Goal: Task Accomplishment & Management: Manage account settings

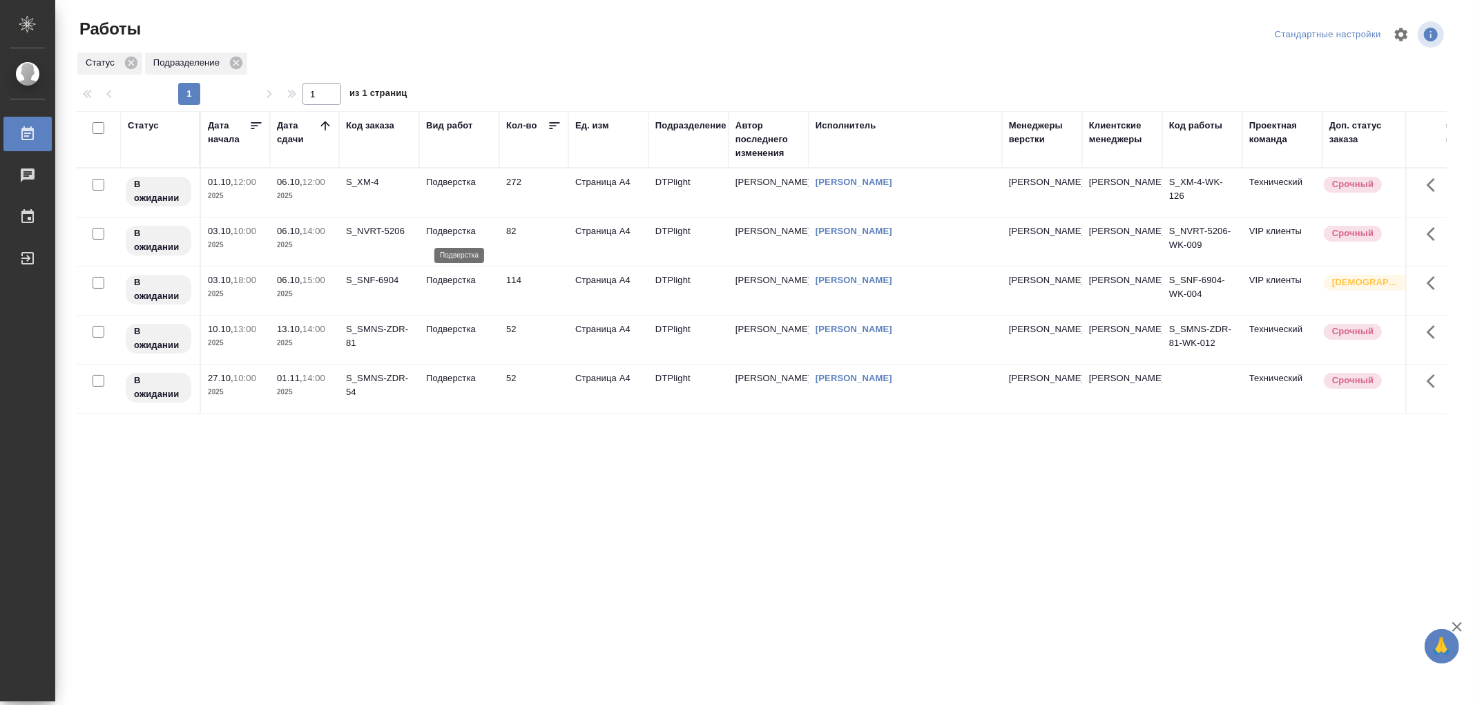
click at [473, 237] on p "Подверстка" at bounding box center [459, 231] width 66 height 14
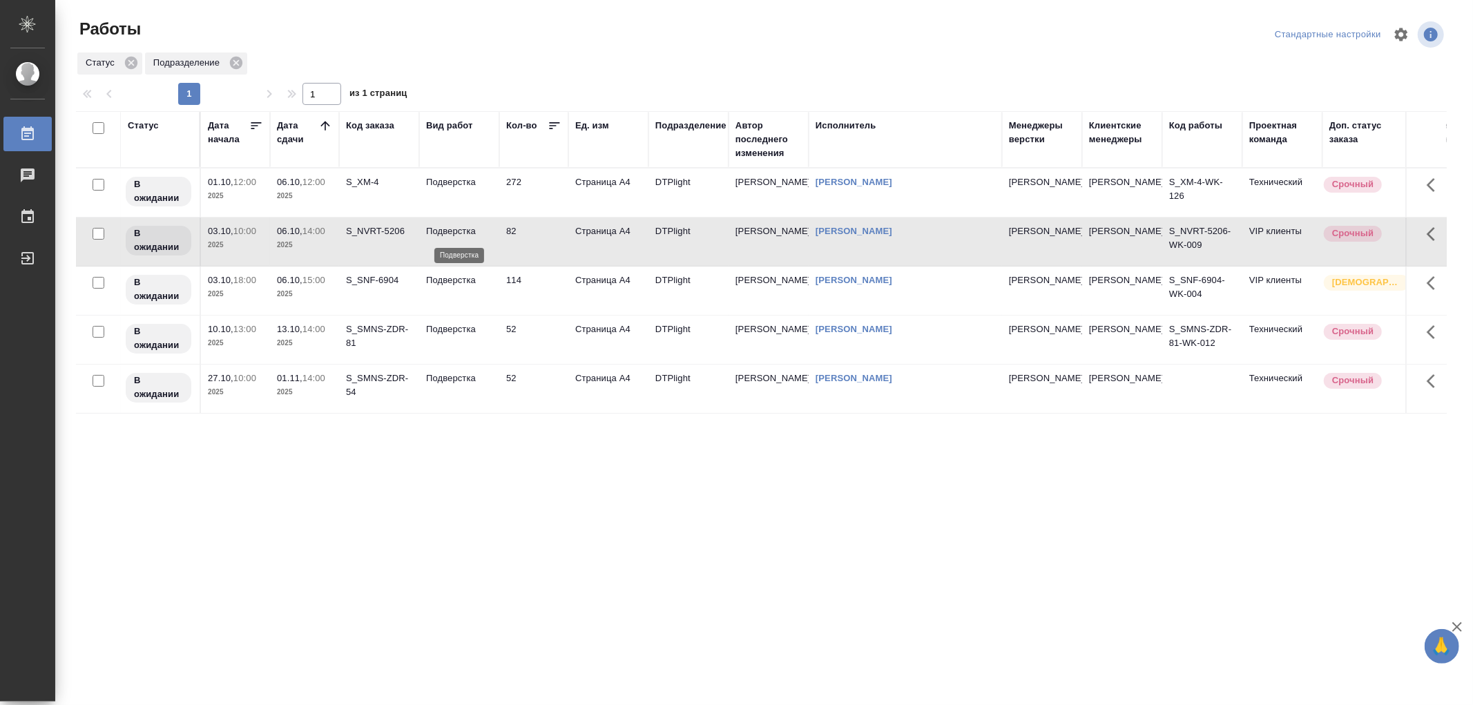
click at [473, 237] on p "Подверстка" at bounding box center [459, 231] width 66 height 14
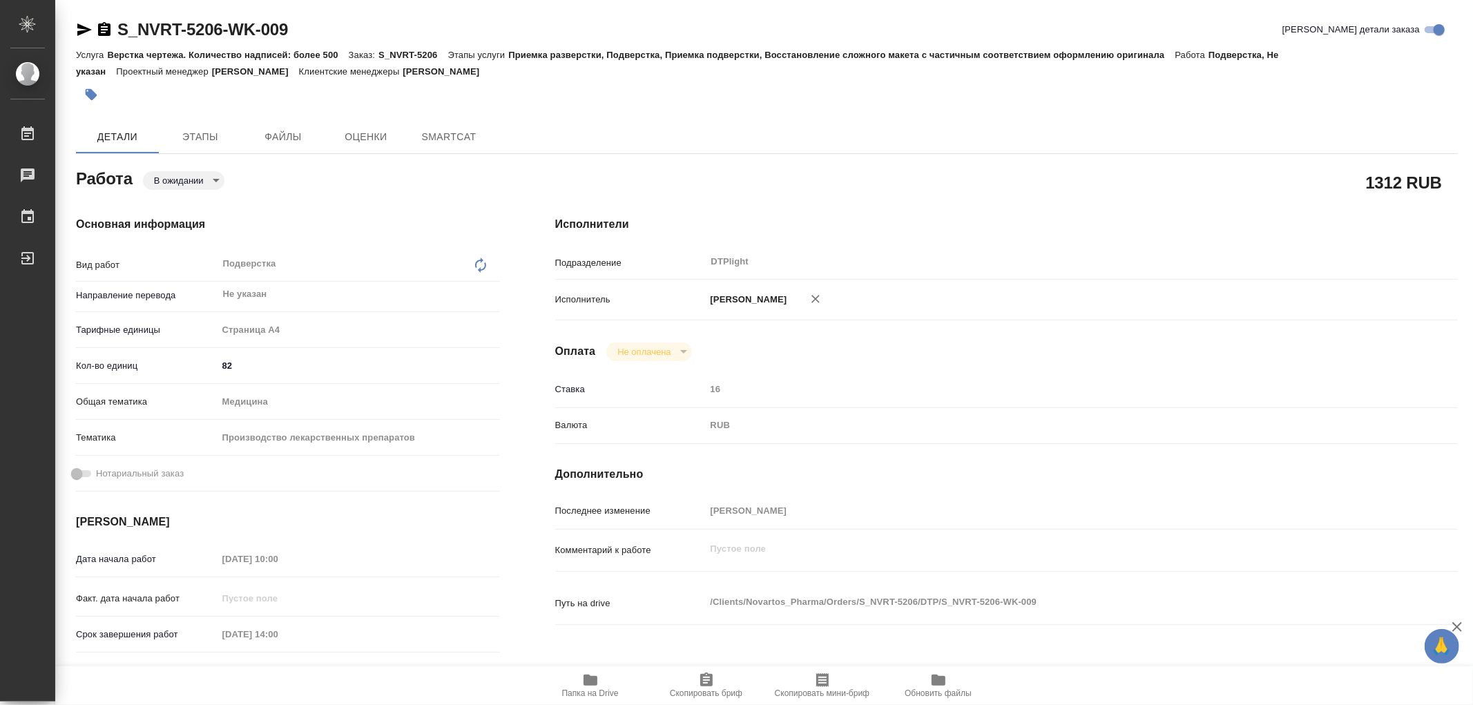
type textarea "x"
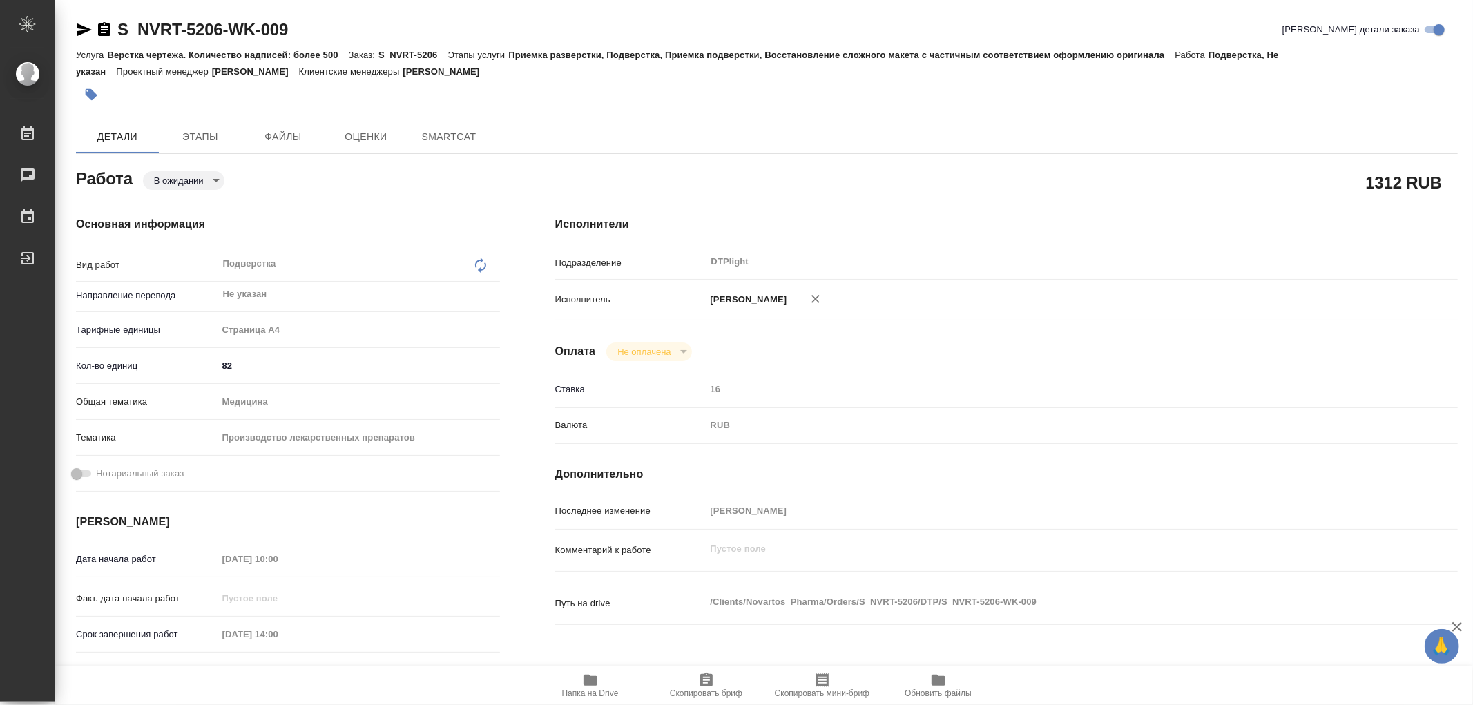
type textarea "x"
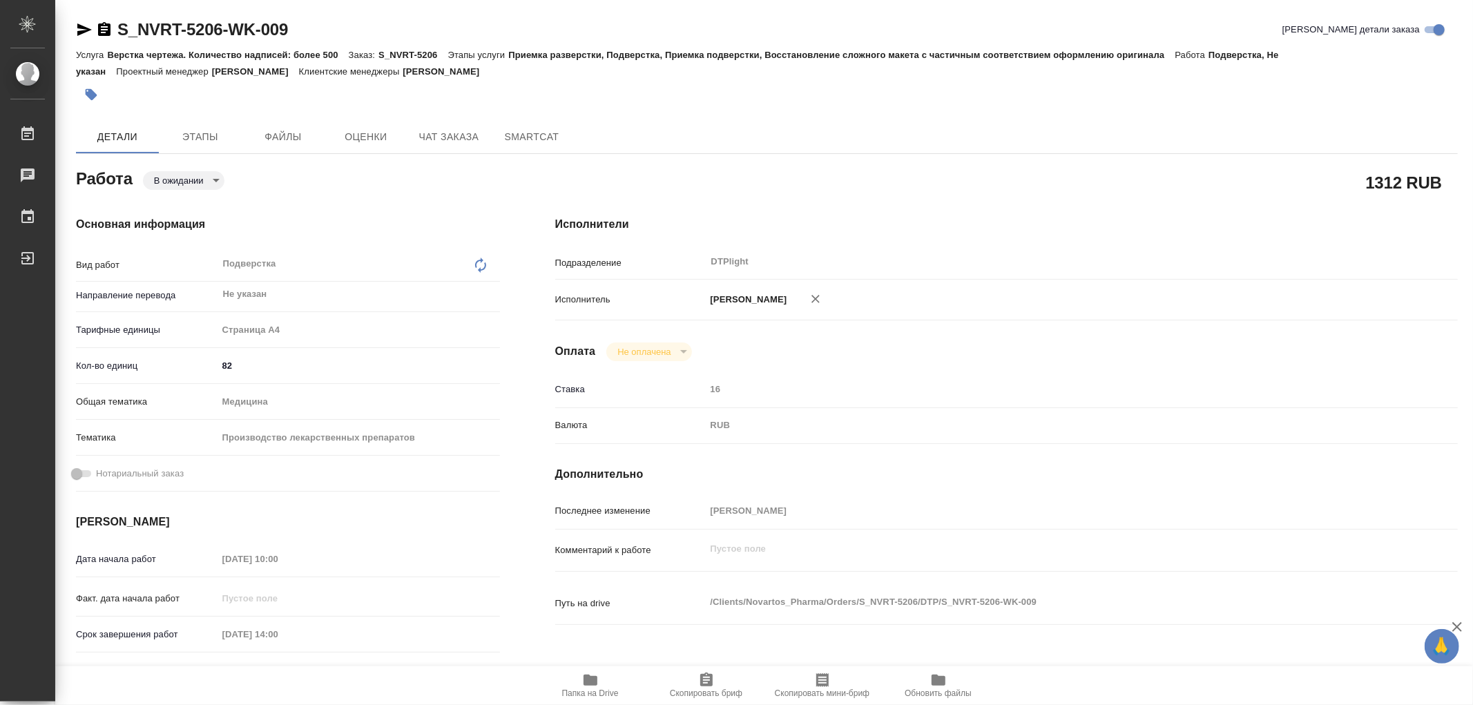
type textarea "x"
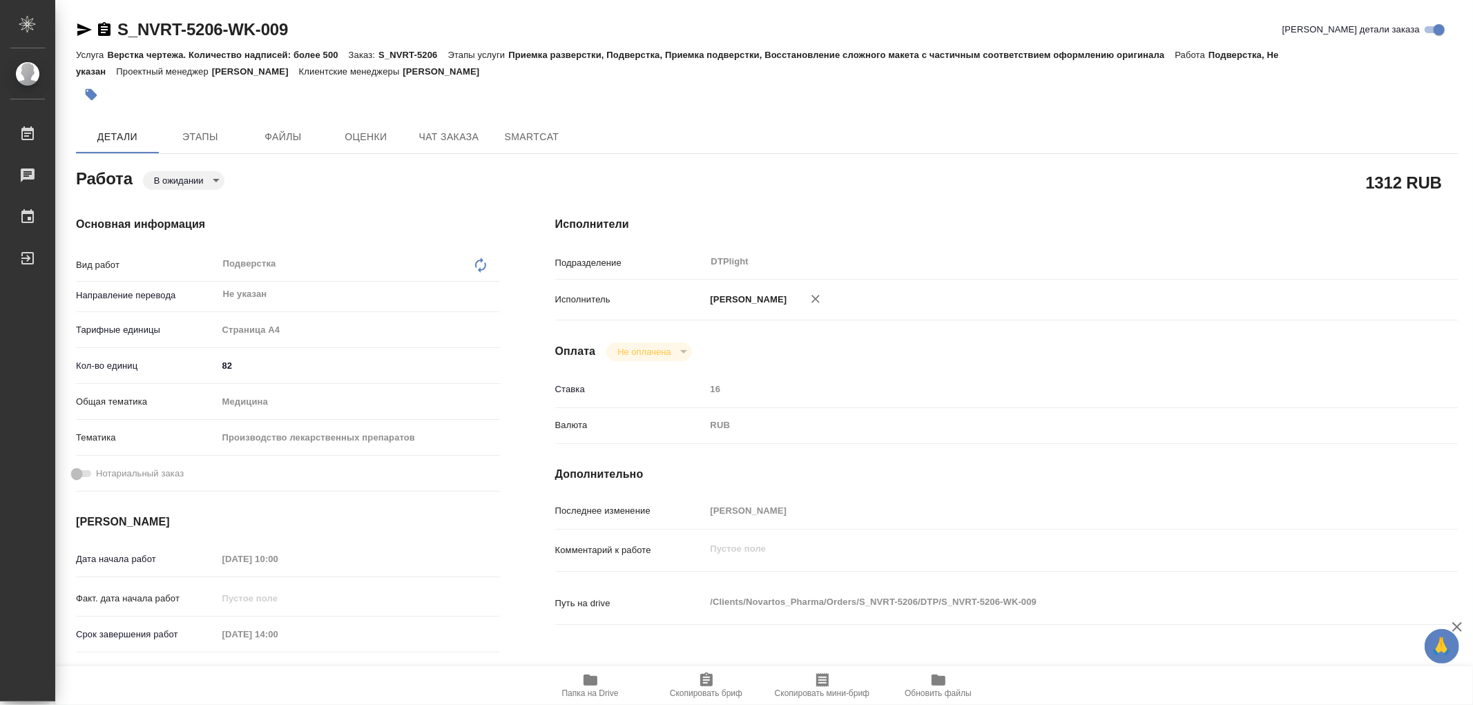
scroll to position [77, 0]
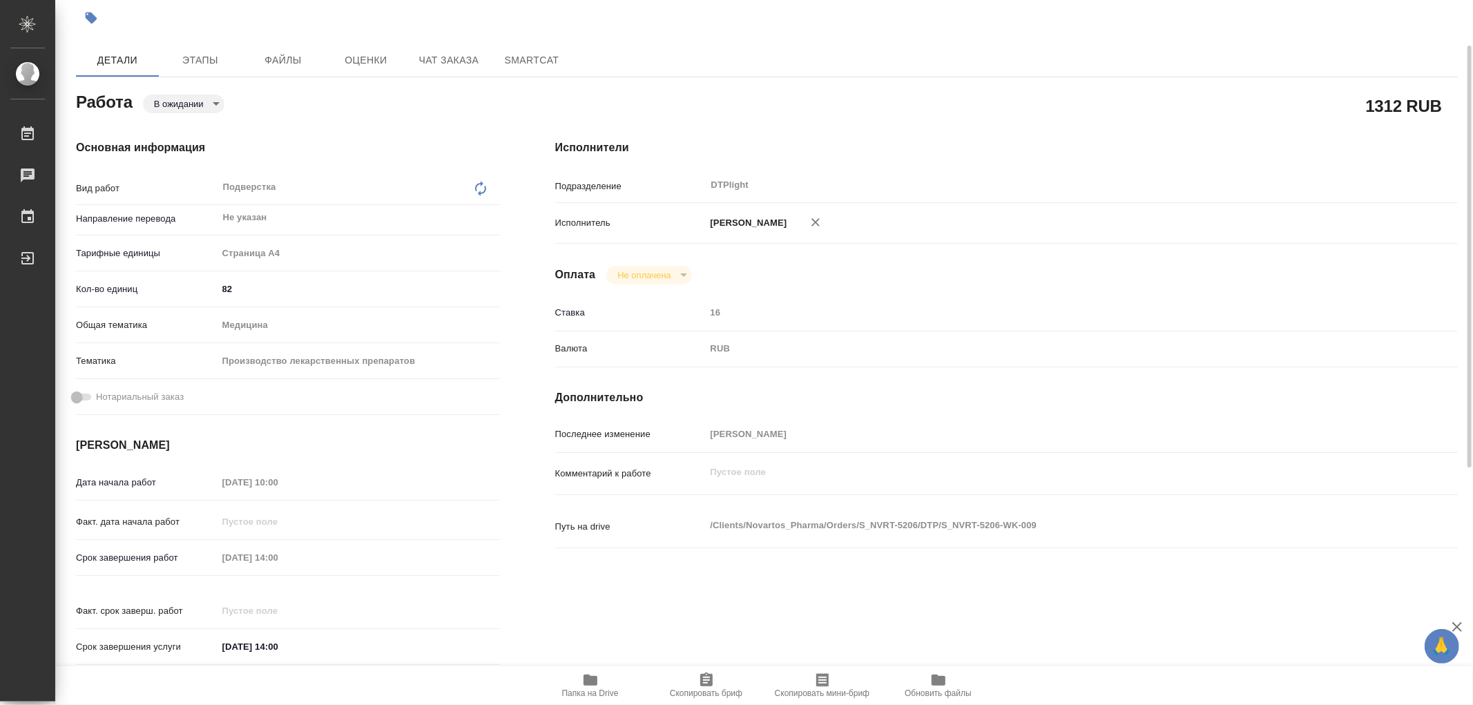
type textarea "x"
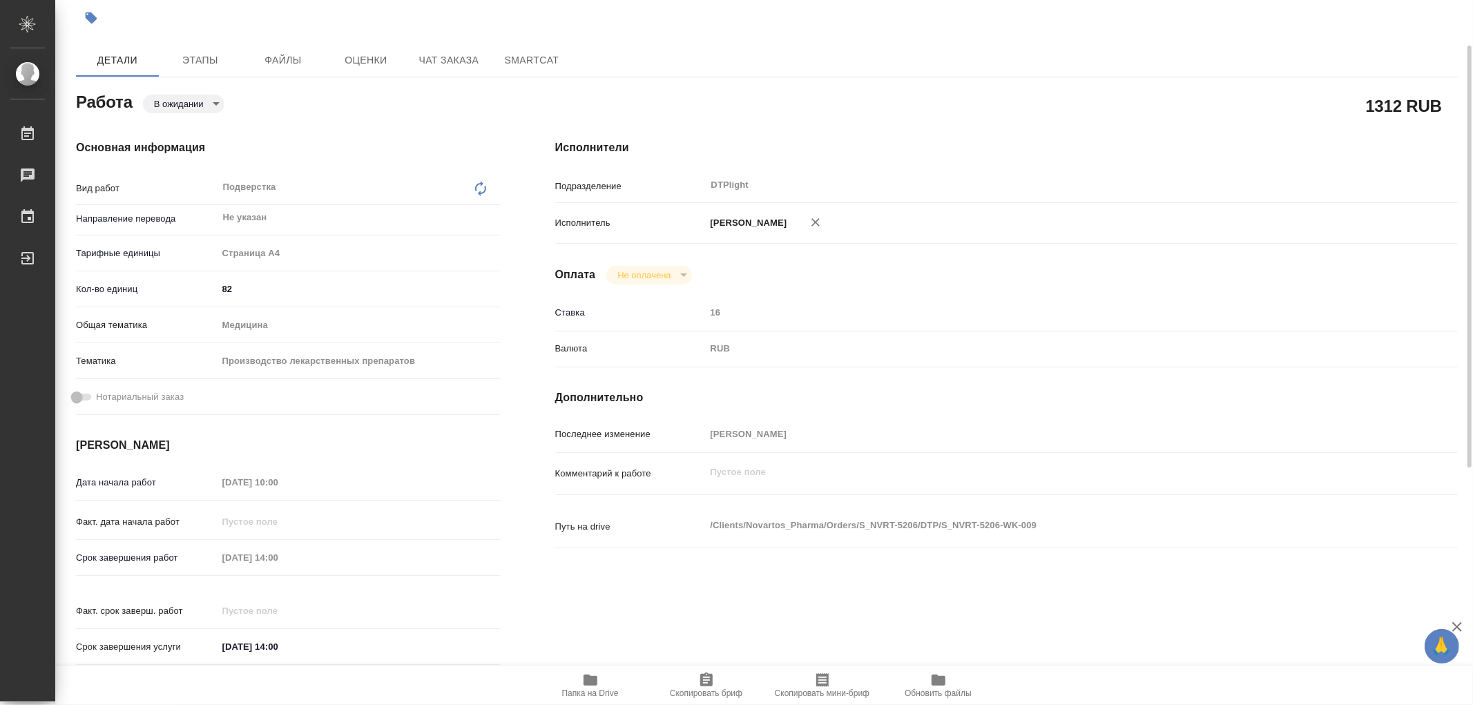
scroll to position [0, 0]
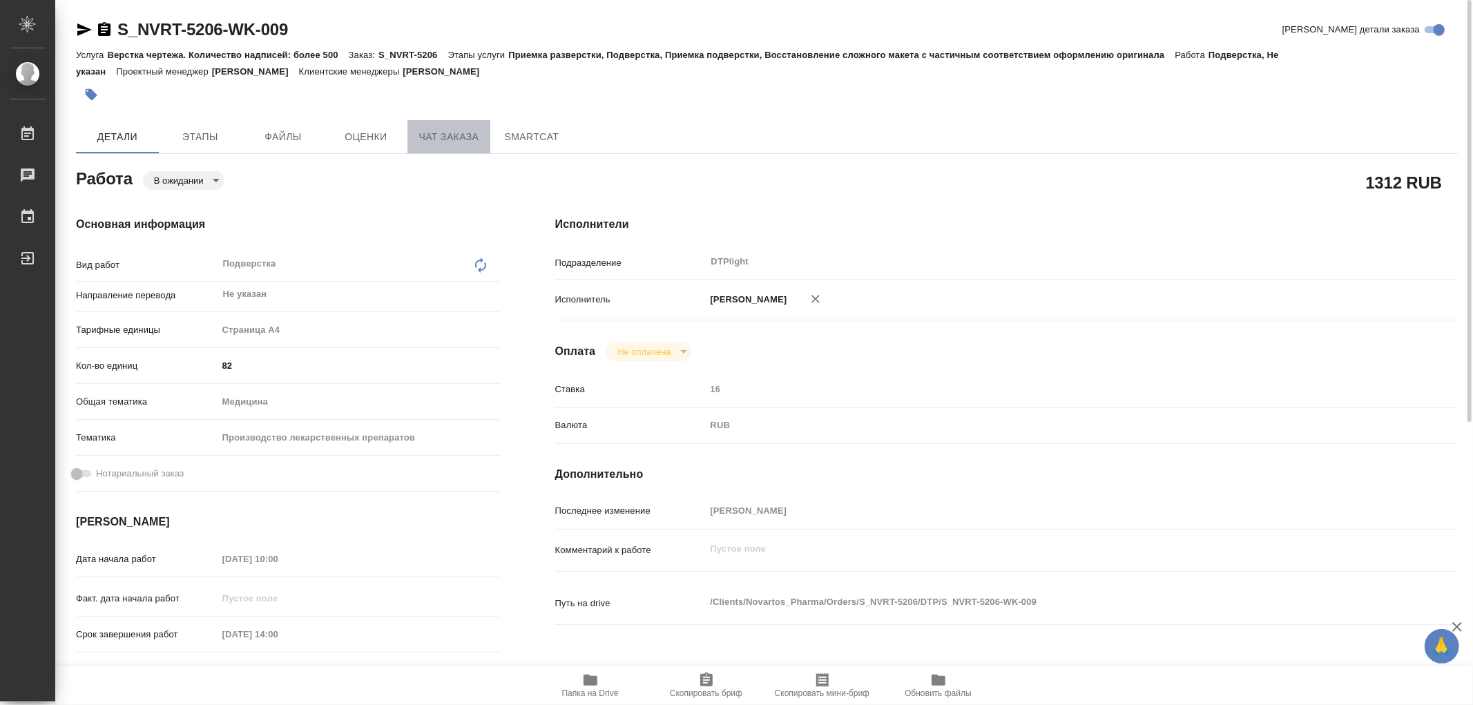
click at [452, 142] on span "Чат заказа" at bounding box center [449, 136] width 66 height 17
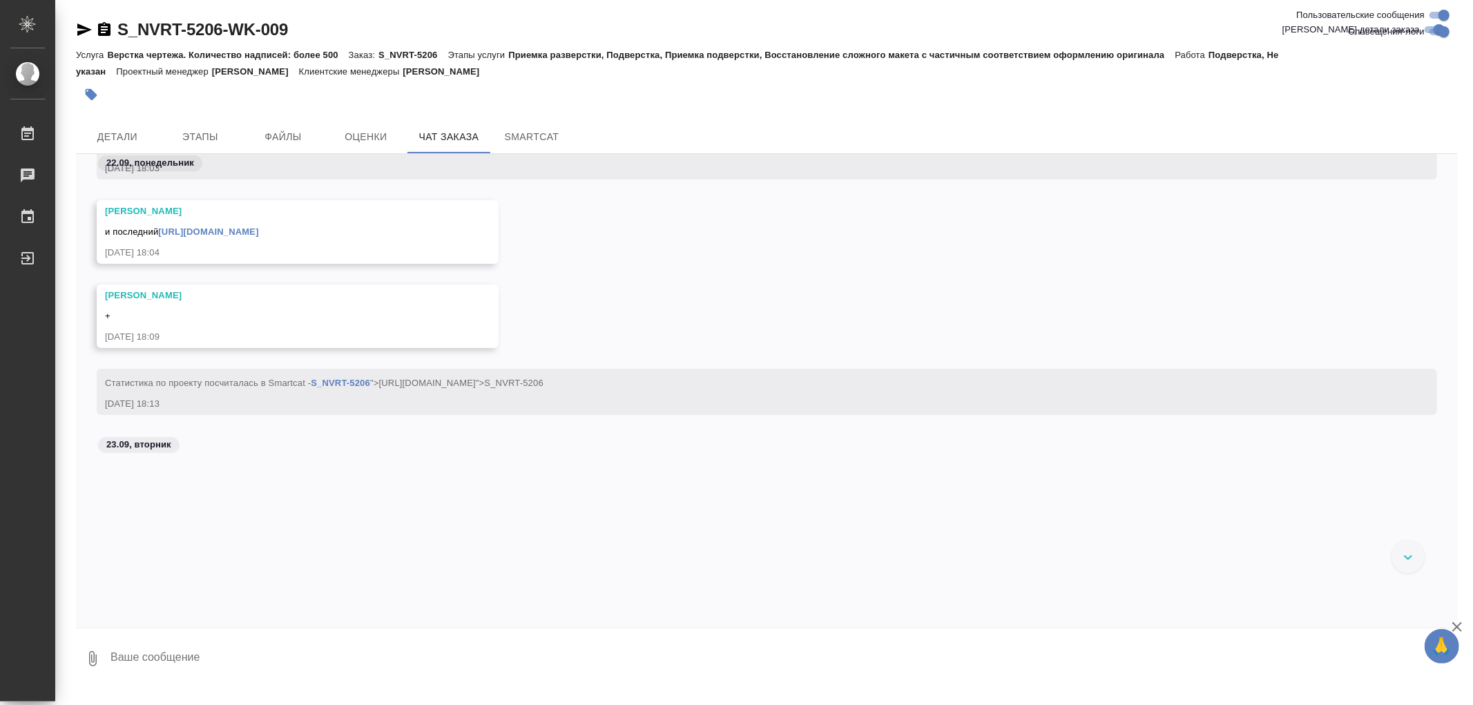
scroll to position [87861, 0]
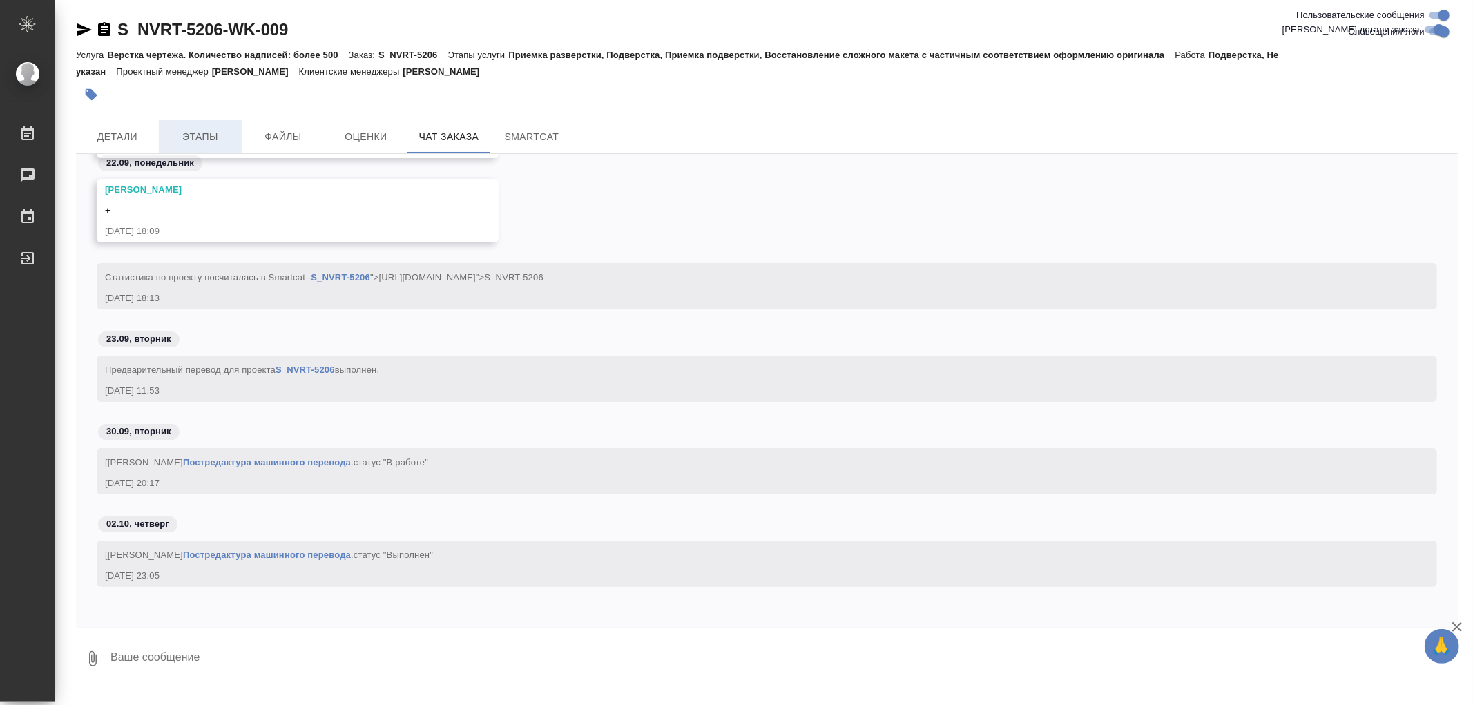
click at [203, 135] on span "Этапы" at bounding box center [200, 136] width 66 height 17
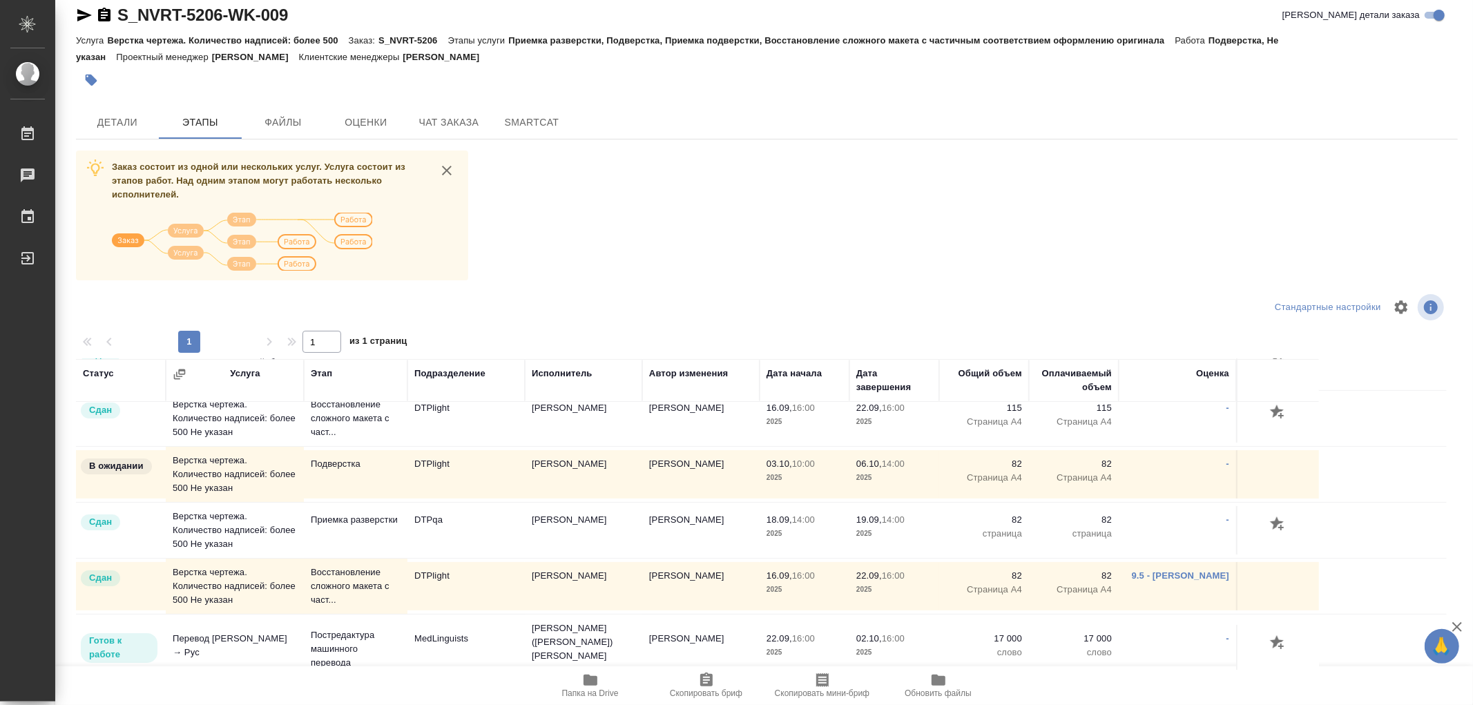
scroll to position [237, 0]
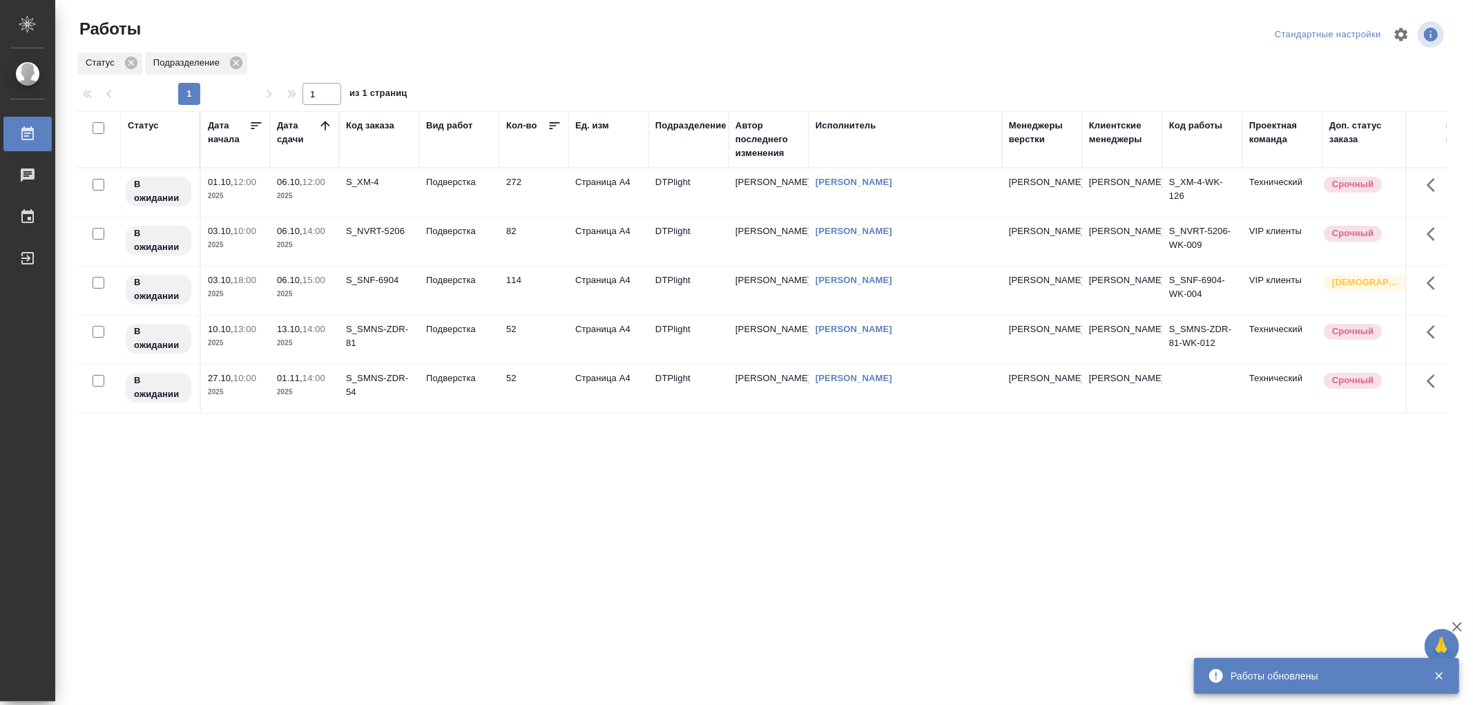
click at [461, 245] on td "Подверстка" at bounding box center [459, 242] width 80 height 48
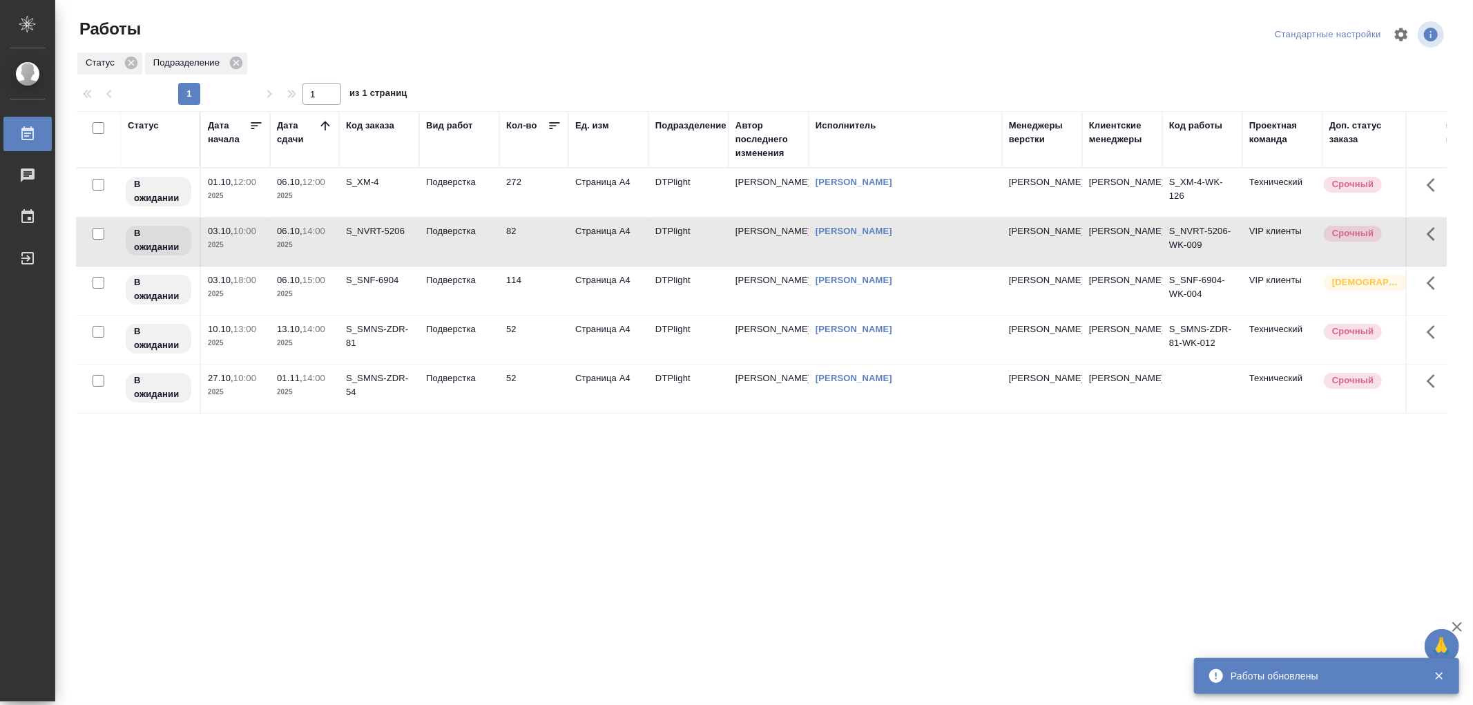
click at [461, 245] on td "Подверстка" at bounding box center [459, 242] width 80 height 48
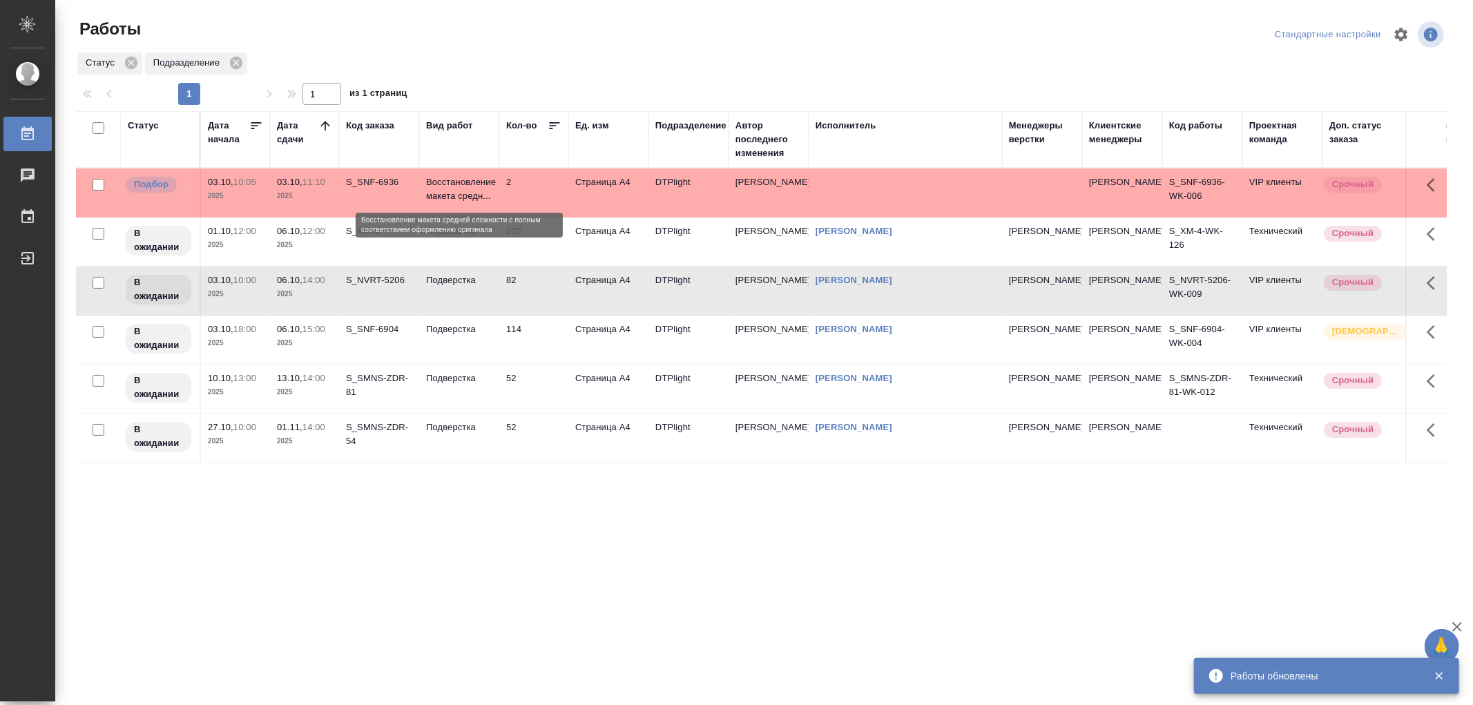
click at [457, 196] on p "Восстановление макета средн..." at bounding box center [459, 189] width 66 height 28
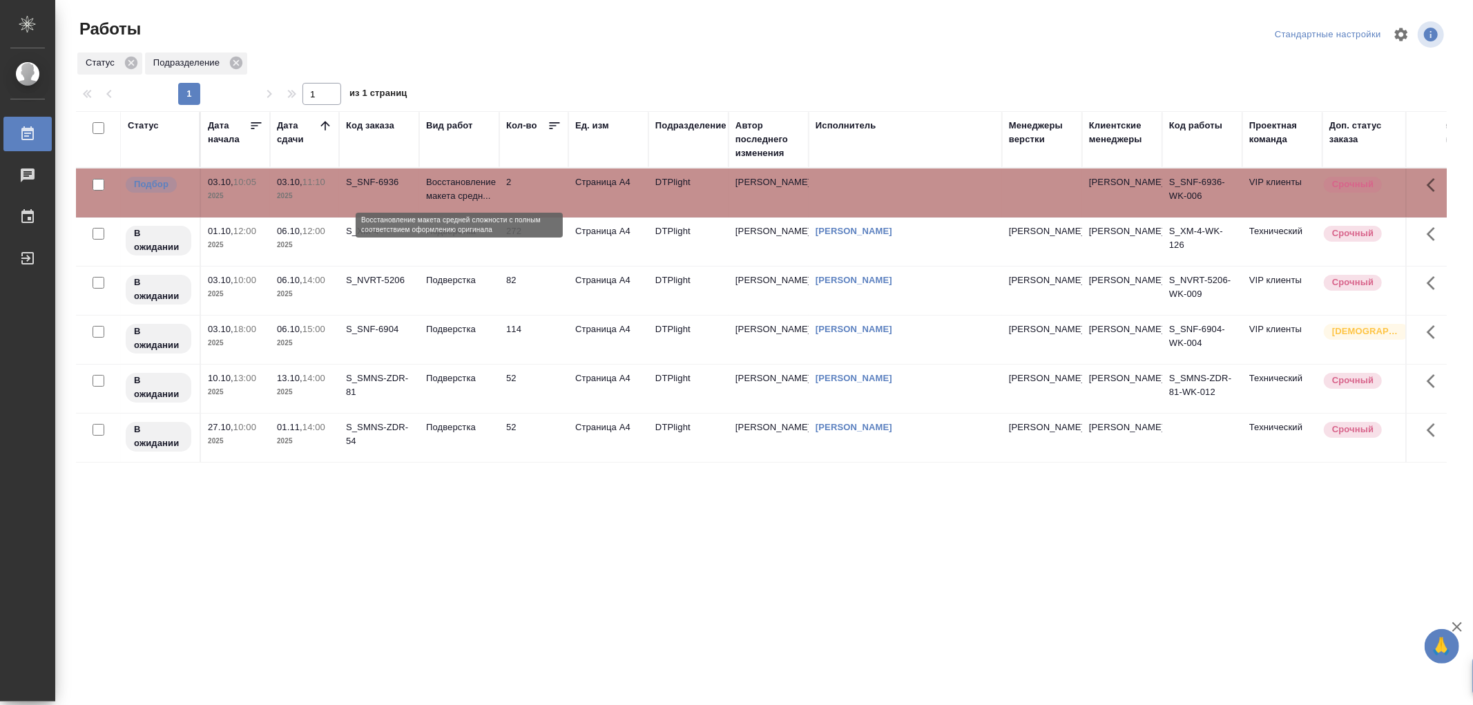
click at [457, 196] on p "Восстановление макета средн..." at bounding box center [459, 189] width 66 height 28
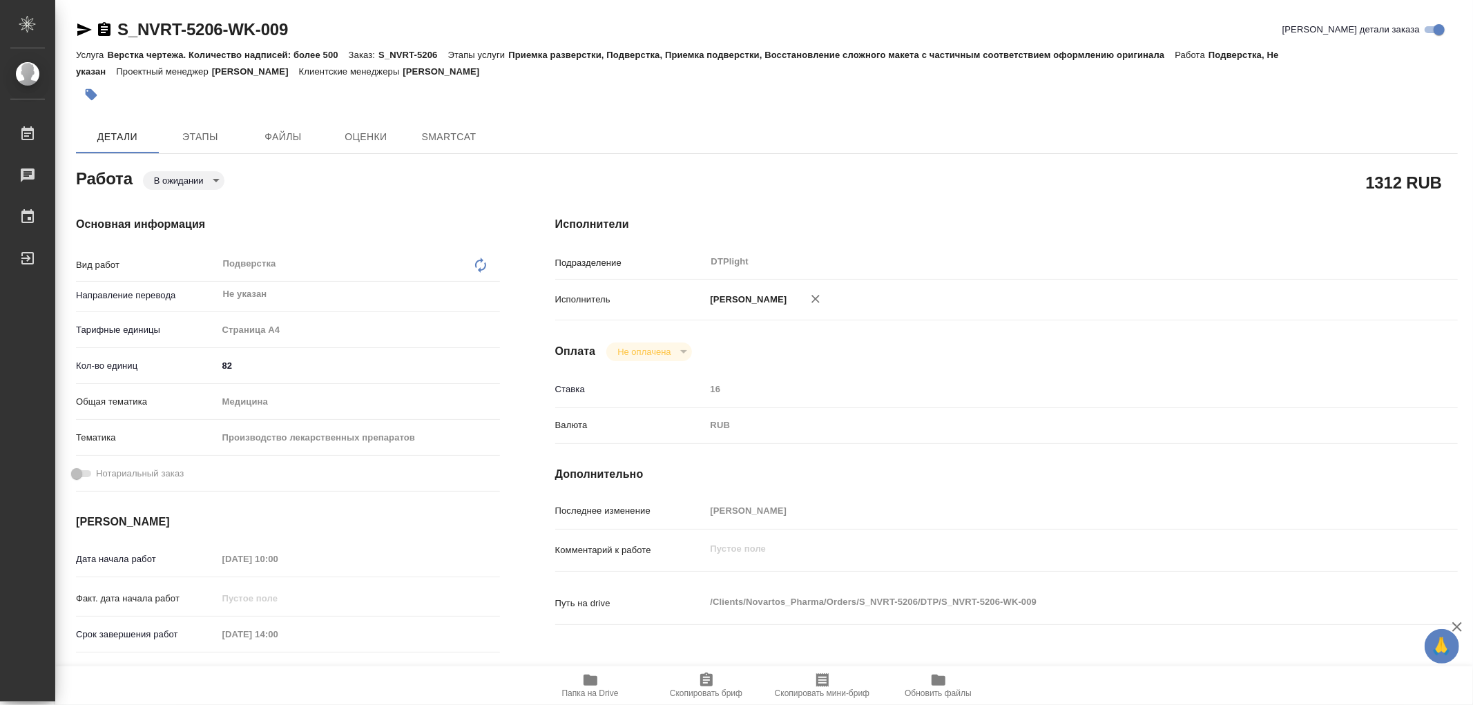
type textarea "x"
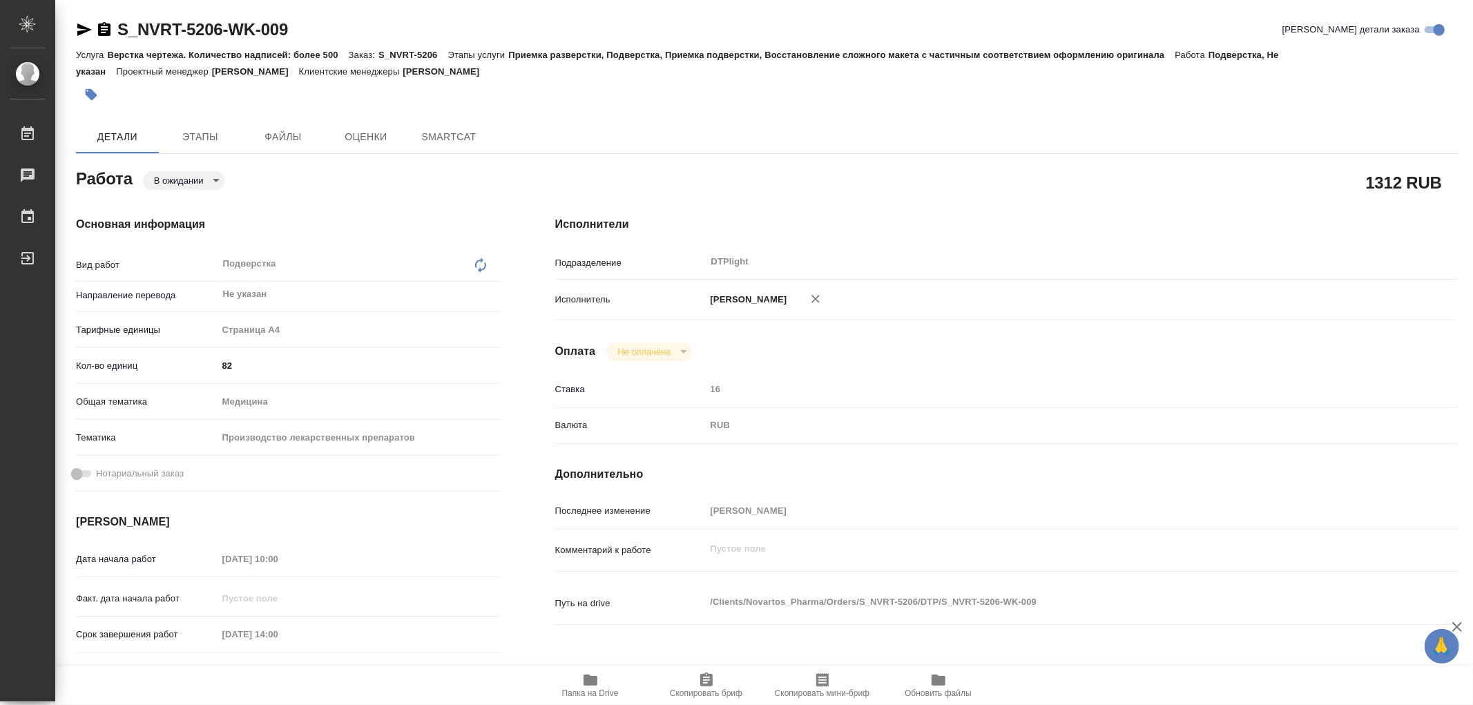
type textarea "x"
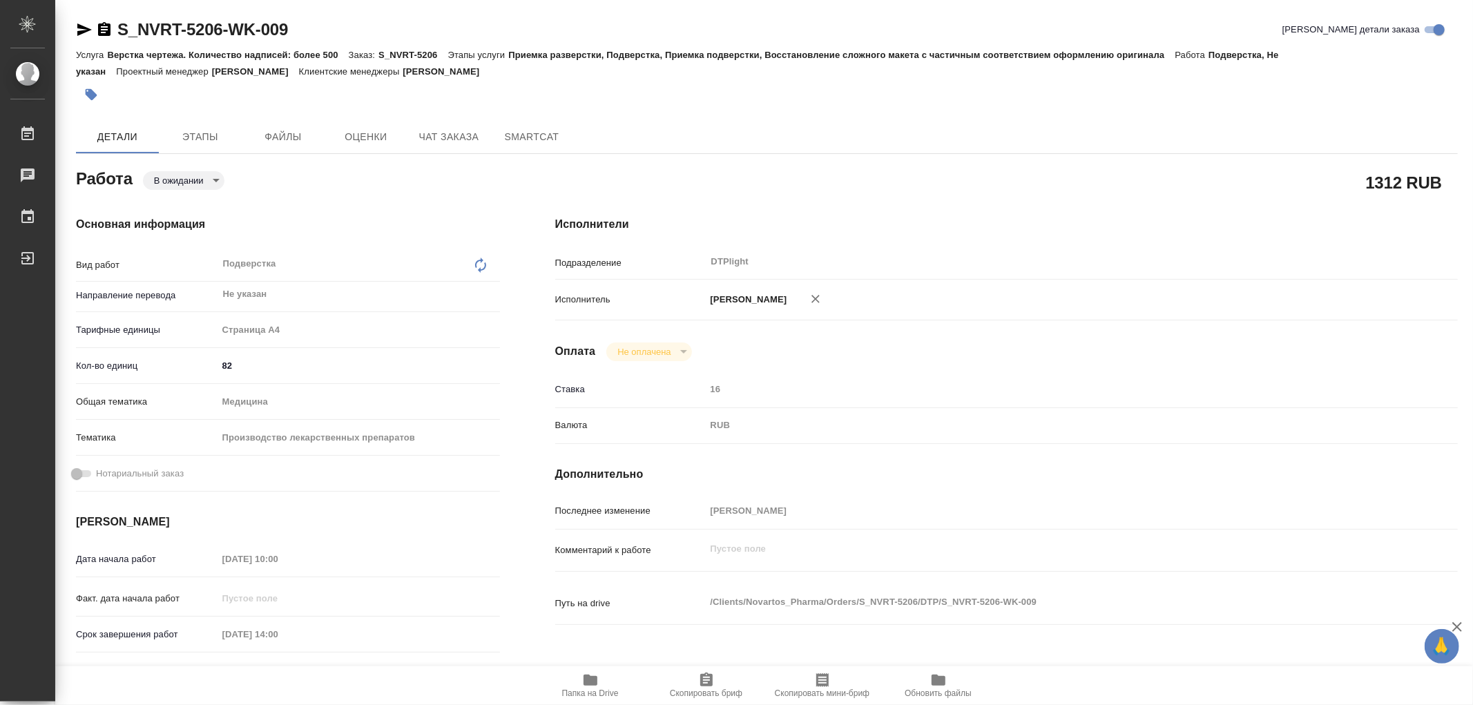
type textarea "x"
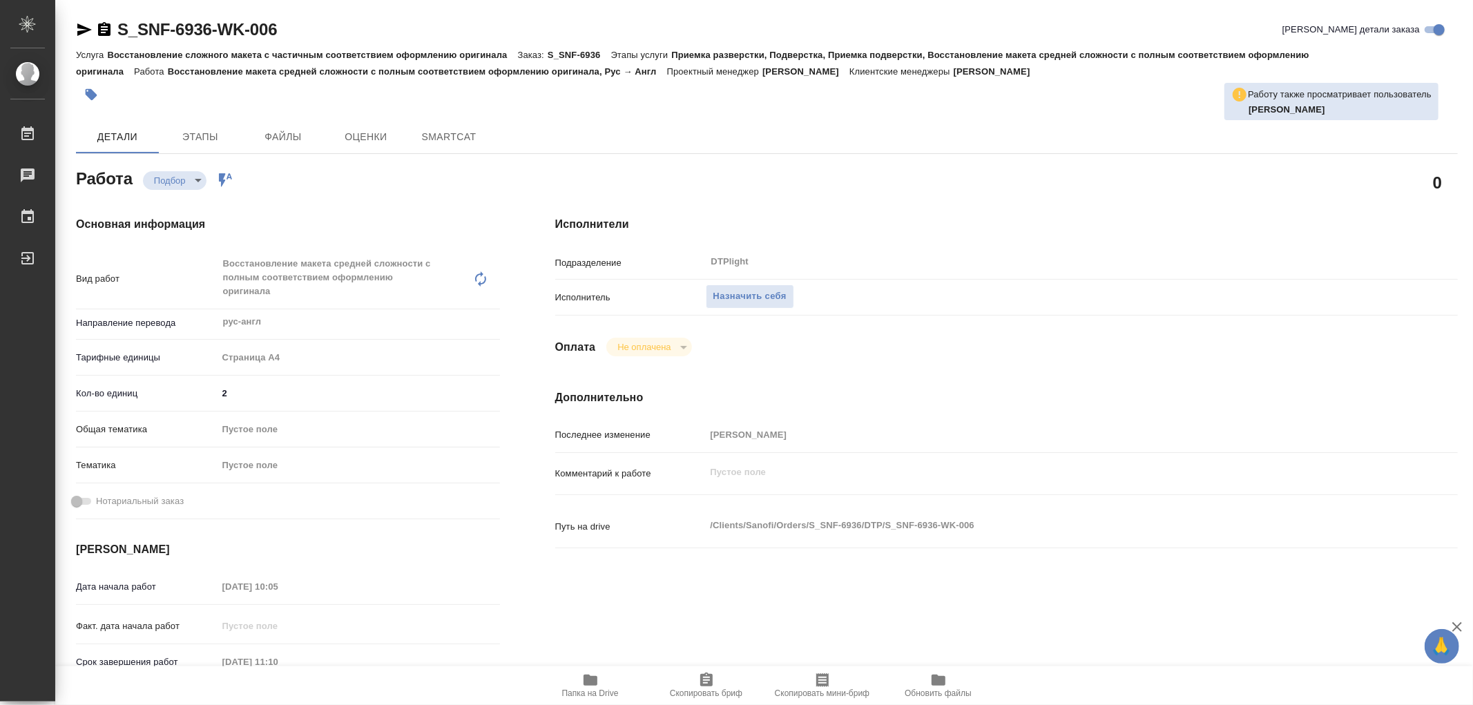
type textarea "x"
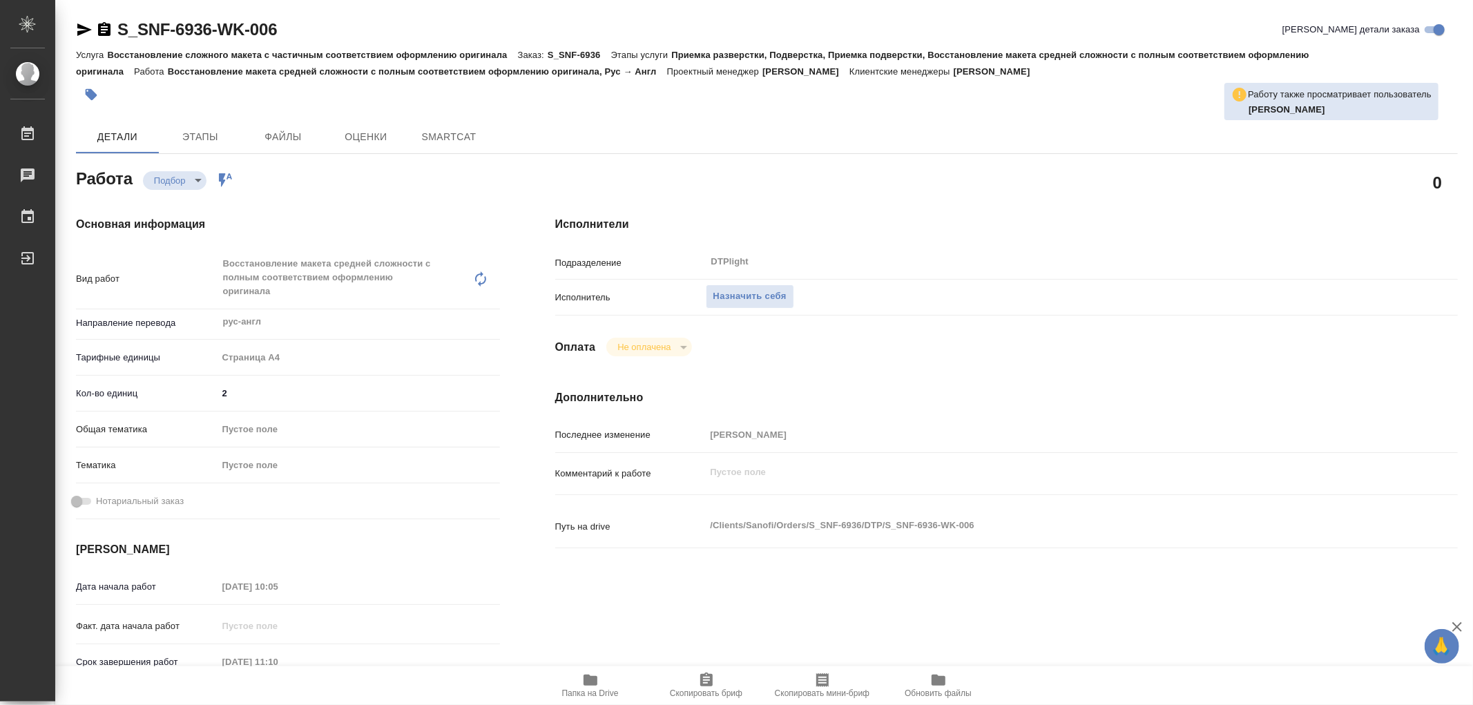
type textarea "x"
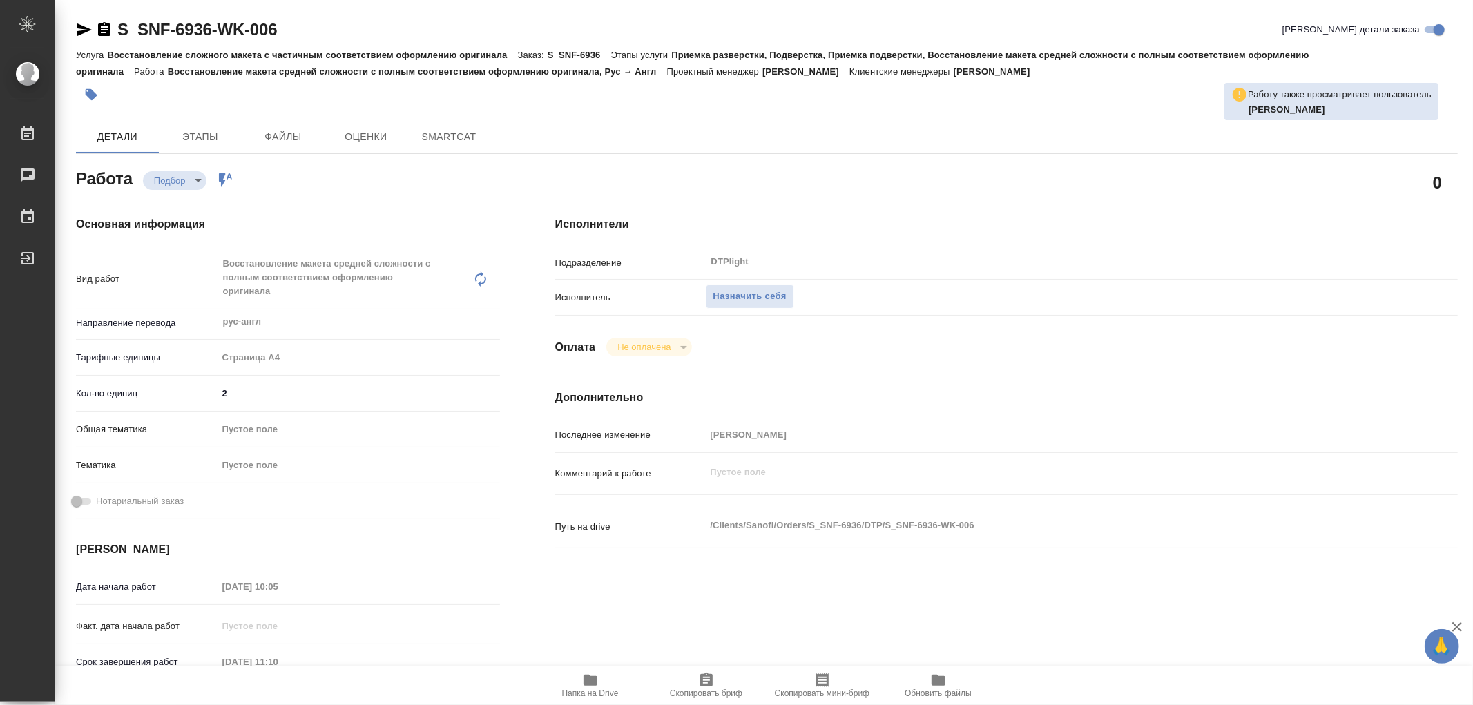
type textarea "x"
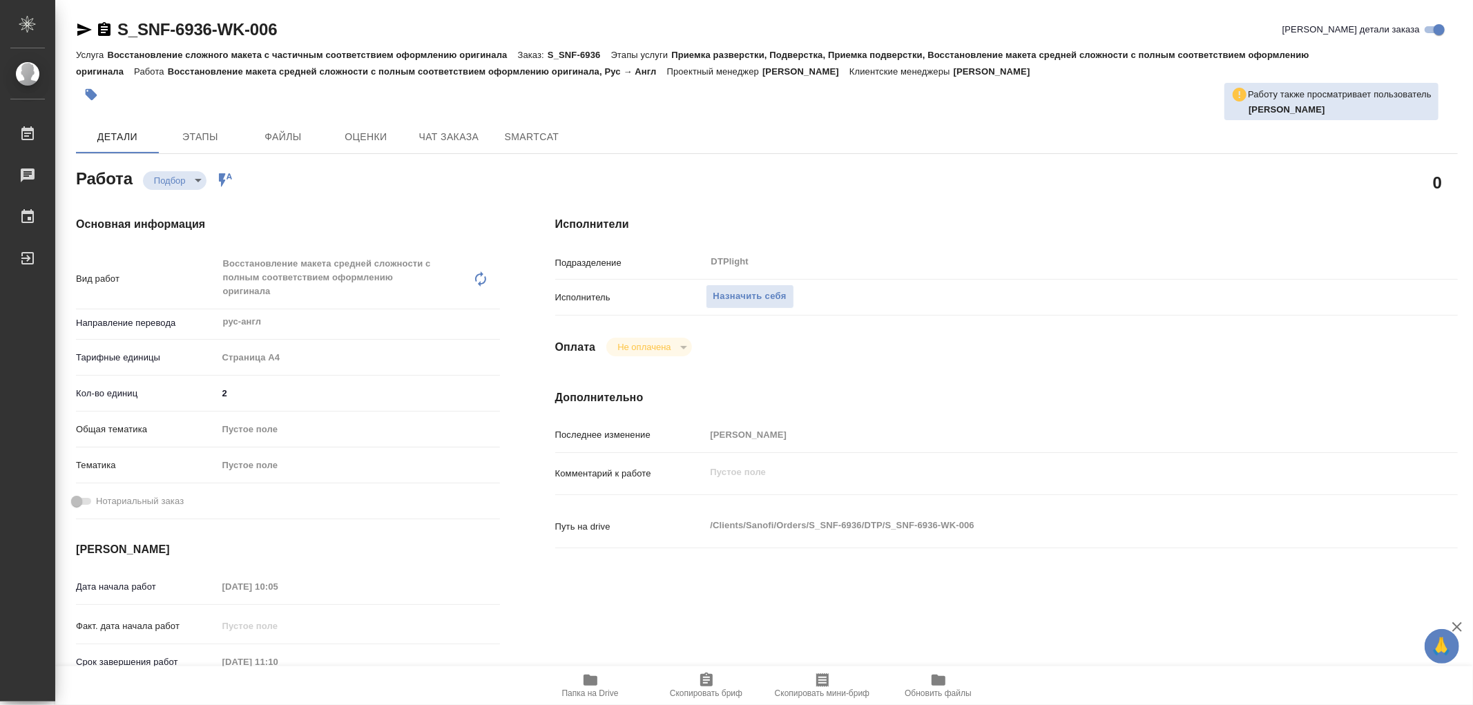
type textarea "x"
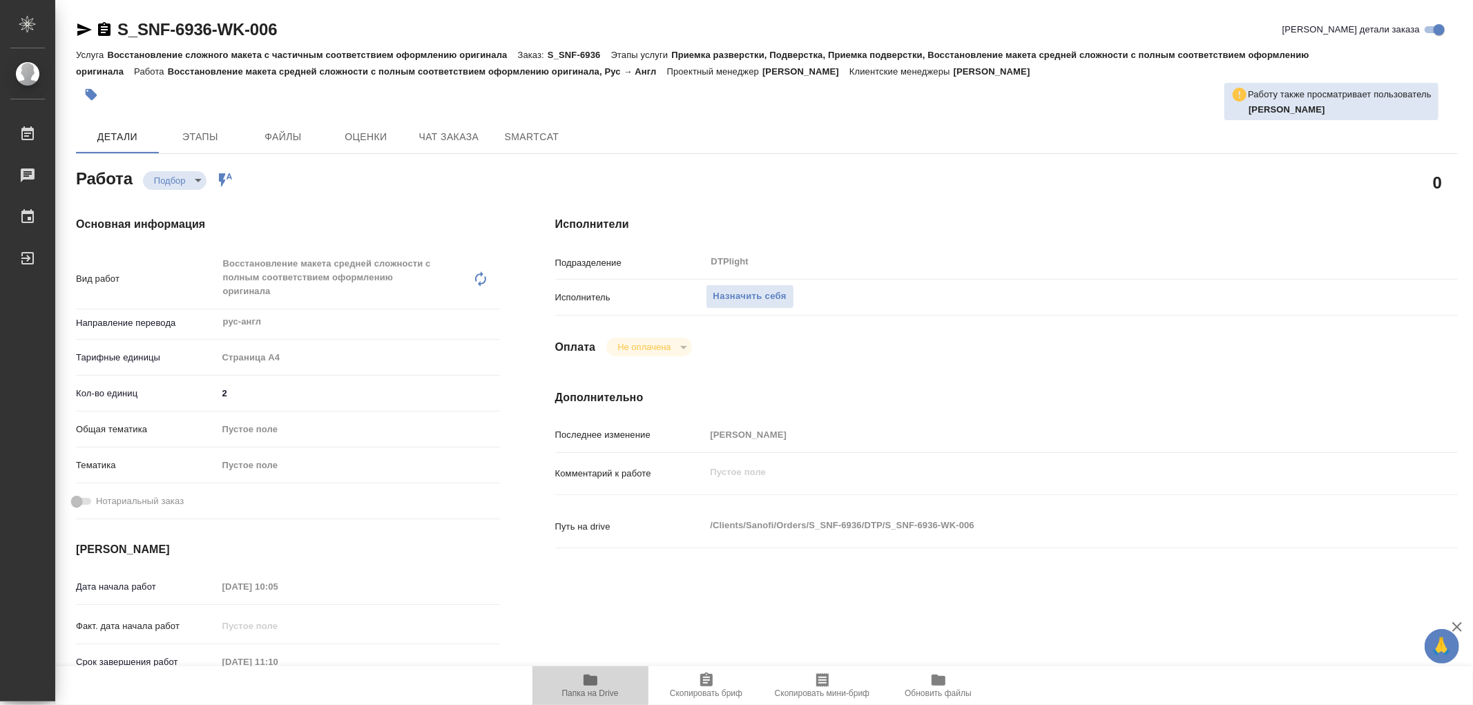
click at [597, 680] on icon "button" at bounding box center [591, 680] width 14 height 11
type textarea "x"
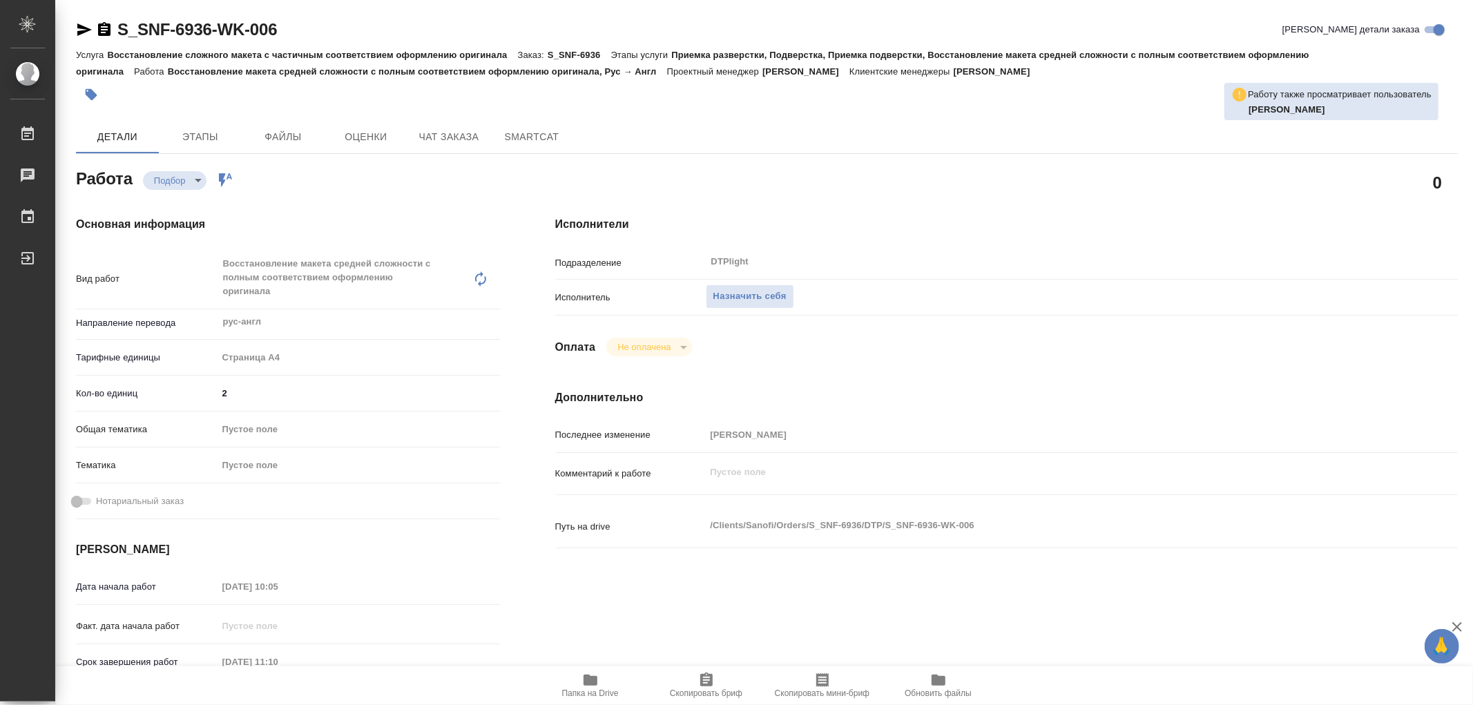
type textarea "x"
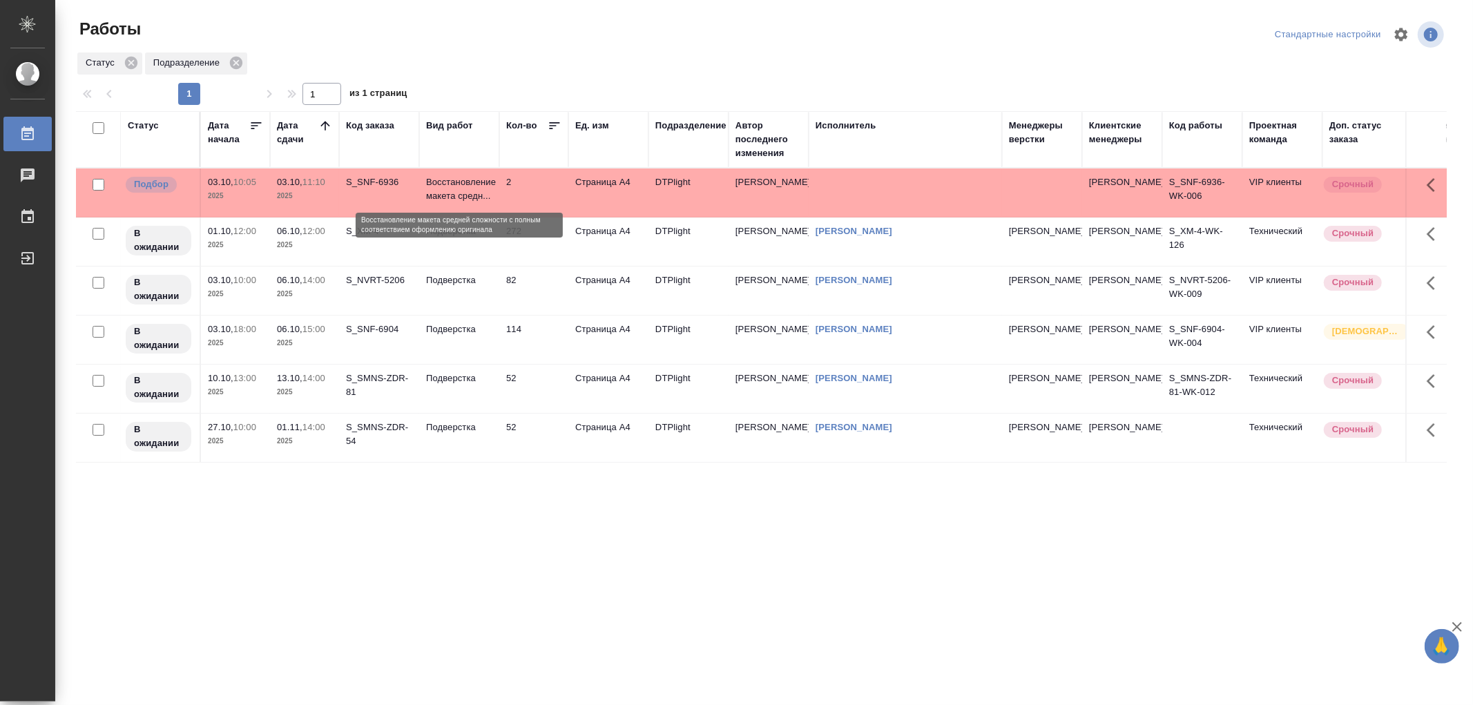
click at [463, 187] on p "Восстановление макета средн..." at bounding box center [459, 189] width 66 height 28
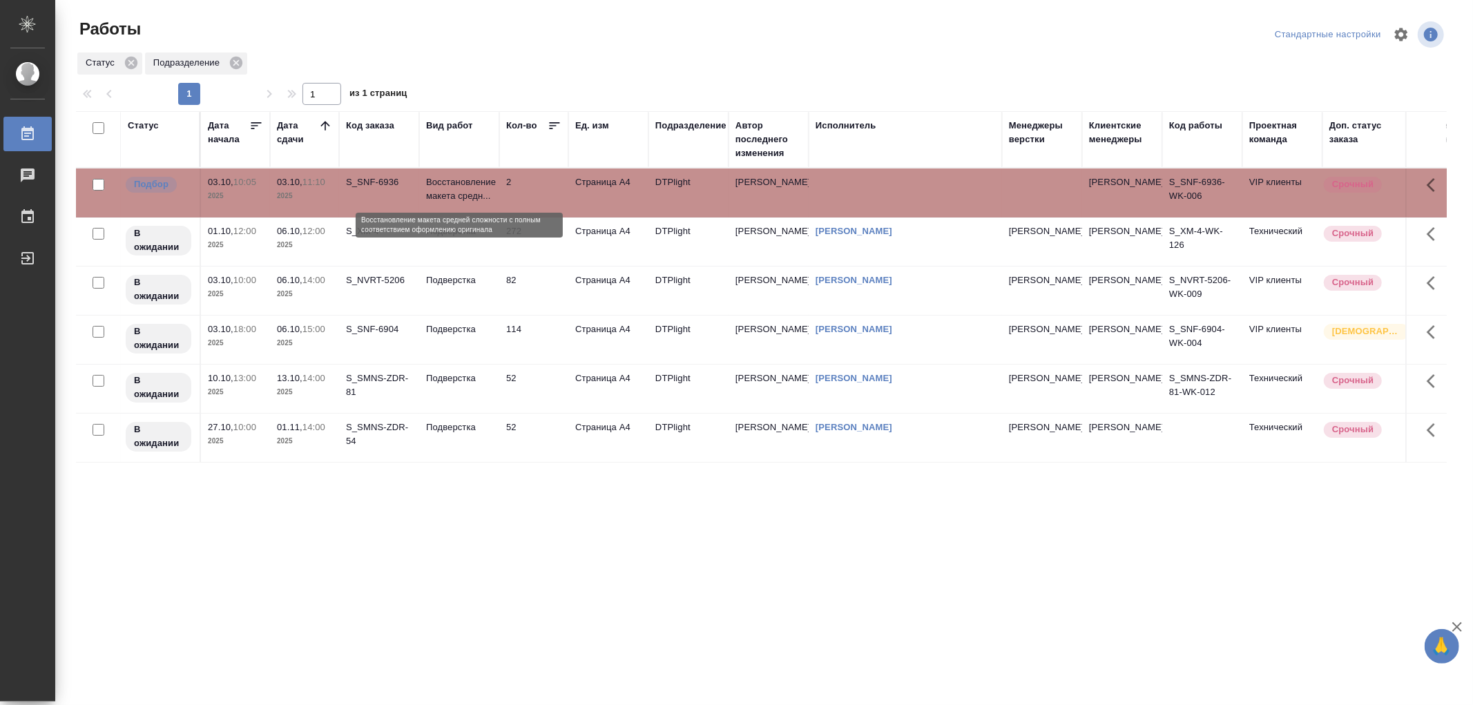
click at [463, 187] on p "Восстановление макета средн..." at bounding box center [459, 189] width 66 height 28
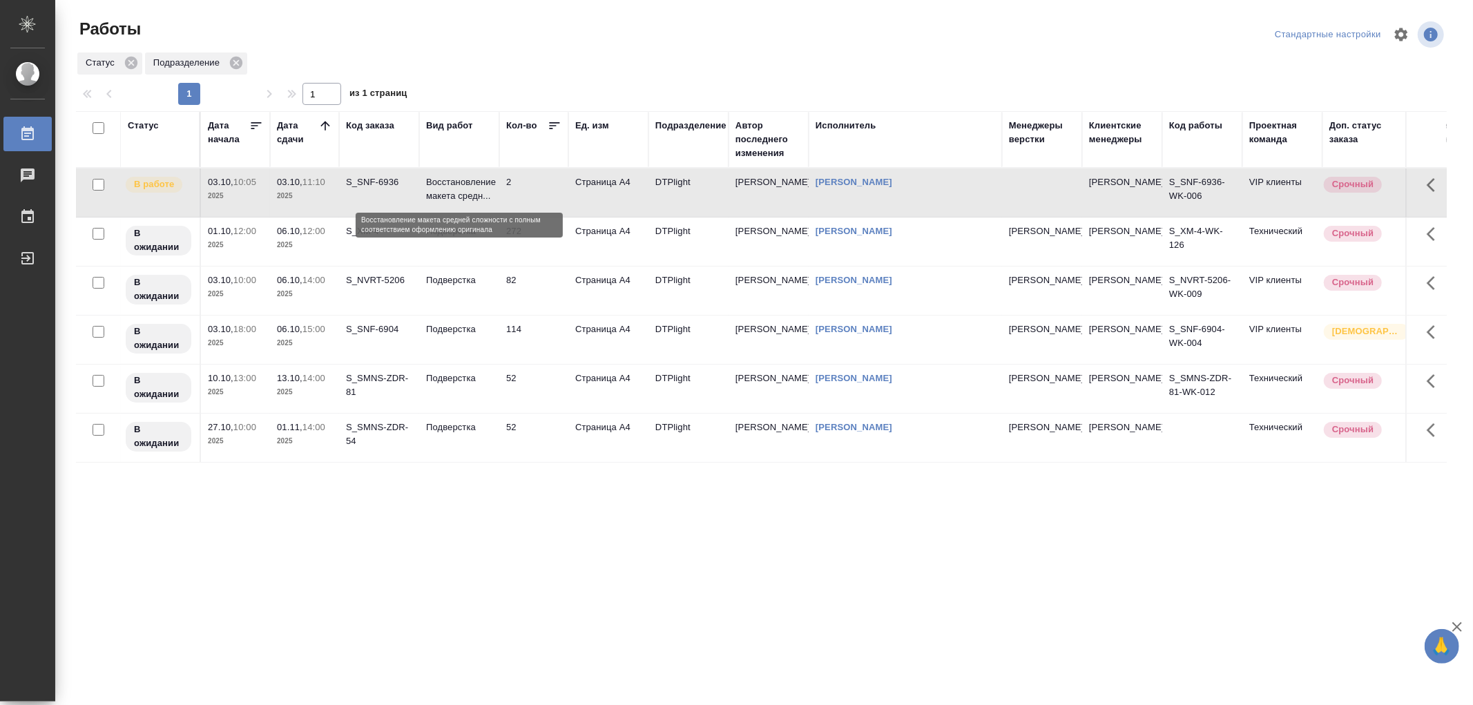
click at [457, 194] on p "Восстановление макета средн..." at bounding box center [459, 189] width 66 height 28
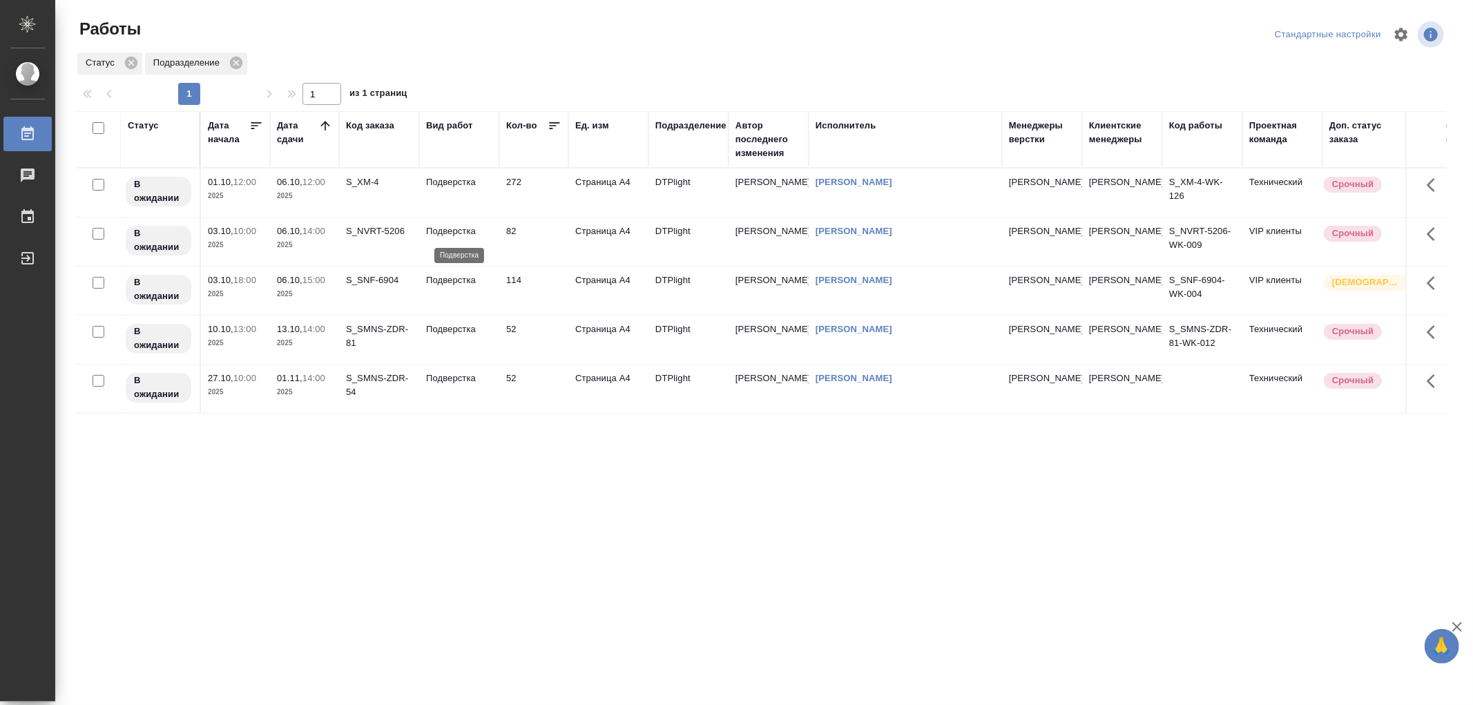
click at [454, 237] on p "Подверстка" at bounding box center [459, 231] width 66 height 14
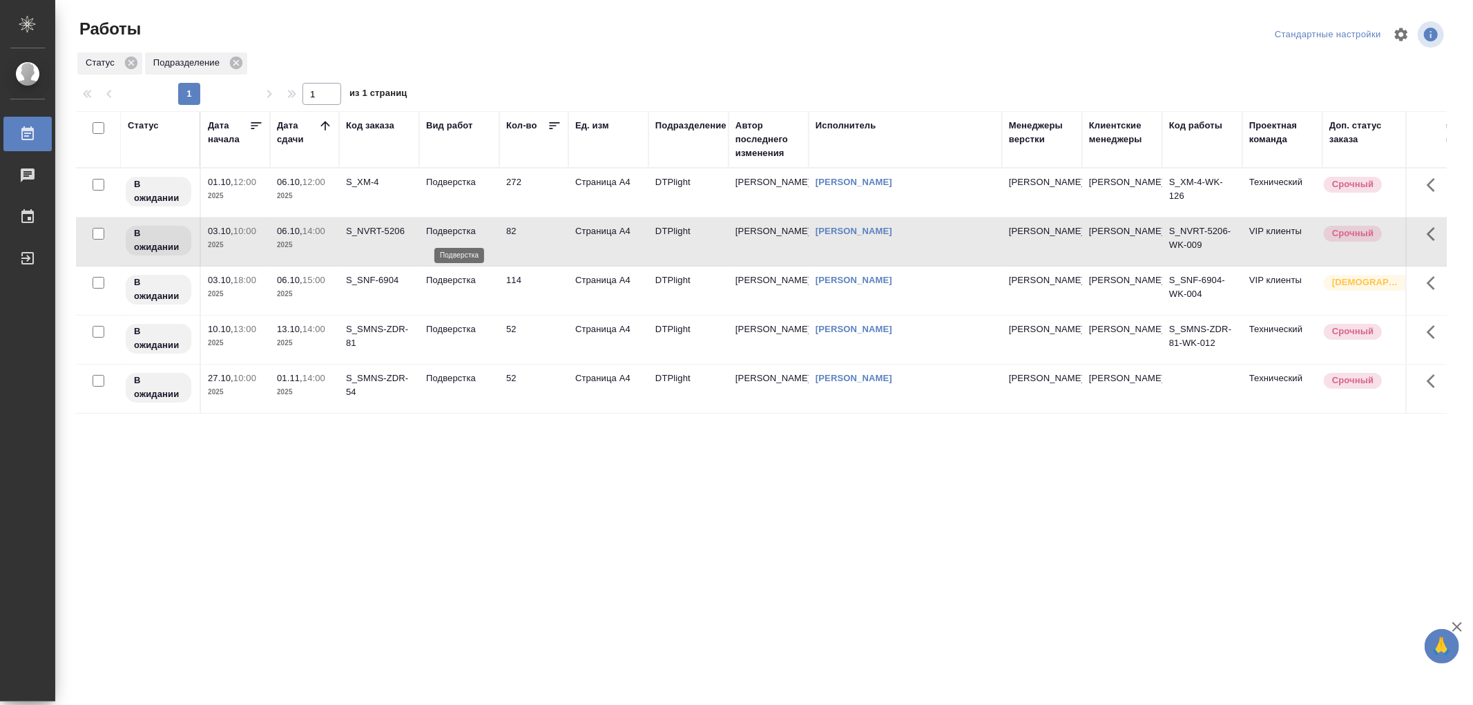
click at [454, 237] on p "Подверстка" at bounding box center [459, 231] width 66 height 14
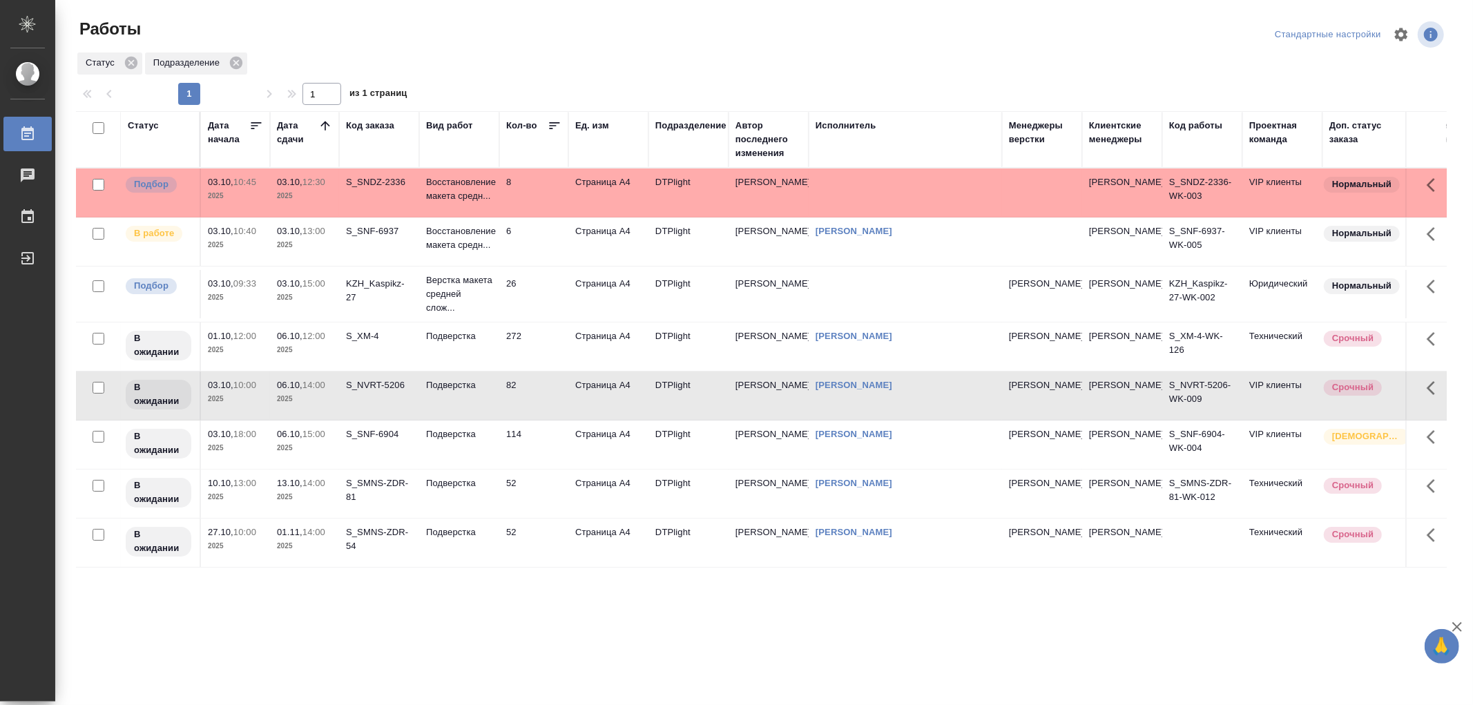
click at [484, 201] on p "Восстановление макета средн..." at bounding box center [459, 189] width 66 height 28
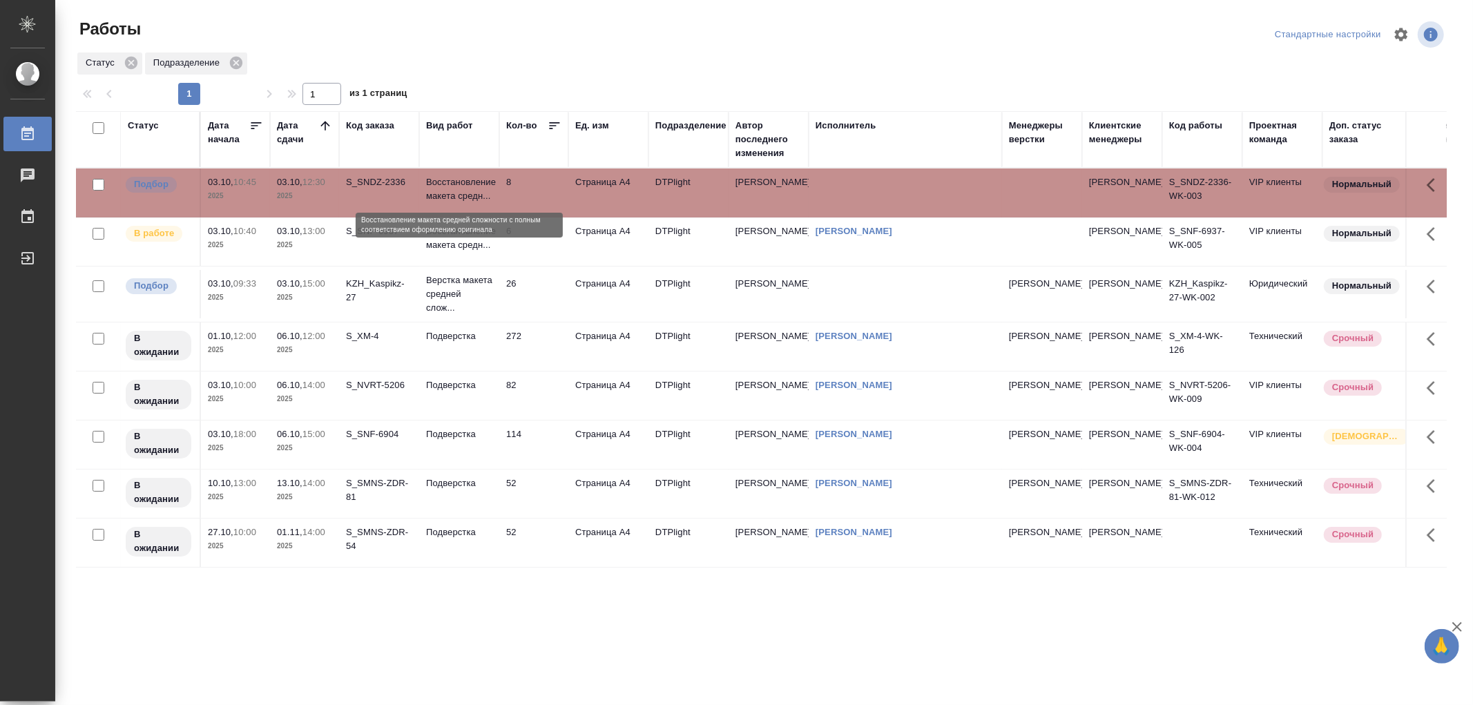
click at [481, 201] on p "Восстановление макета средн..." at bounding box center [459, 189] width 66 height 28
click at [478, 192] on p "Восстановление макета средн..." at bounding box center [459, 189] width 66 height 28
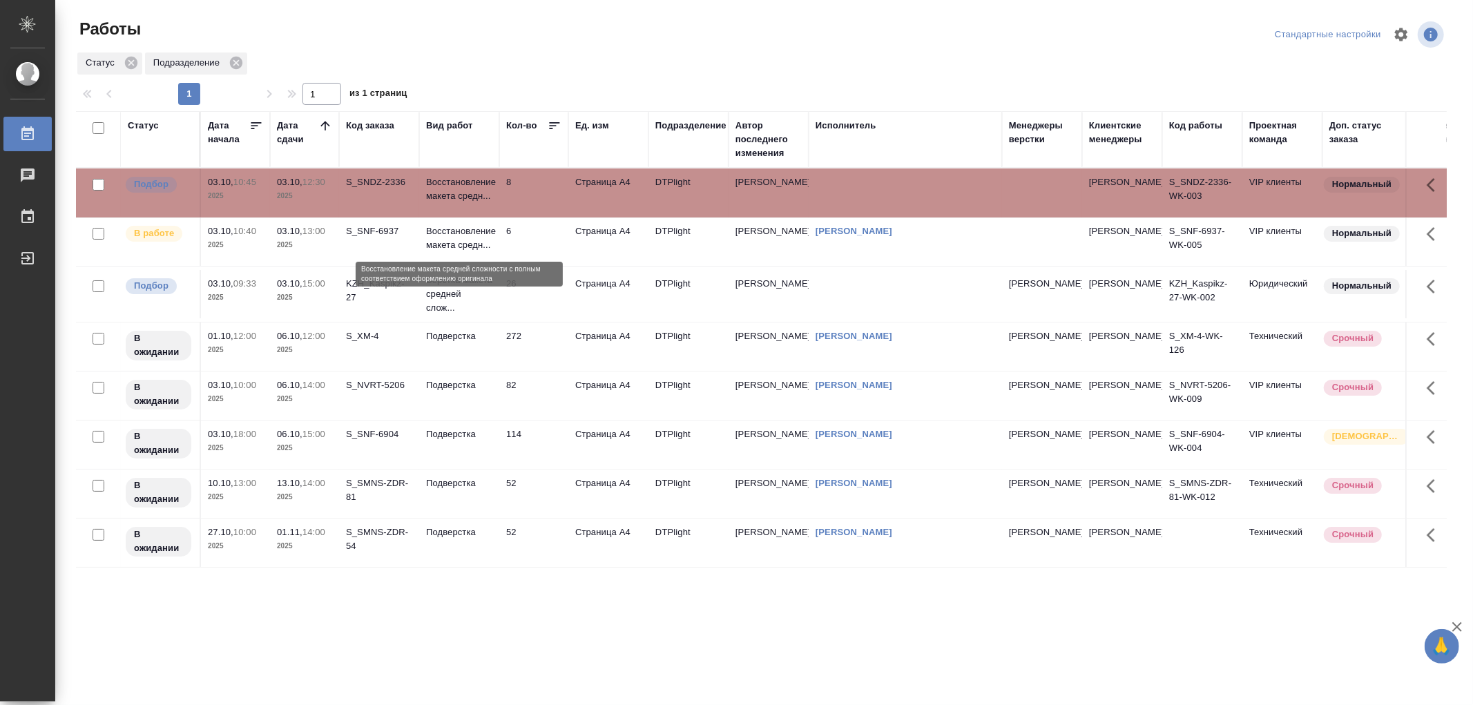
click at [484, 236] on p "Восстановление макета средн..." at bounding box center [459, 238] width 66 height 28
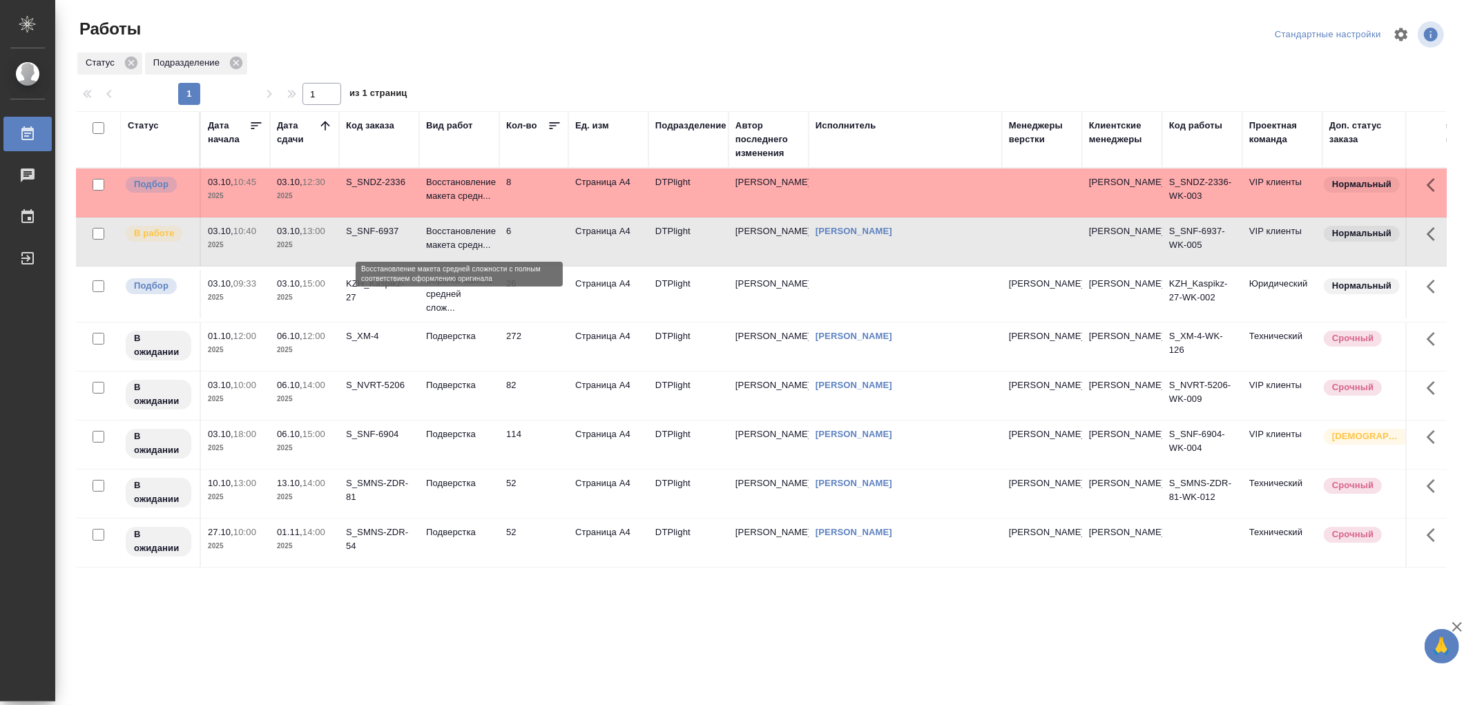
click at [484, 236] on p "Восстановление макета средн..." at bounding box center [459, 238] width 66 height 28
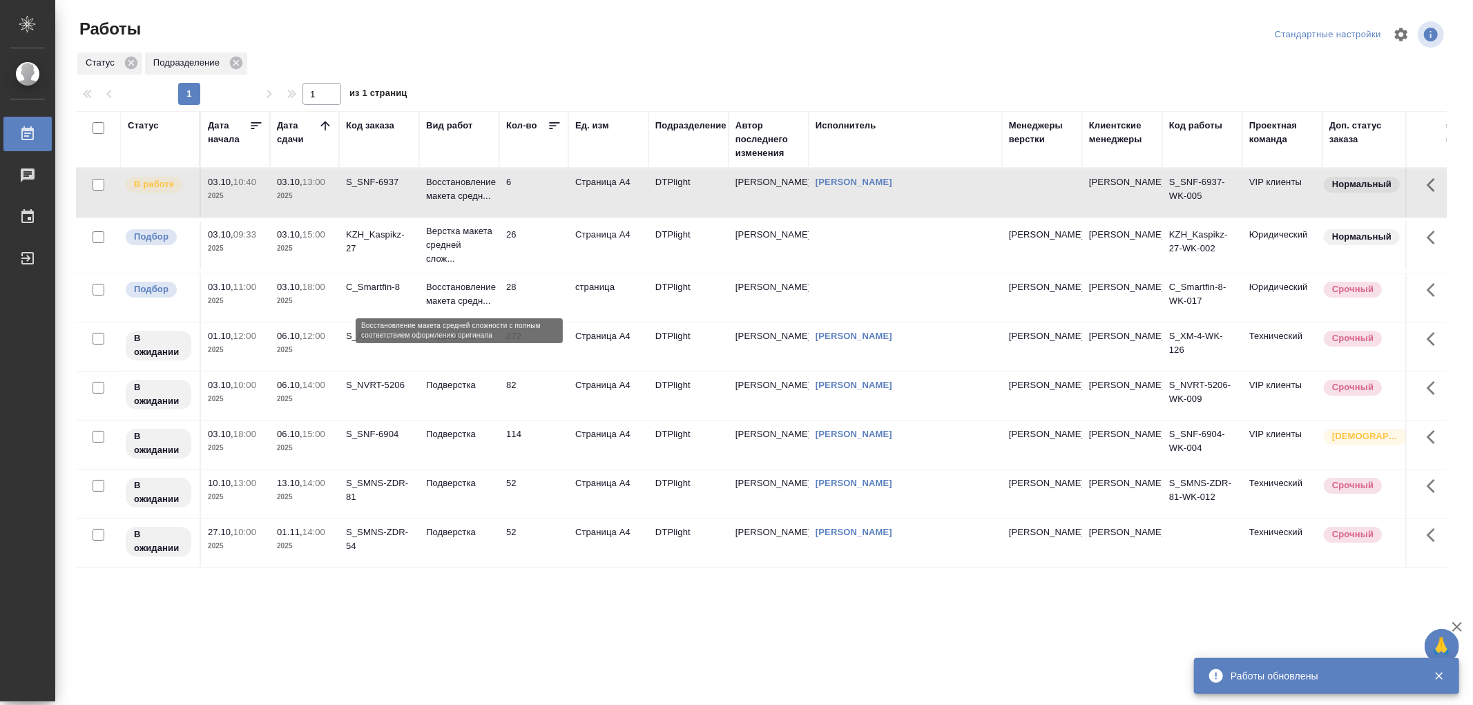
click at [472, 305] on p "Восстановление макета средн..." at bounding box center [459, 294] width 66 height 28
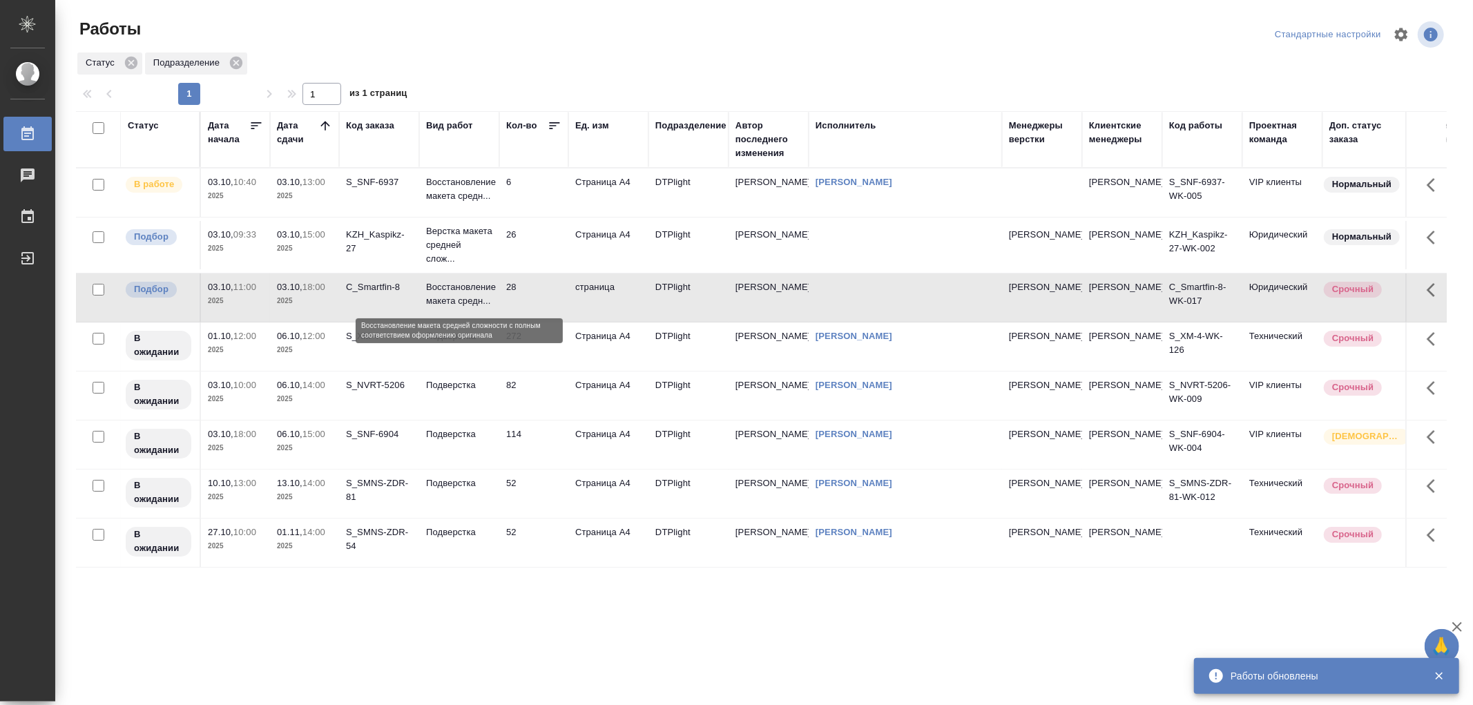
click at [472, 305] on p "Восстановление макета средн..." at bounding box center [459, 294] width 66 height 28
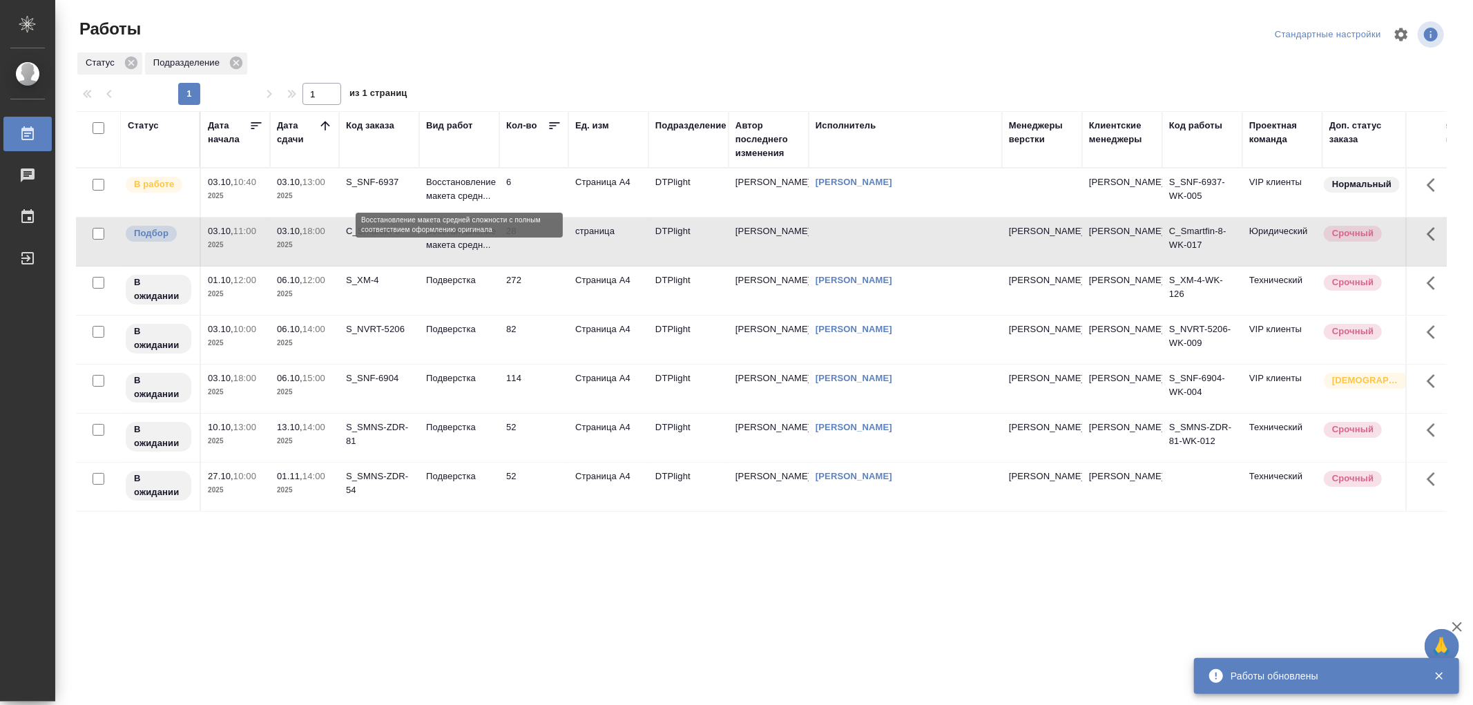
click at [446, 197] on p "Восстановление макета средн..." at bounding box center [459, 189] width 66 height 28
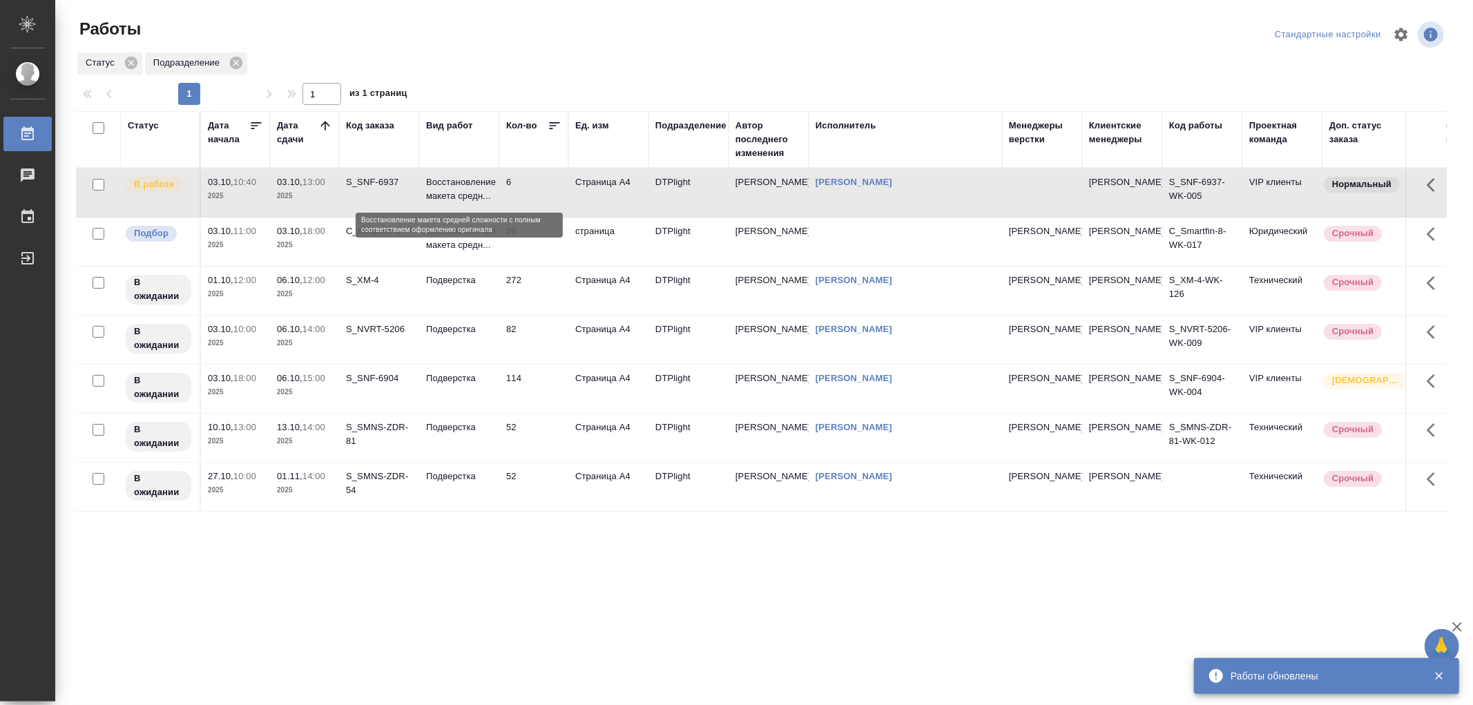
click at [446, 197] on p "Восстановление макета средн..." at bounding box center [459, 189] width 66 height 28
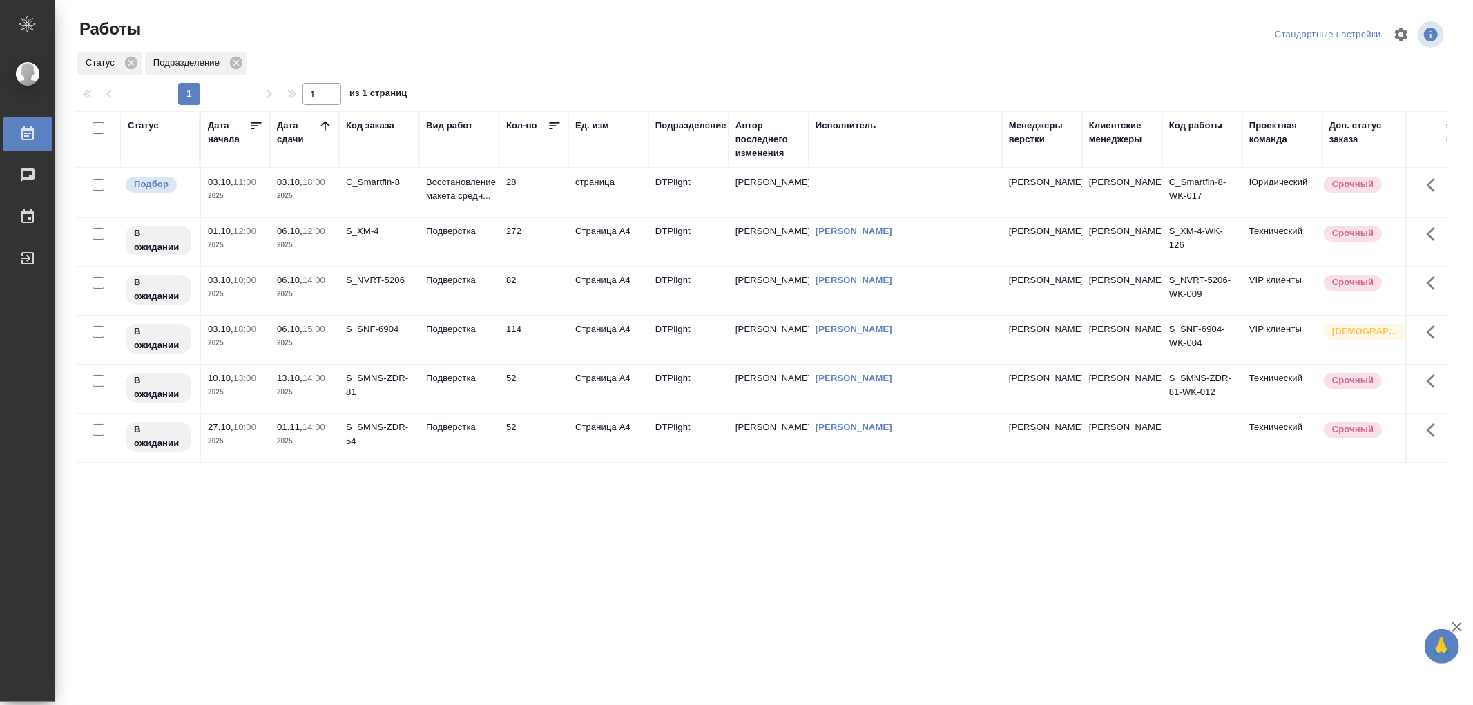
click at [465, 302] on td "Подверстка" at bounding box center [459, 291] width 80 height 48
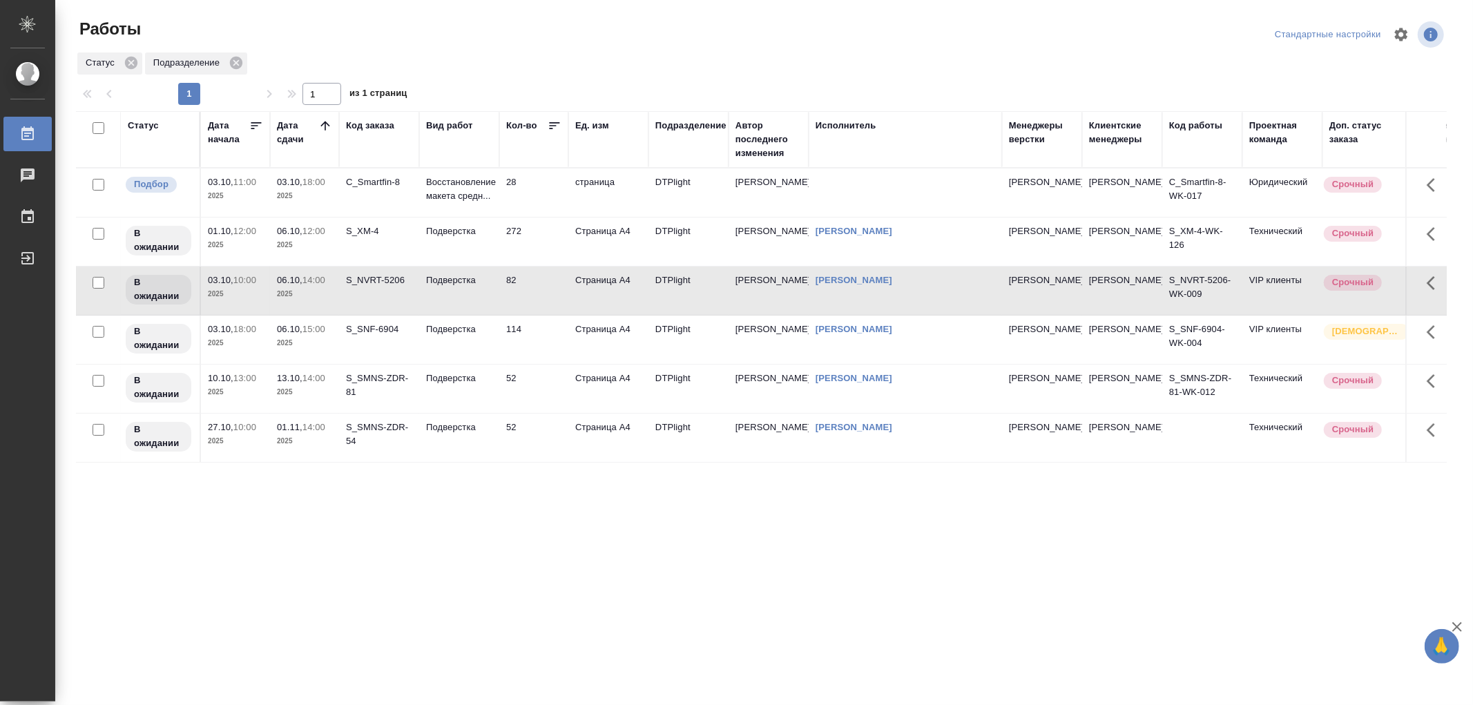
click at [465, 302] on td "Подверстка" at bounding box center [459, 291] width 80 height 48
click at [484, 345] on td "Подверстка" at bounding box center [459, 340] width 80 height 48
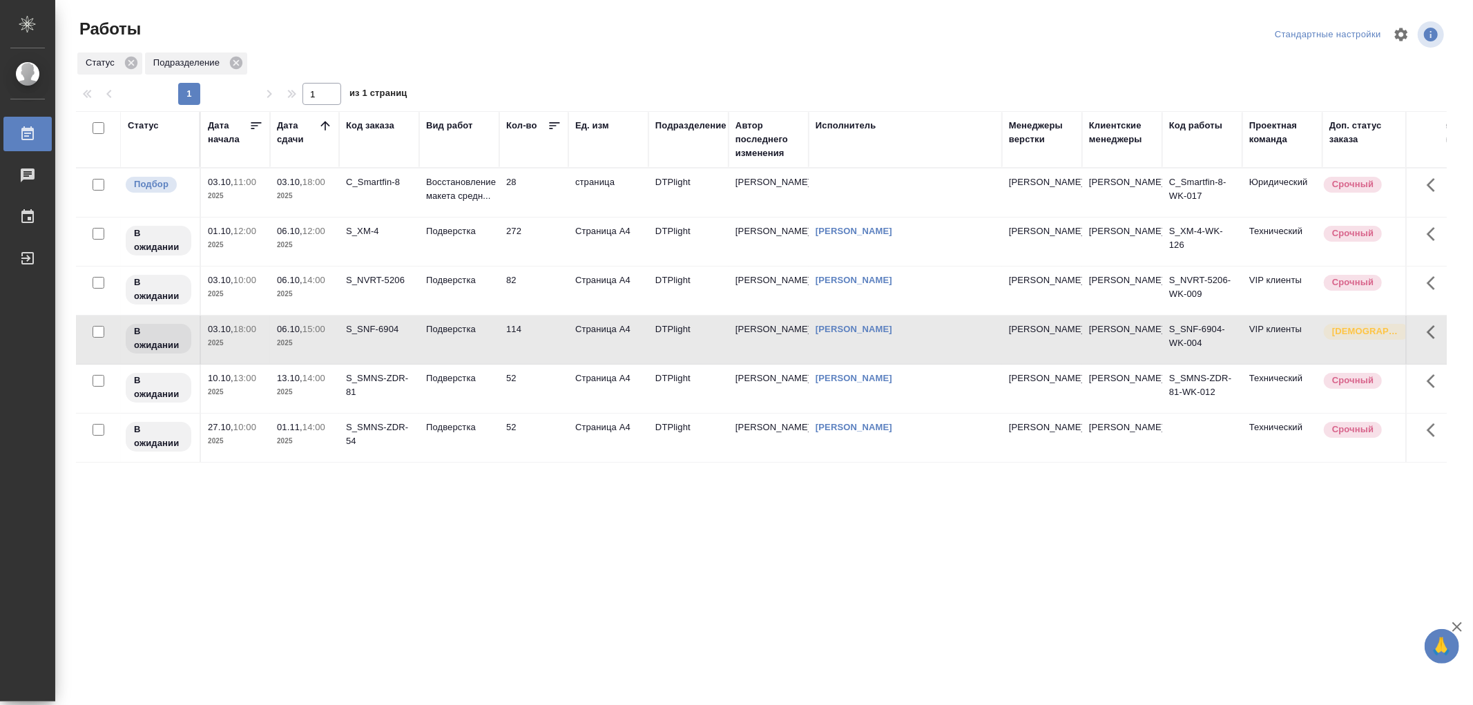
click at [484, 345] on td "Подверстка" at bounding box center [459, 340] width 80 height 48
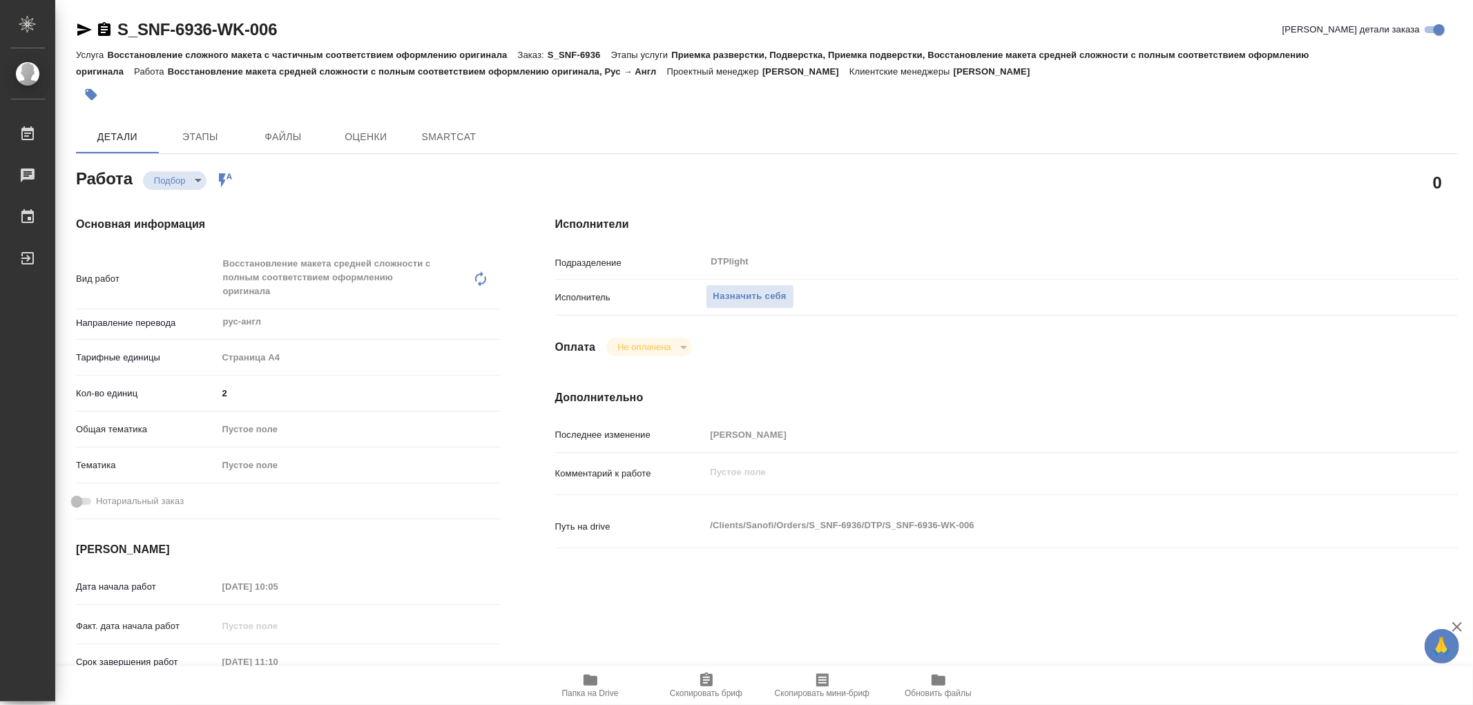
type textarea "x"
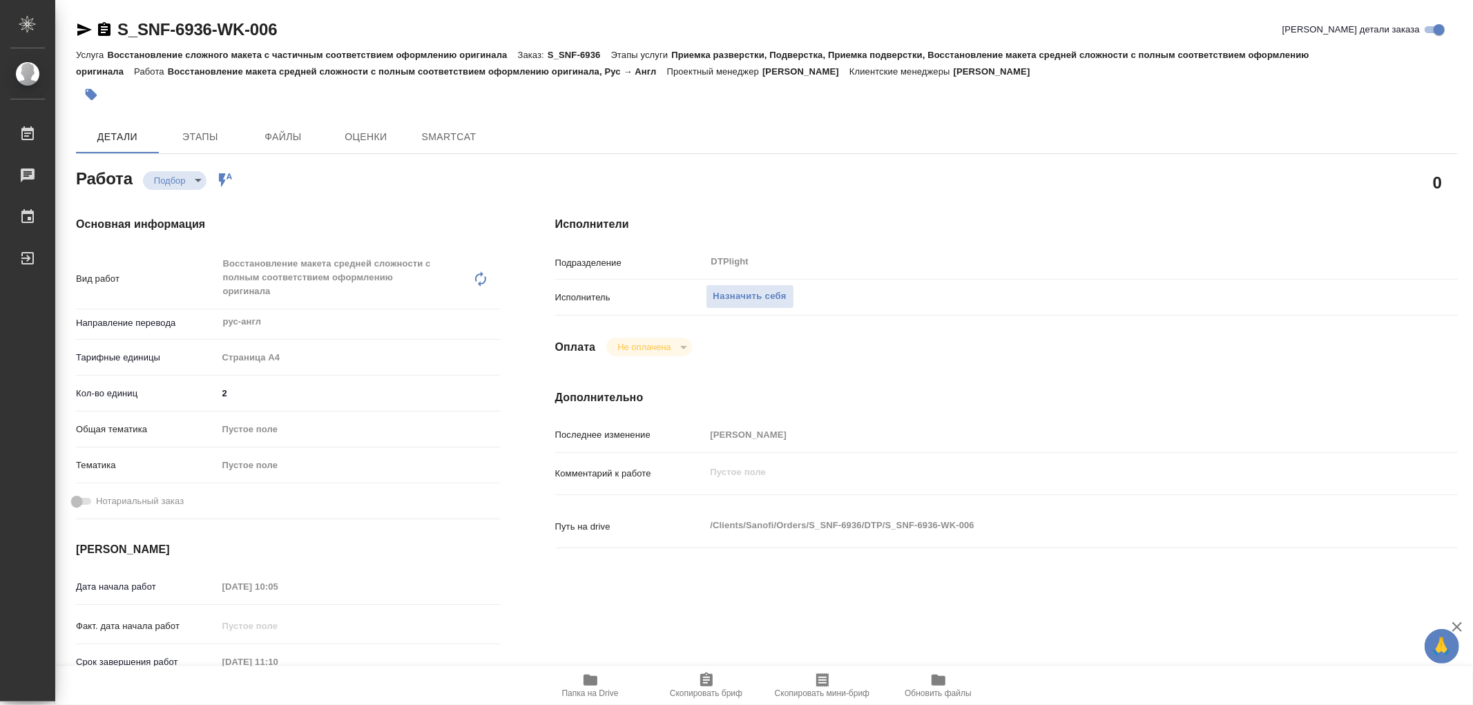
type textarea "x"
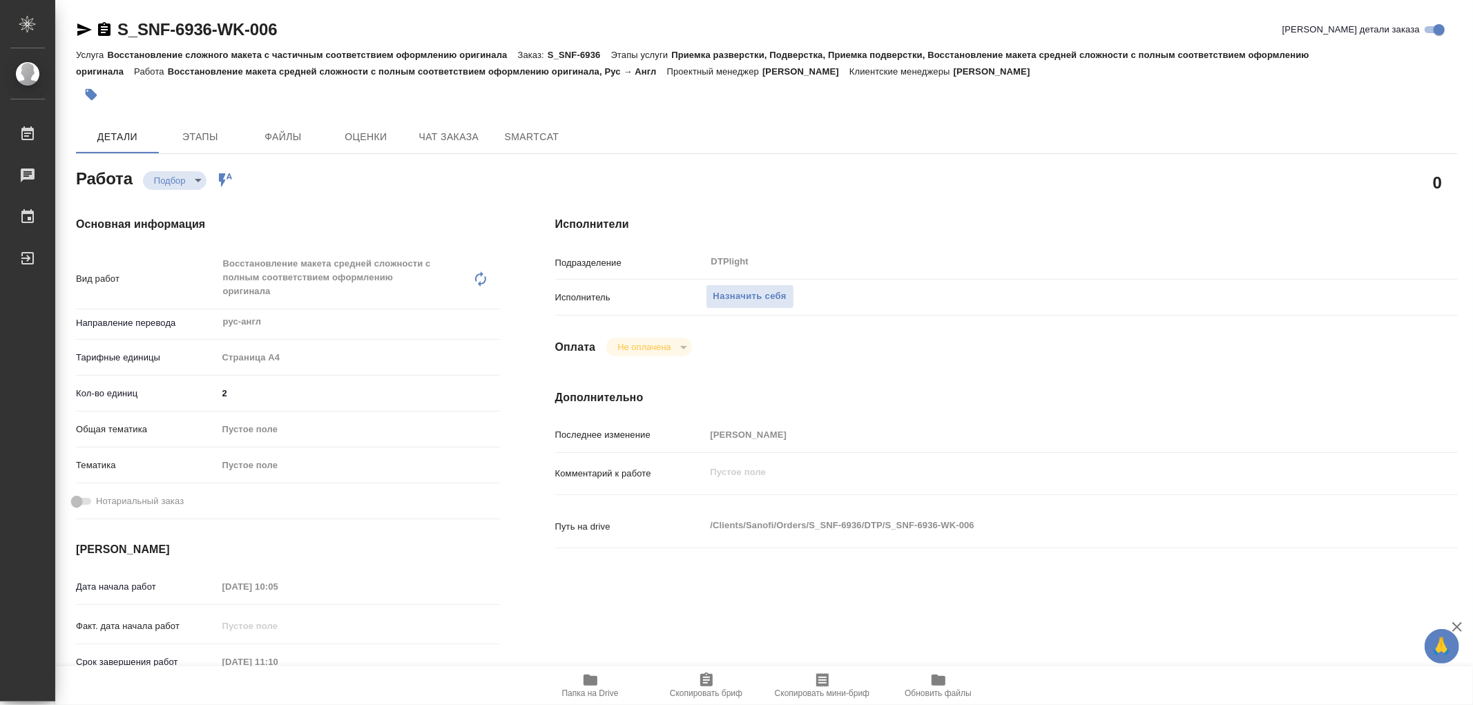
type textarea "x"
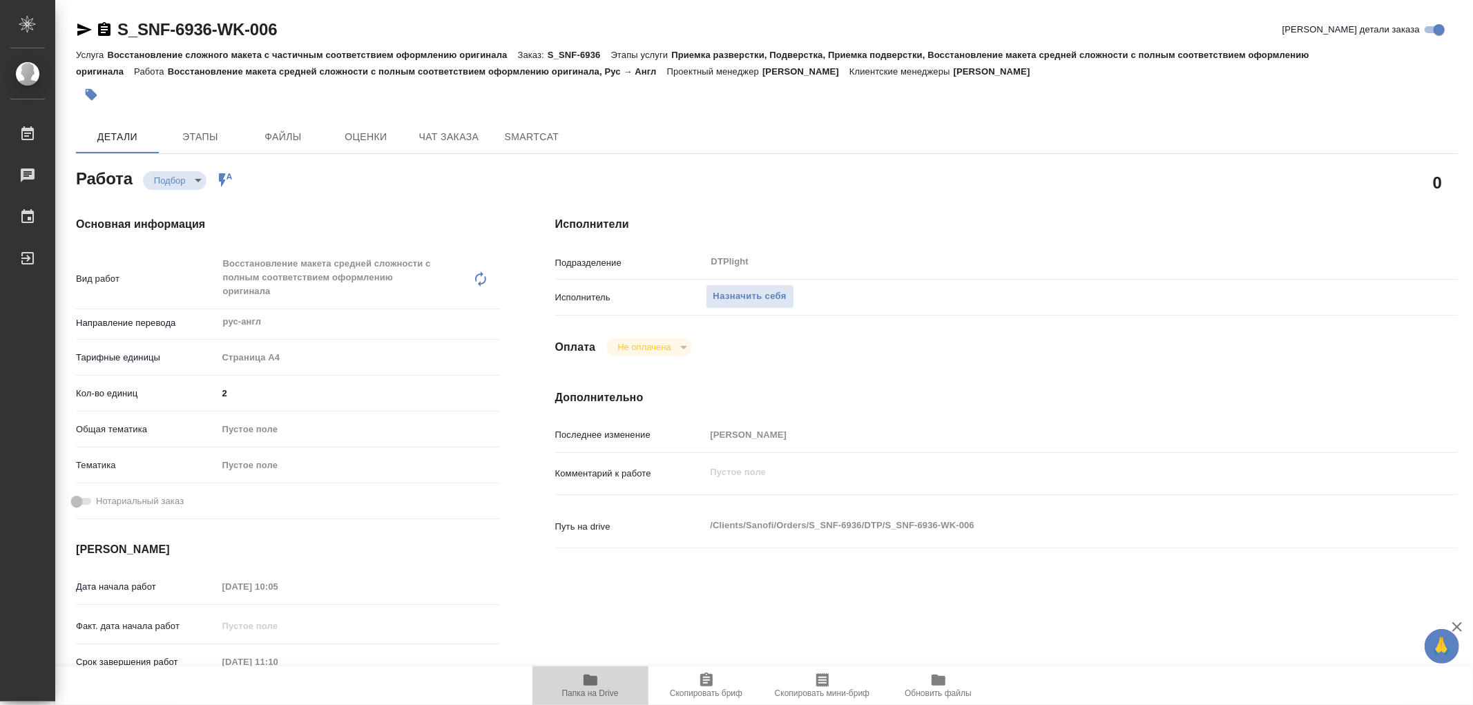
click at [595, 685] on icon "button" at bounding box center [591, 680] width 14 height 11
type textarea "x"
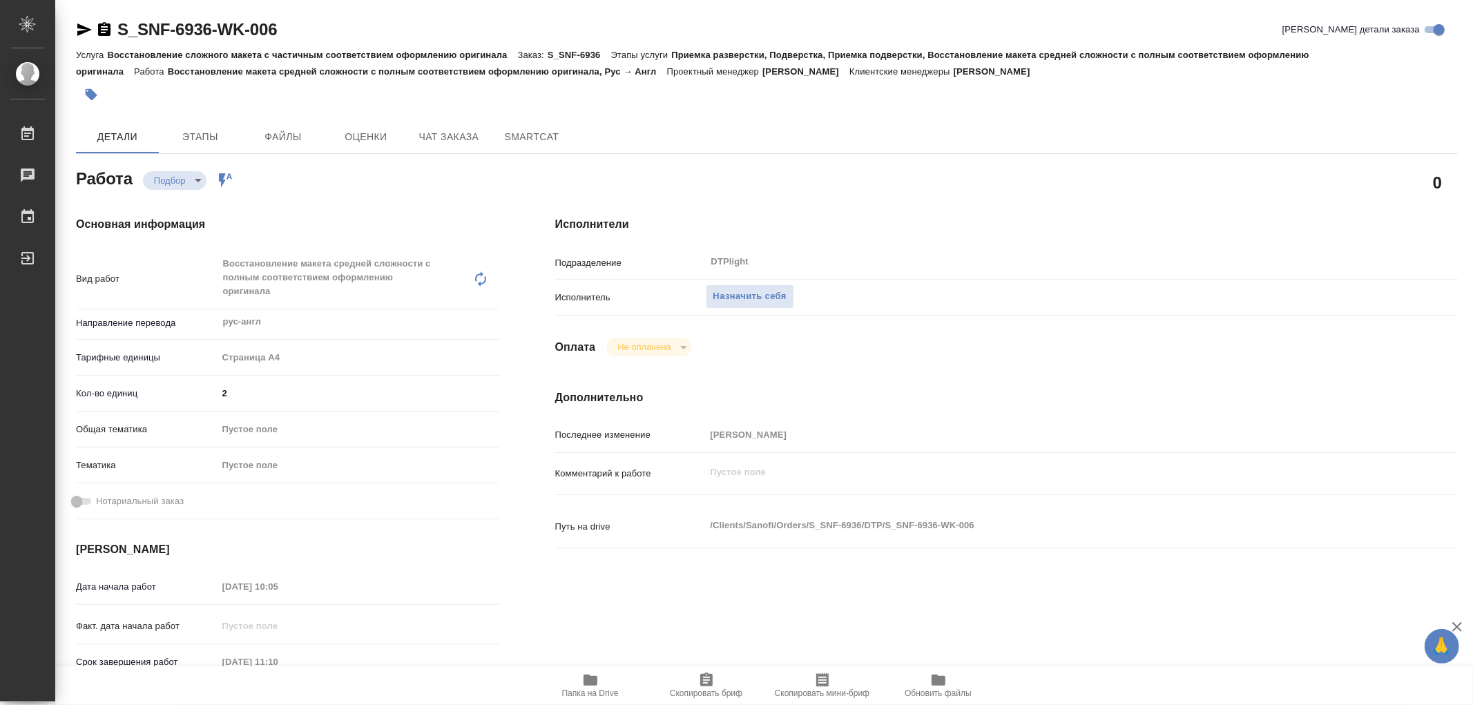
type textarea "x"
click at [739, 299] on span "Назначить себя" at bounding box center [750, 297] width 73 height 16
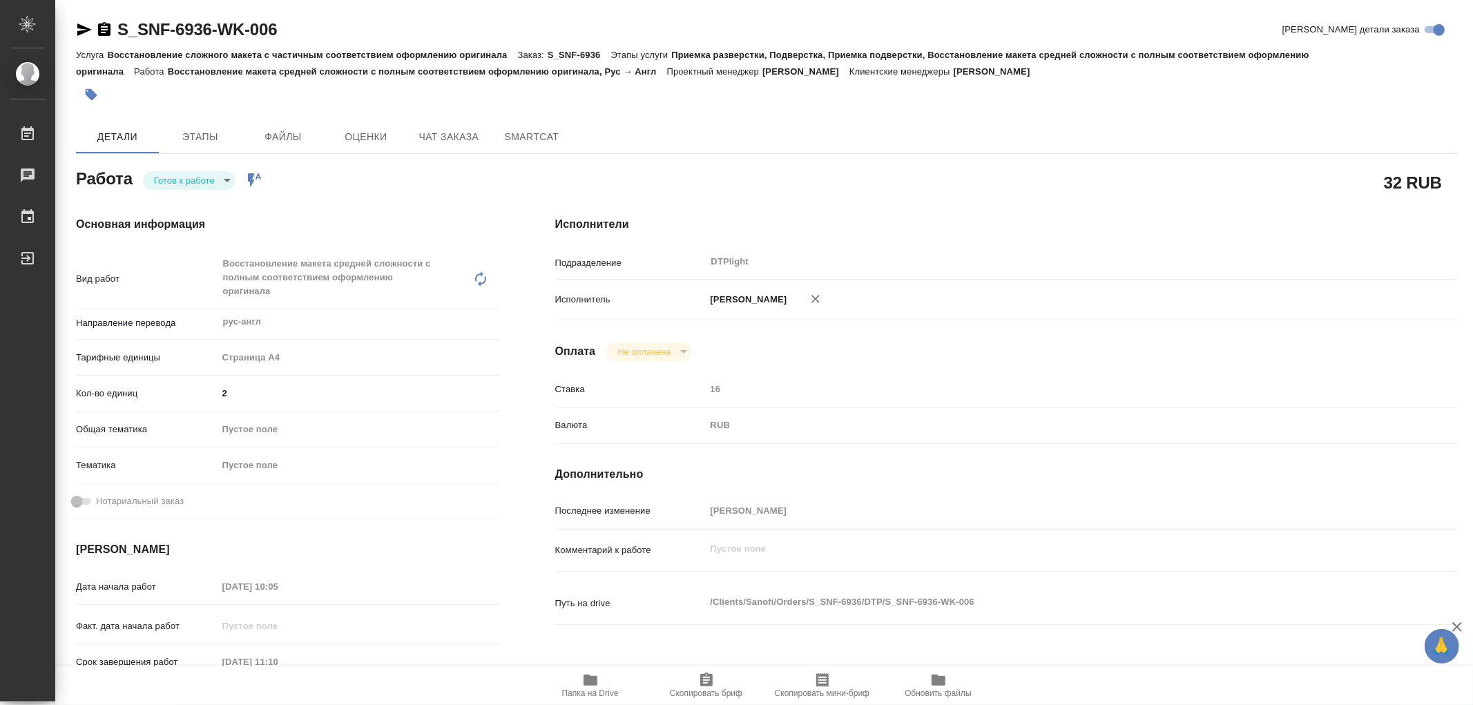
click at [161, 184] on body "🙏 .cls-1 fill:#fff; AWATERA Работы 0 Чаты График Выйти S_SNF-6936-WK-006 Кратко…" at bounding box center [736, 352] width 1473 height 705
click at [161, 184] on button "В работе" at bounding box center [177, 180] width 46 height 15
type textarea "x"
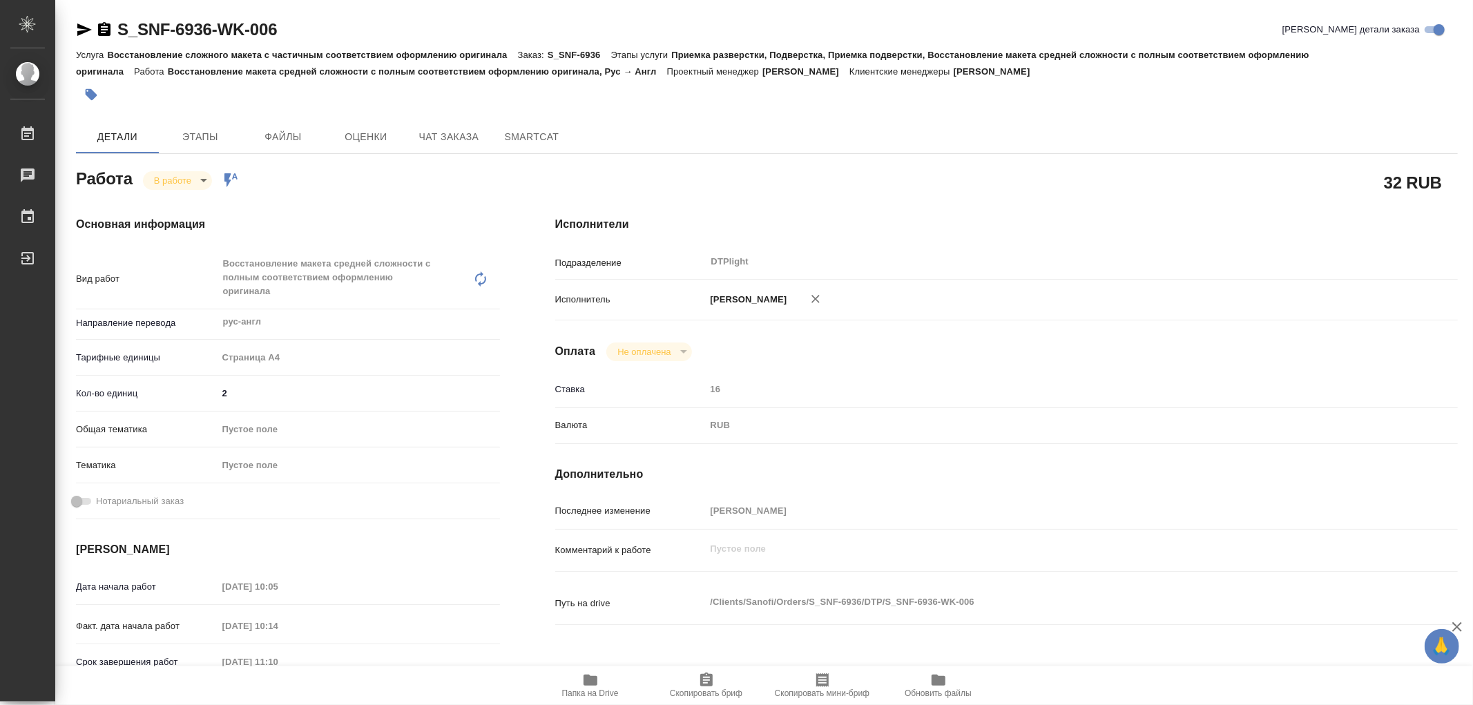
type textarea "x"
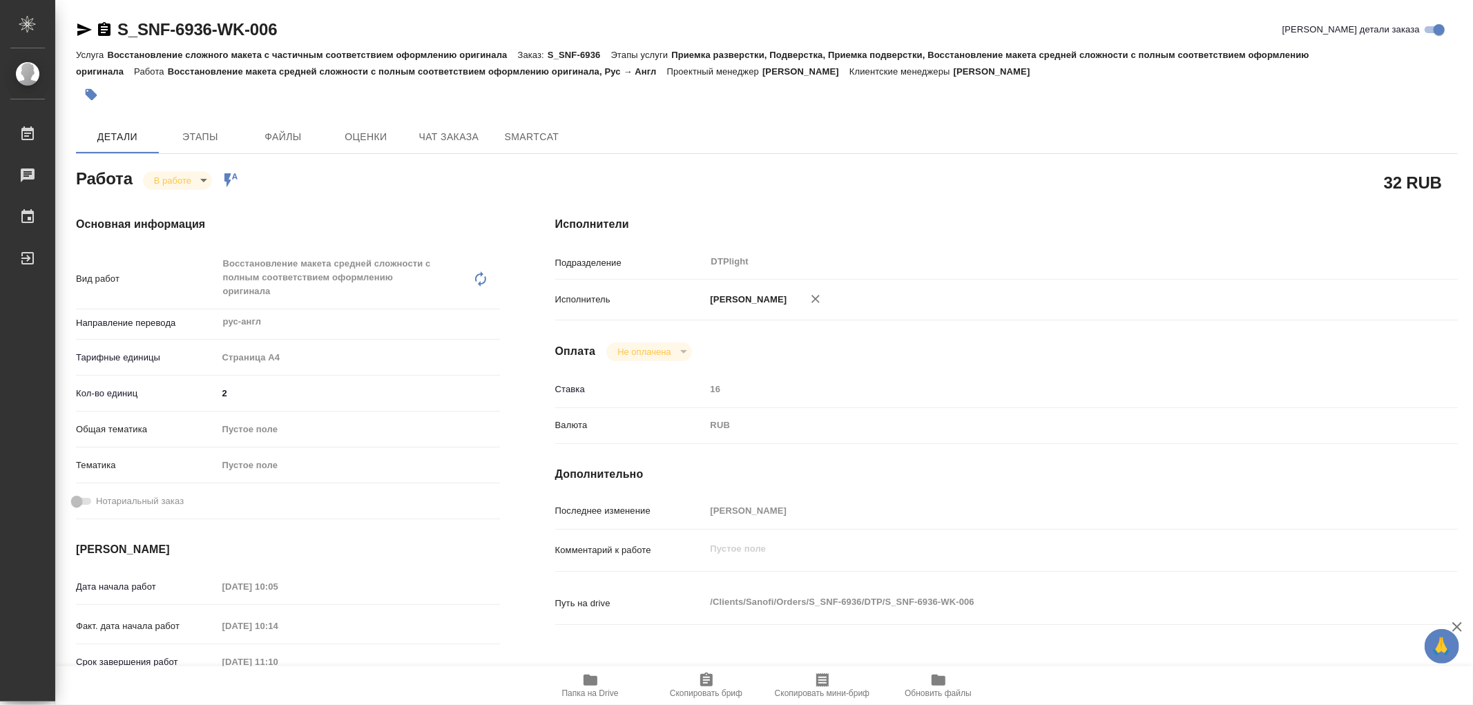
type textarea "x"
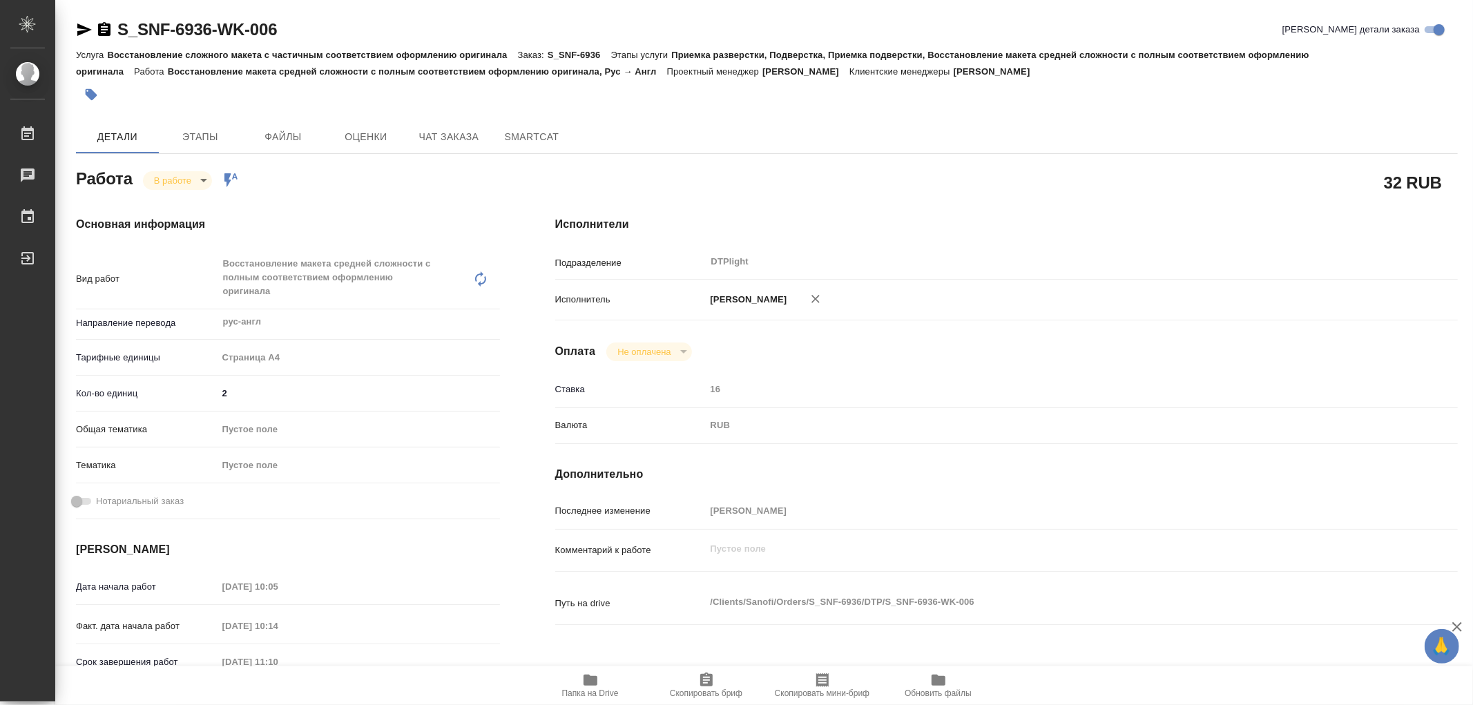
type textarea "x"
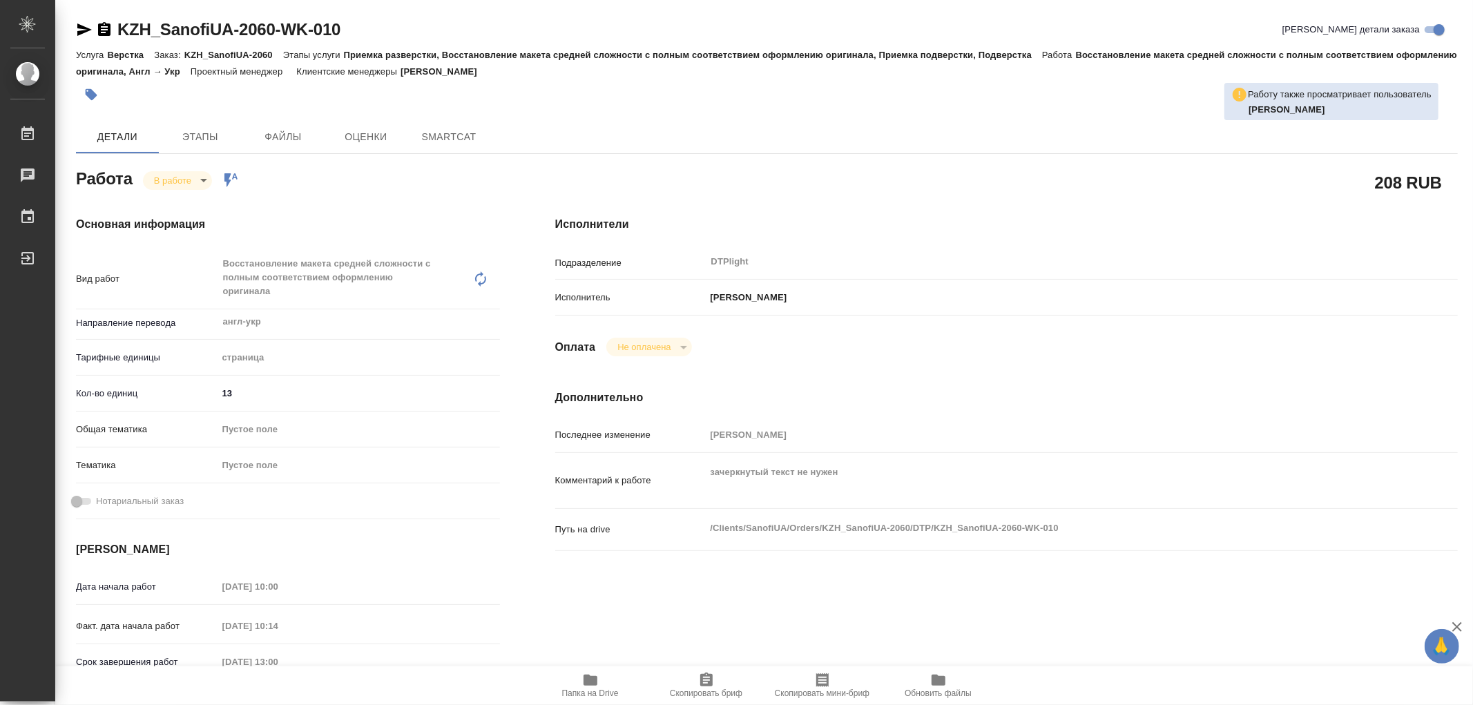
type textarea "x"
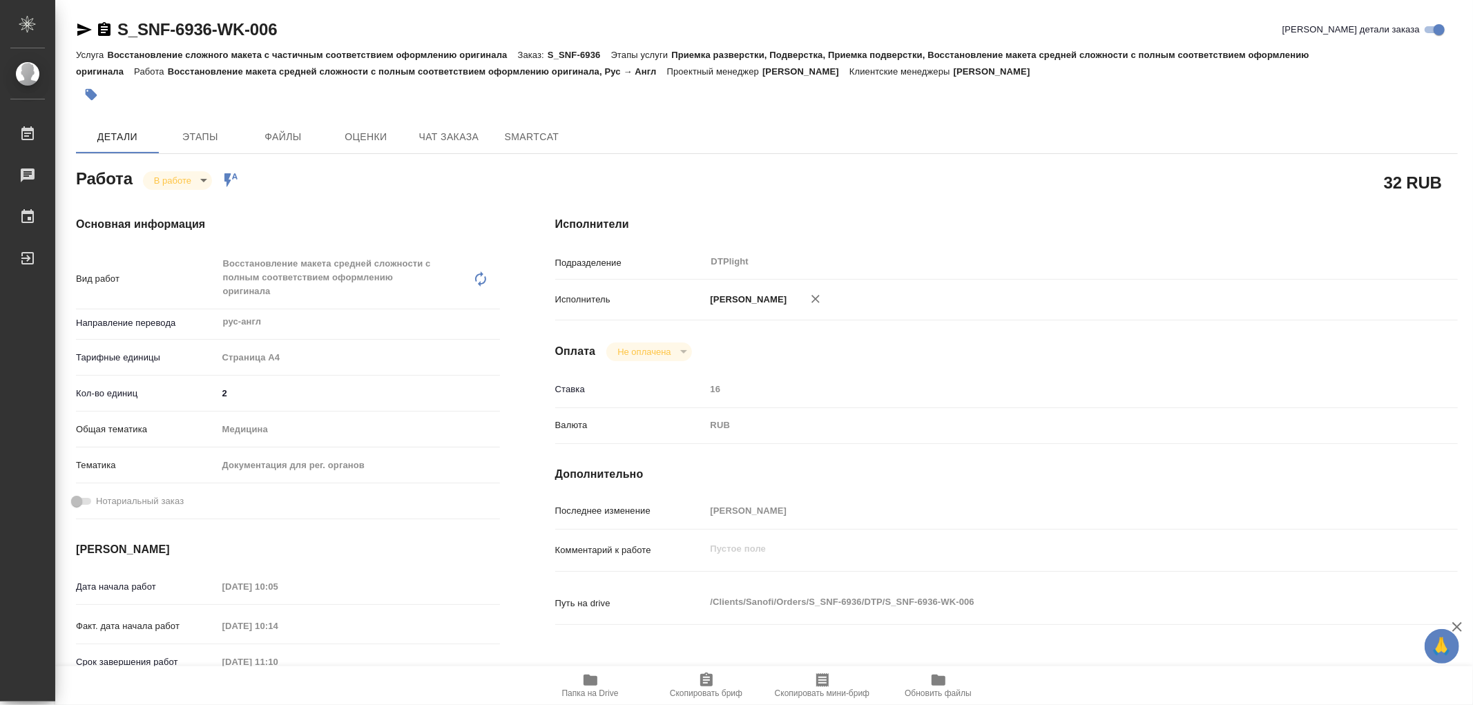
click at [585, 685] on icon "button" at bounding box center [591, 680] width 14 height 11
click at [175, 180] on body "🙏 .cls-1 fill:#fff; AWATERA Работы 0 Чаты График Выйти S_SNF-6936-WK-006 Кратко…" at bounding box center [736, 352] width 1473 height 705
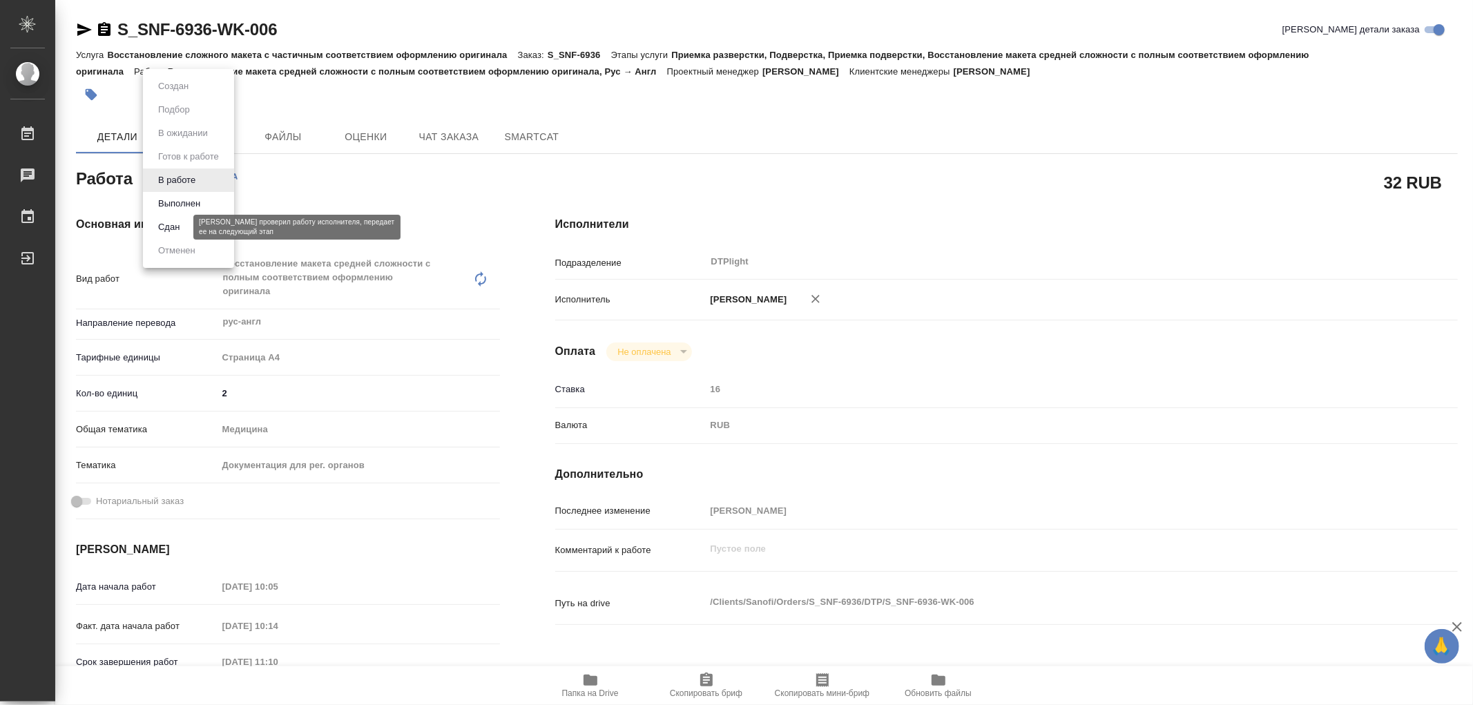
click at [175, 233] on button "Сдан" at bounding box center [169, 227] width 30 height 15
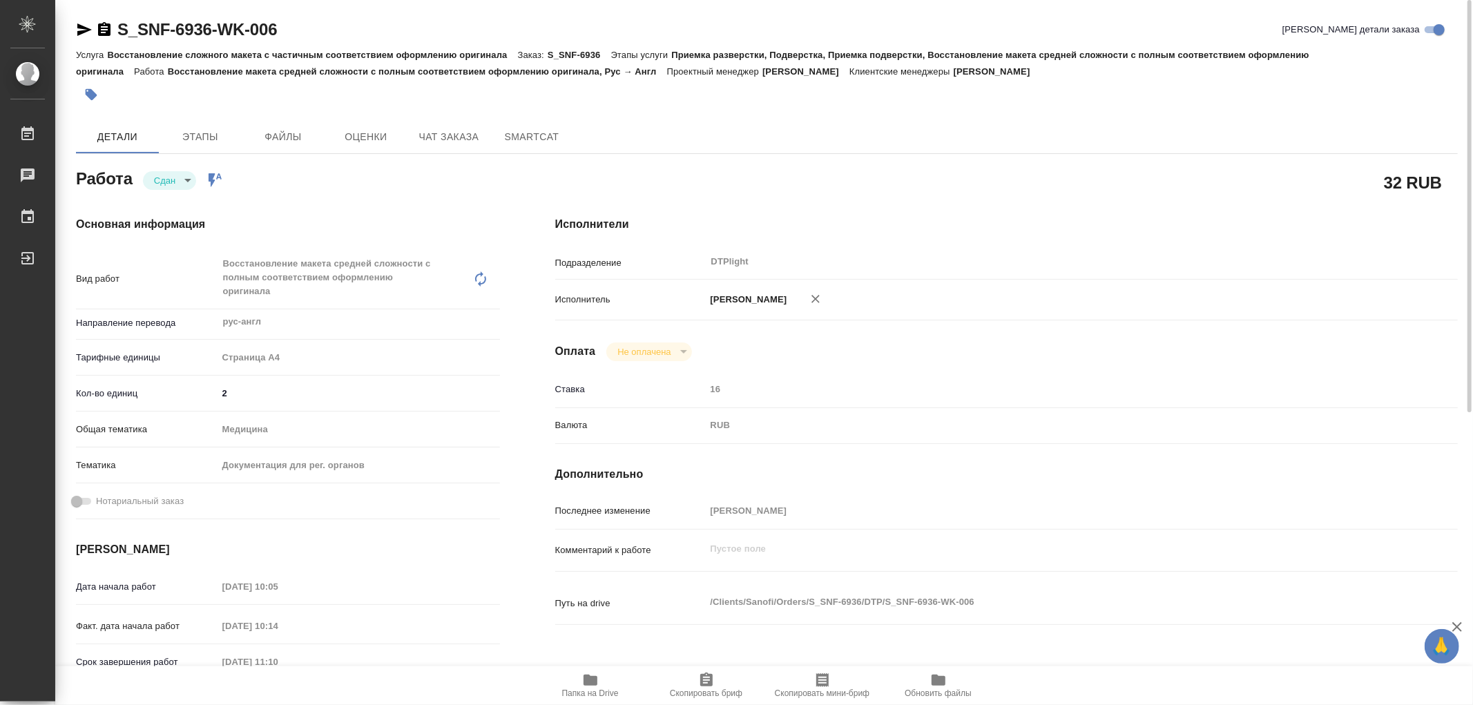
type textarea "x"
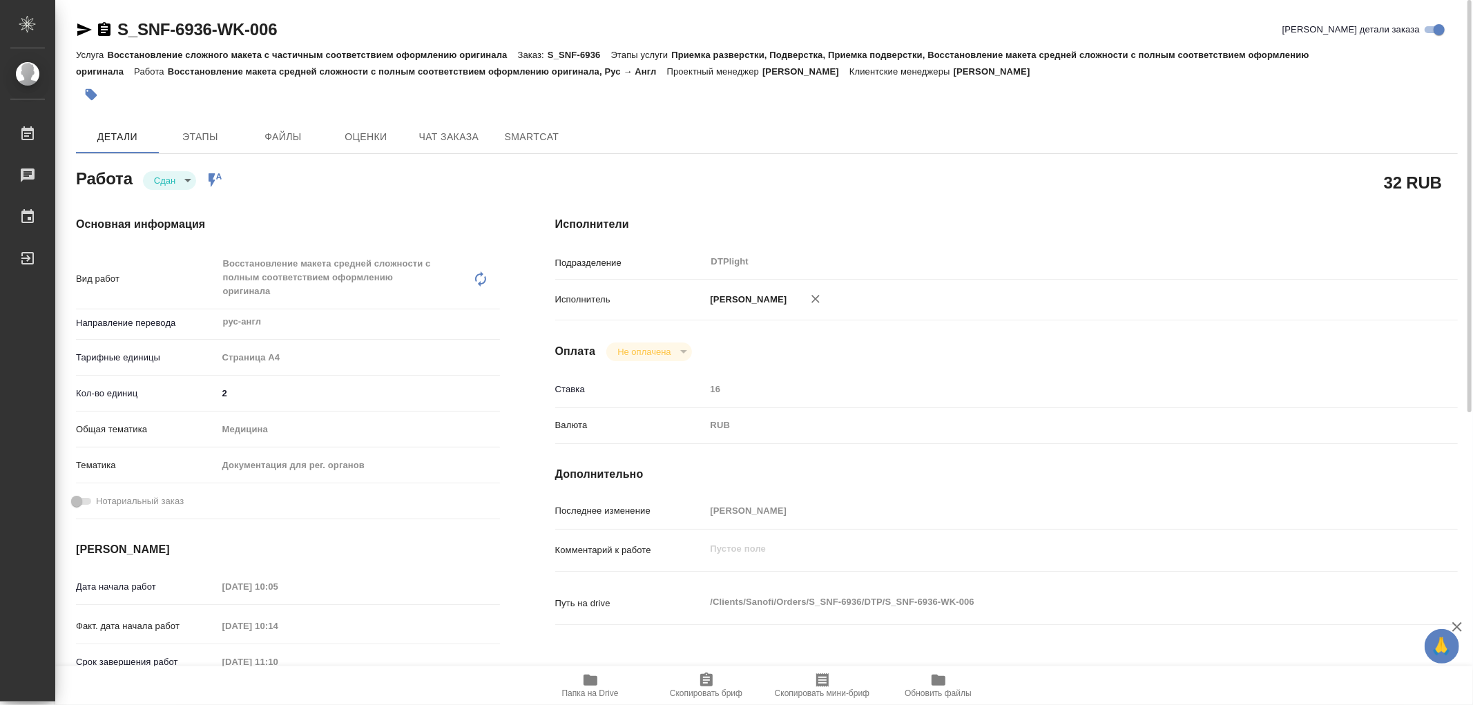
type textarea "x"
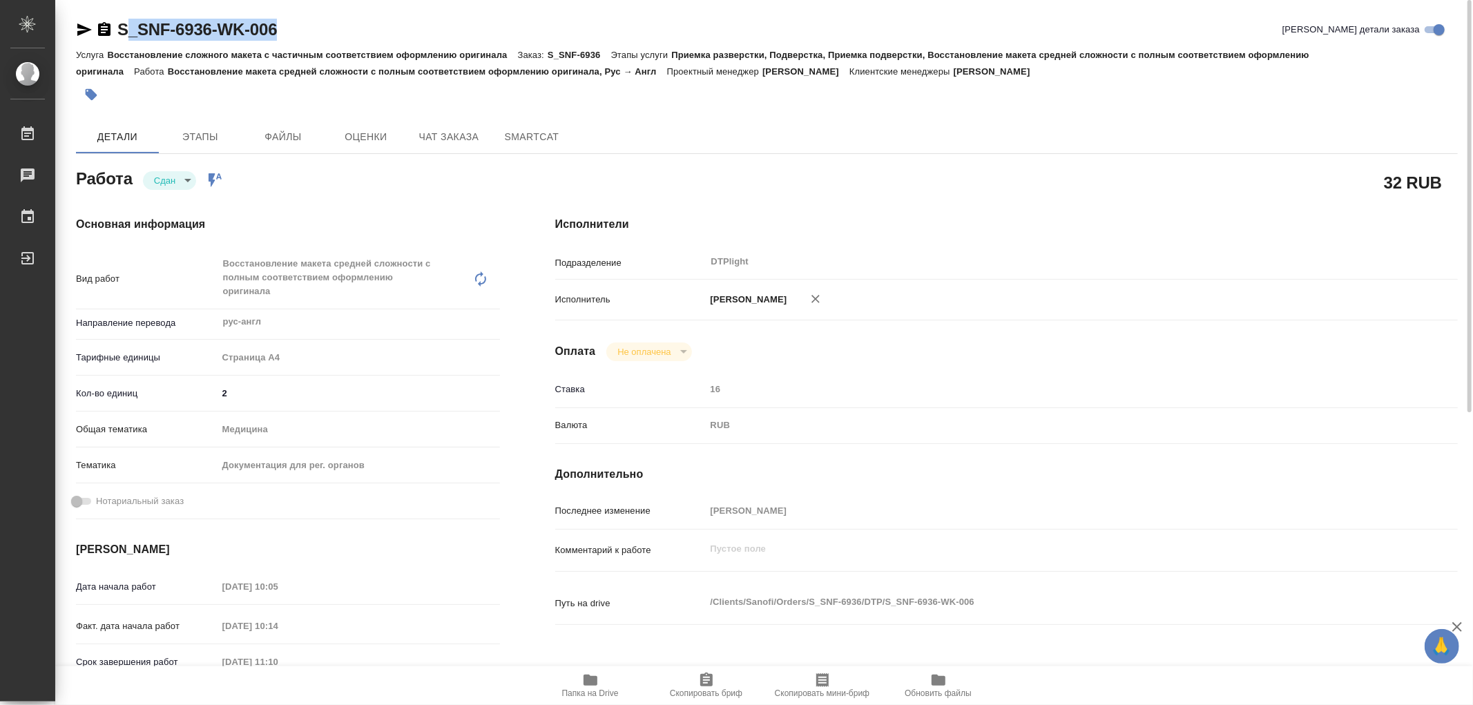
type textarea "x"
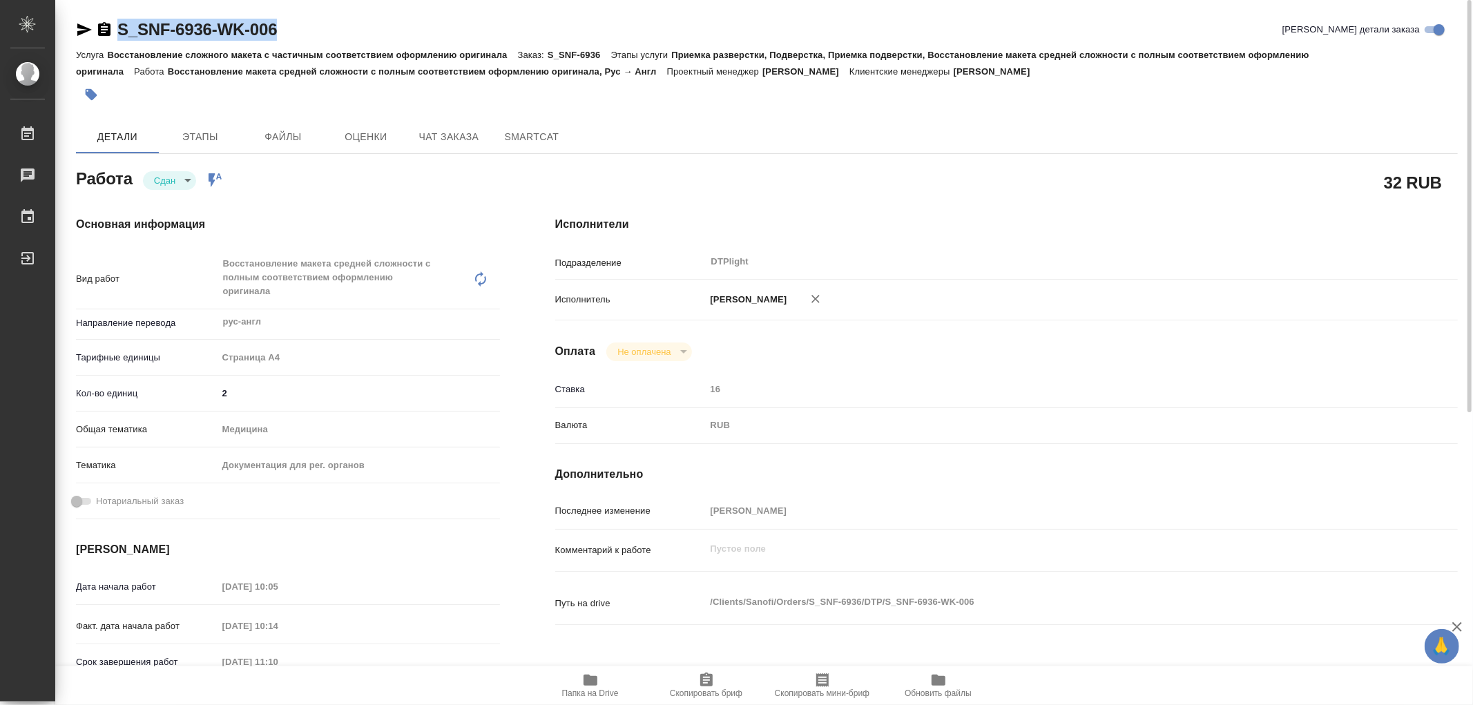
drag, startPoint x: 300, startPoint y: 26, endPoint x: 118, endPoint y: 31, distance: 181.8
click at [118, 31] on div "S_SNF-6936-WK-006 Кратко детали заказа" at bounding box center [767, 30] width 1382 height 22
copy link "S_SNF-6936-WK-006"
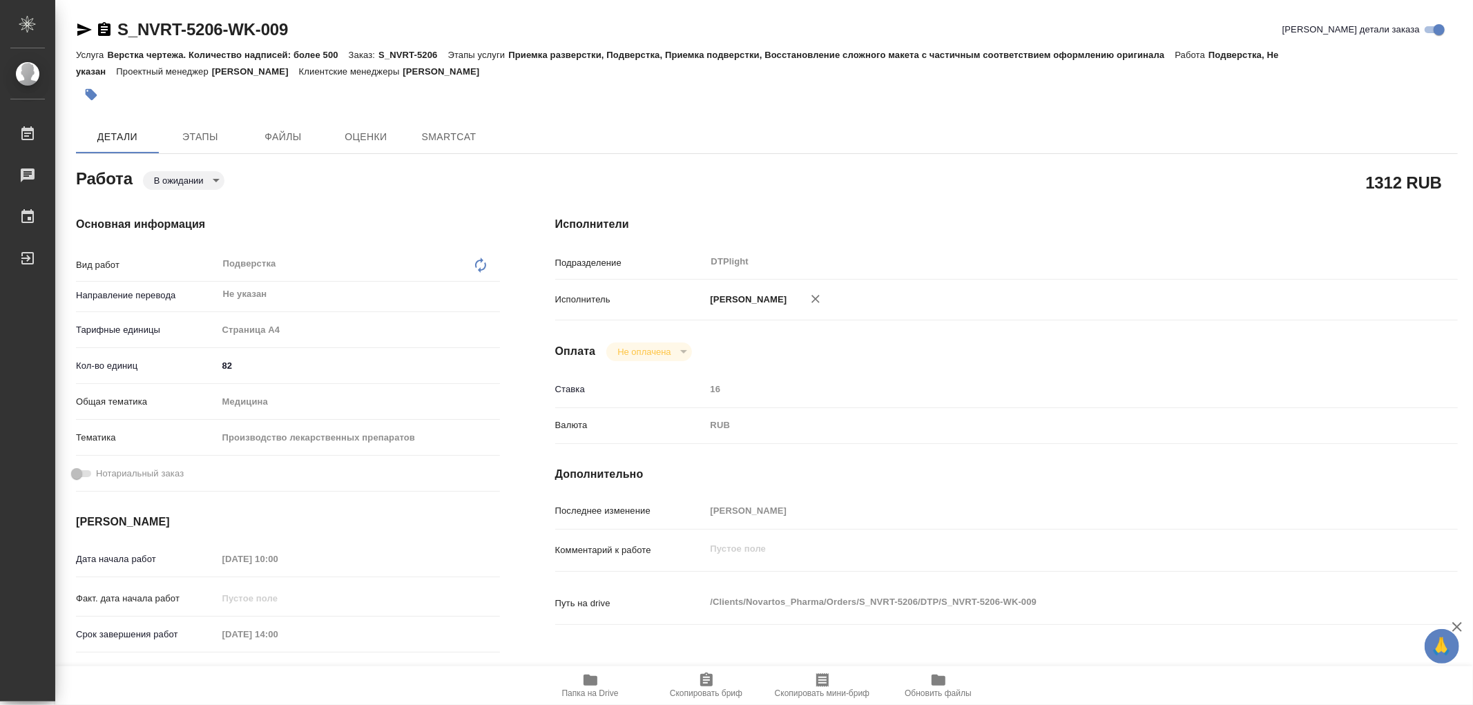
type textarea "x"
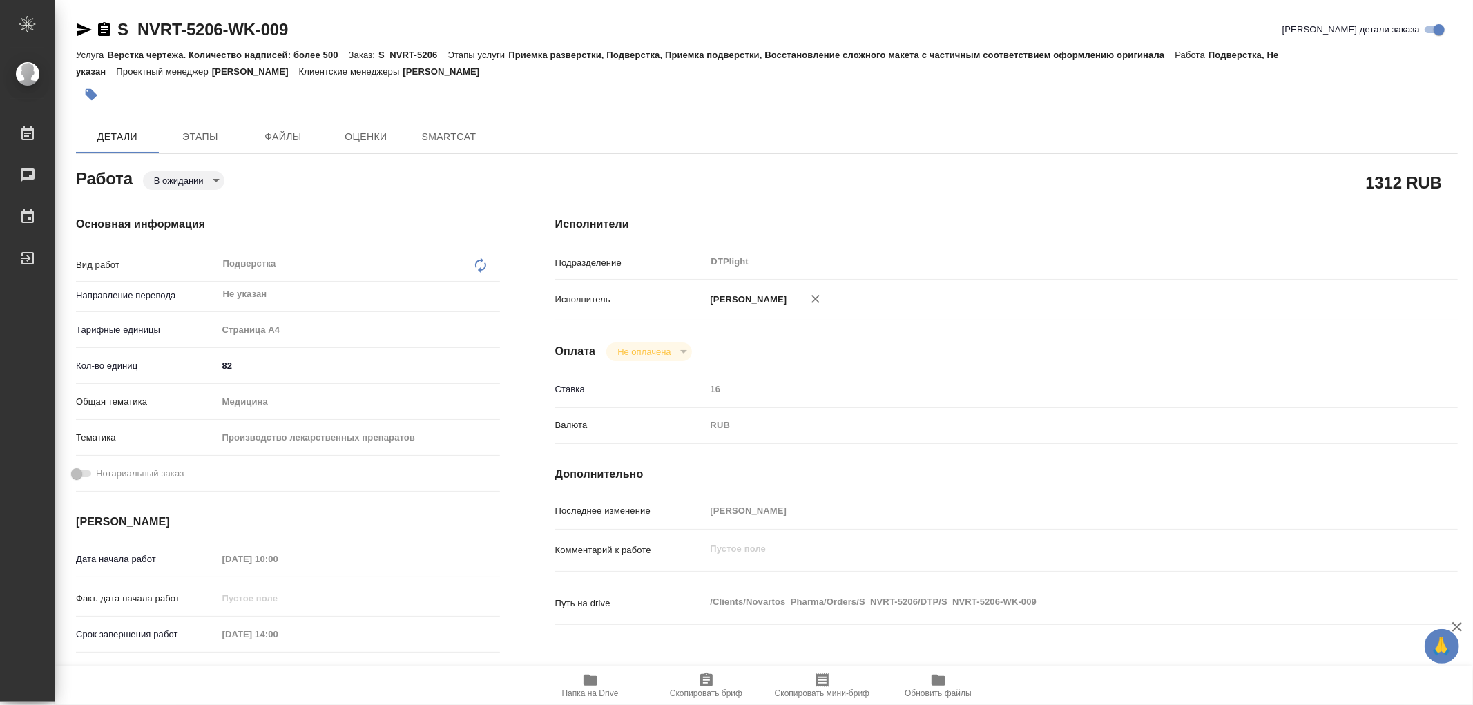
type textarea "x"
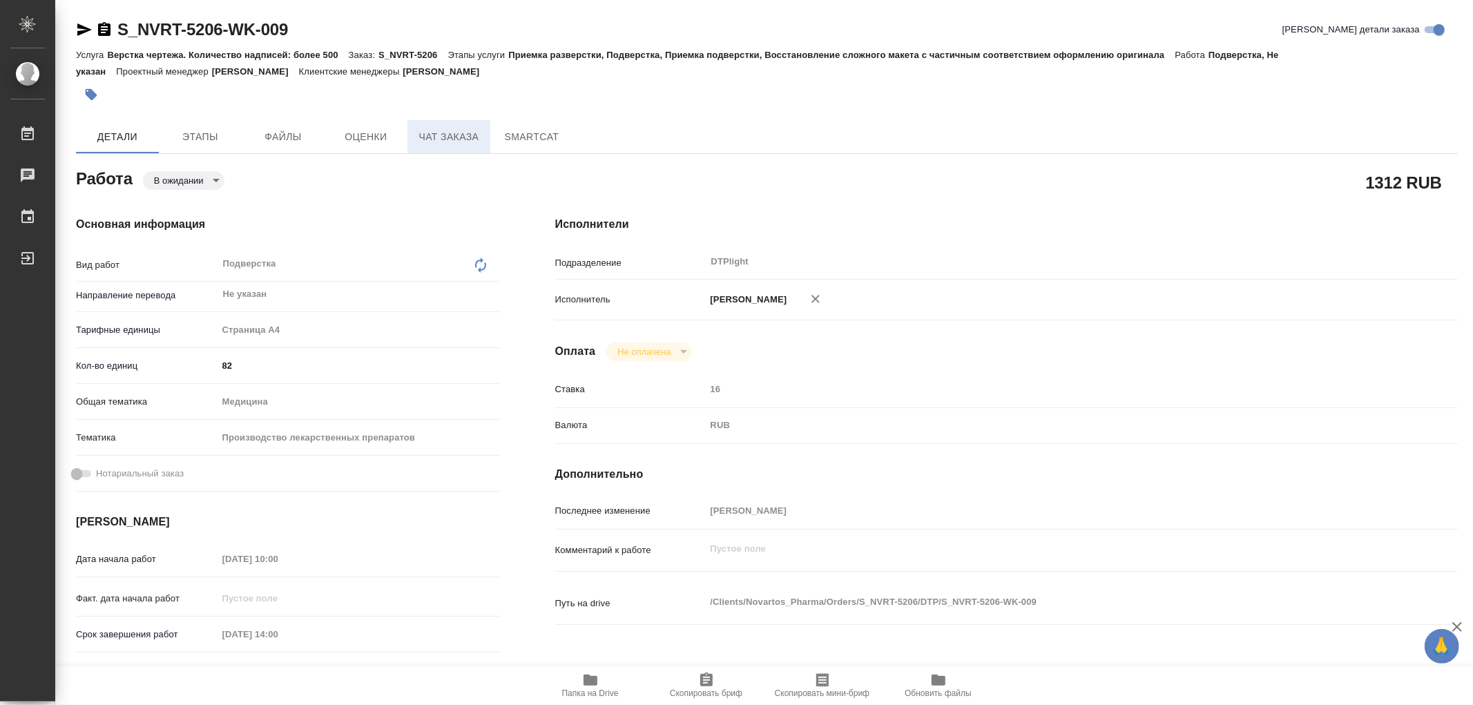
click at [453, 133] on span "Чат заказа" at bounding box center [449, 136] width 66 height 17
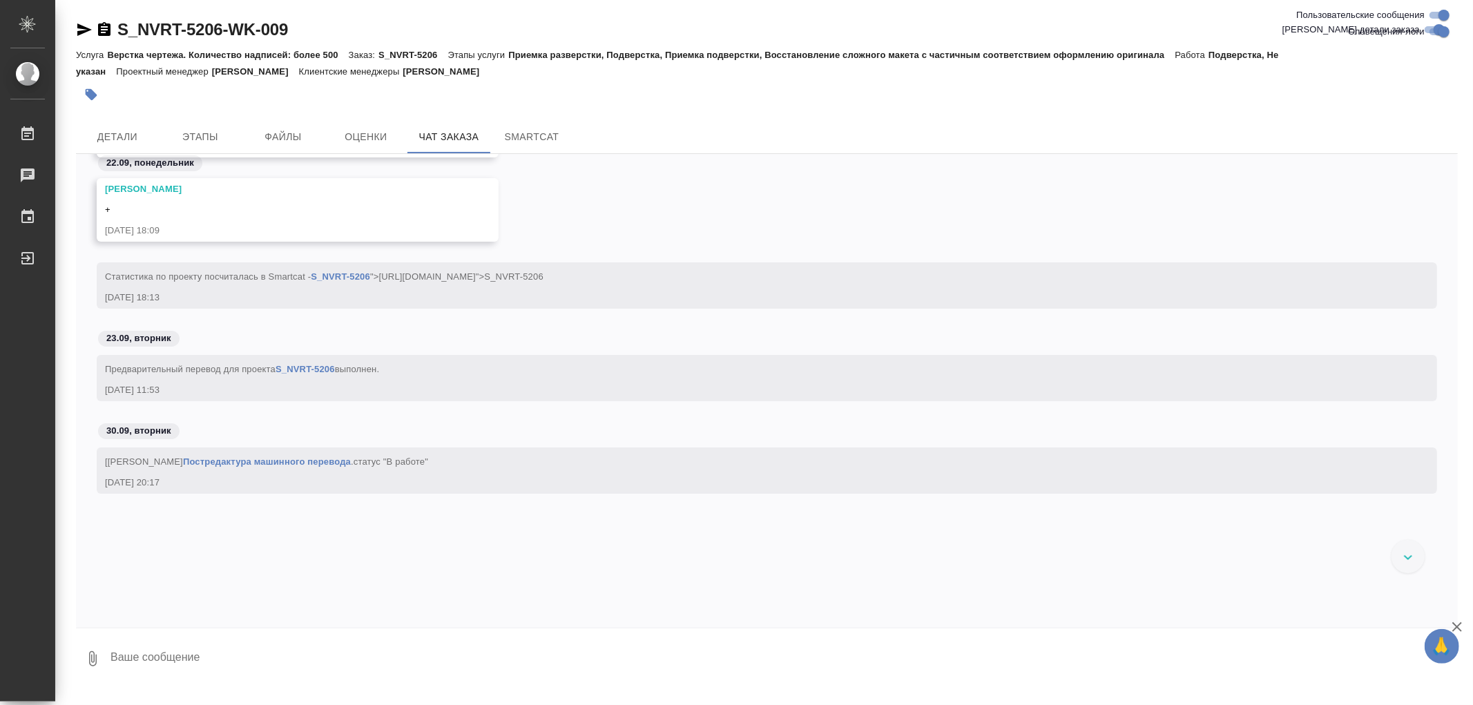
scroll to position [85495, 0]
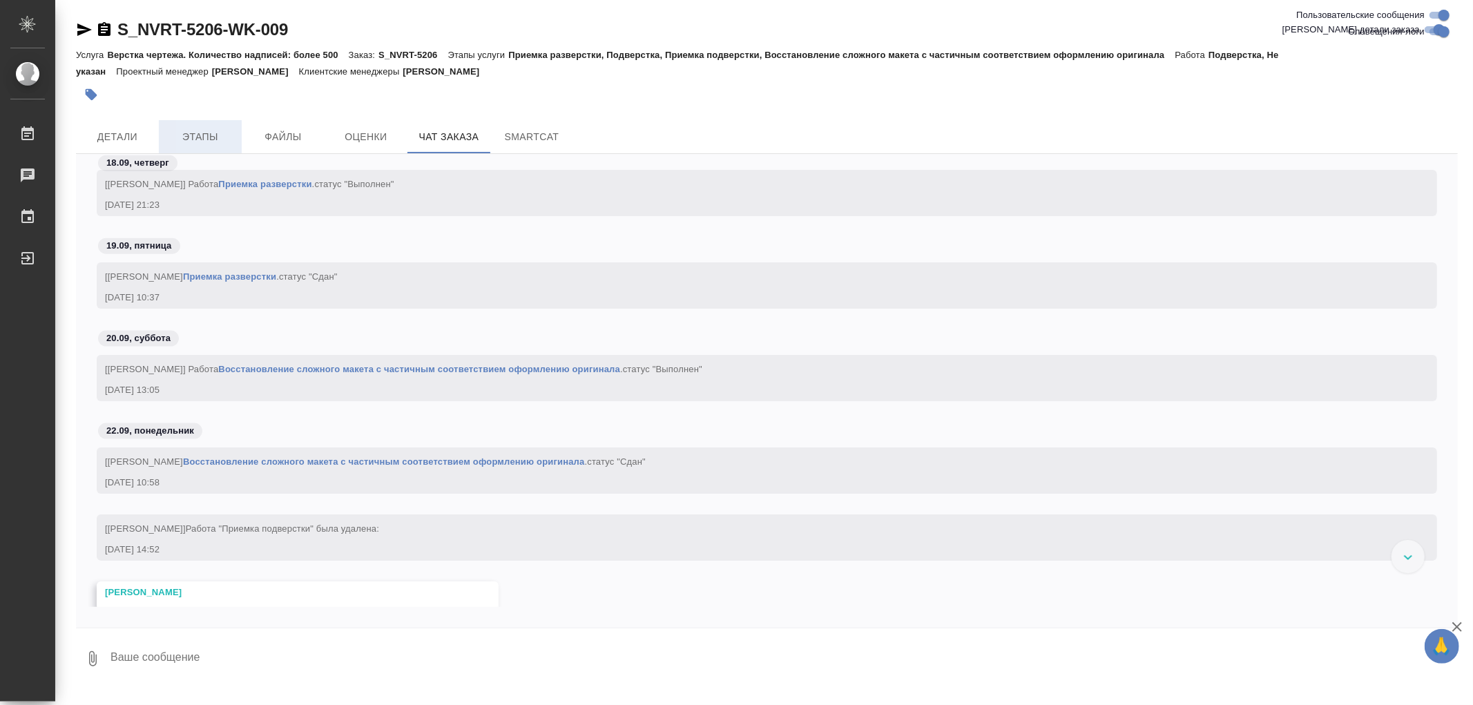
click at [194, 134] on span "Этапы" at bounding box center [200, 136] width 66 height 17
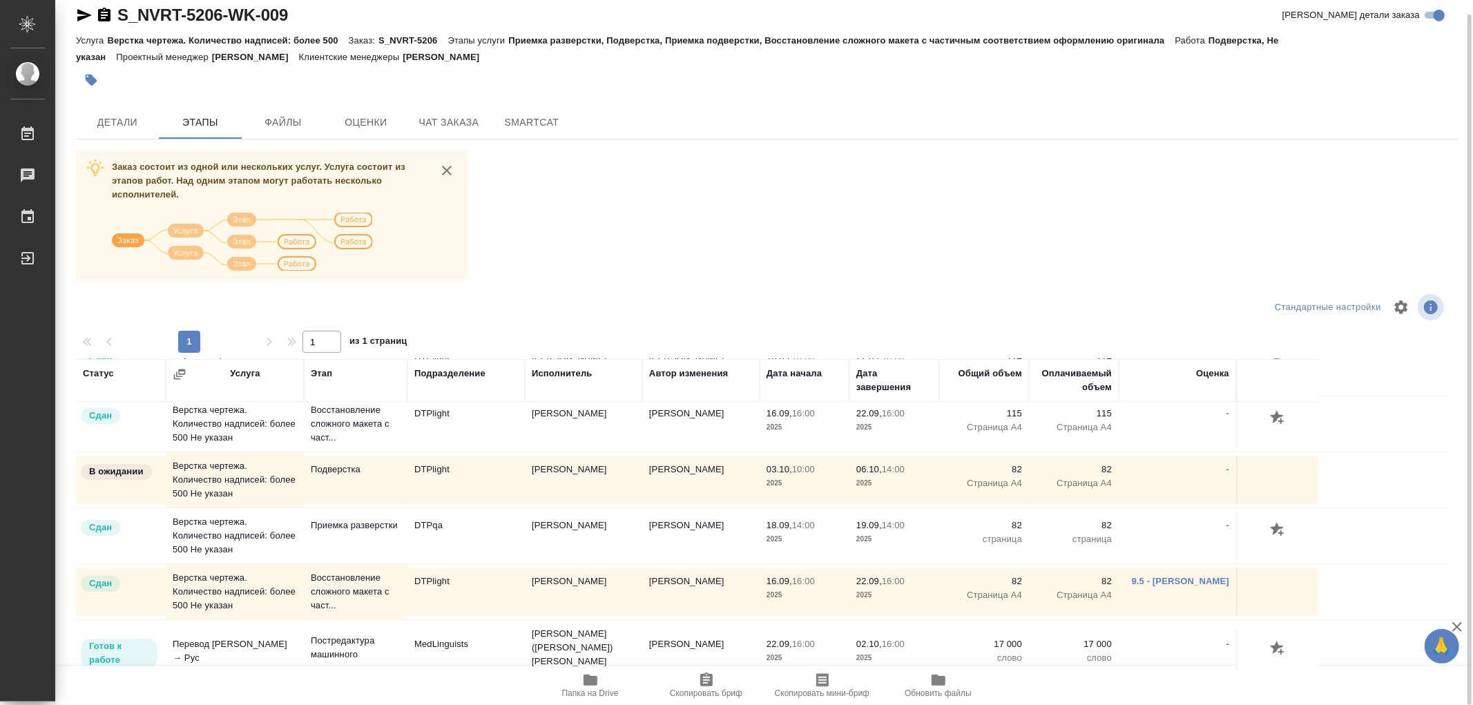
scroll to position [237, 0]
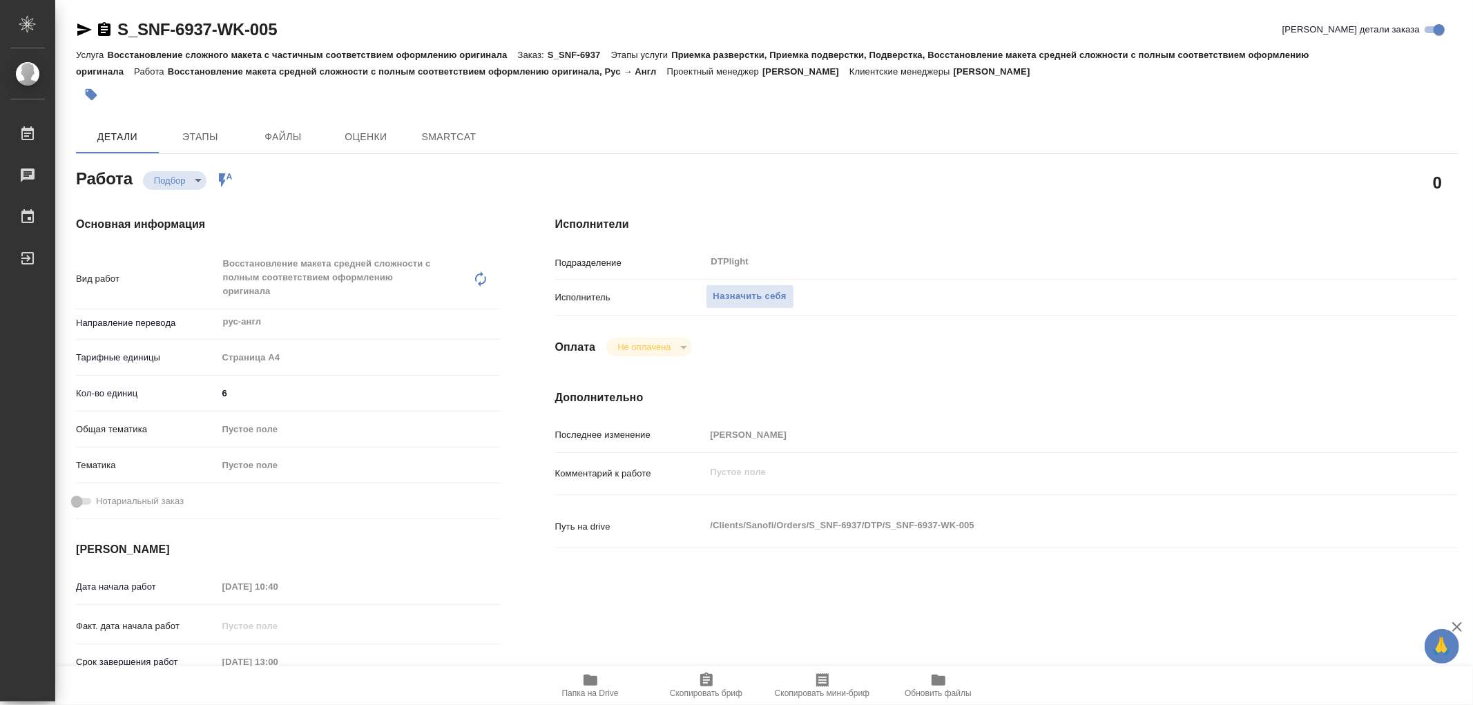
type textarea "x"
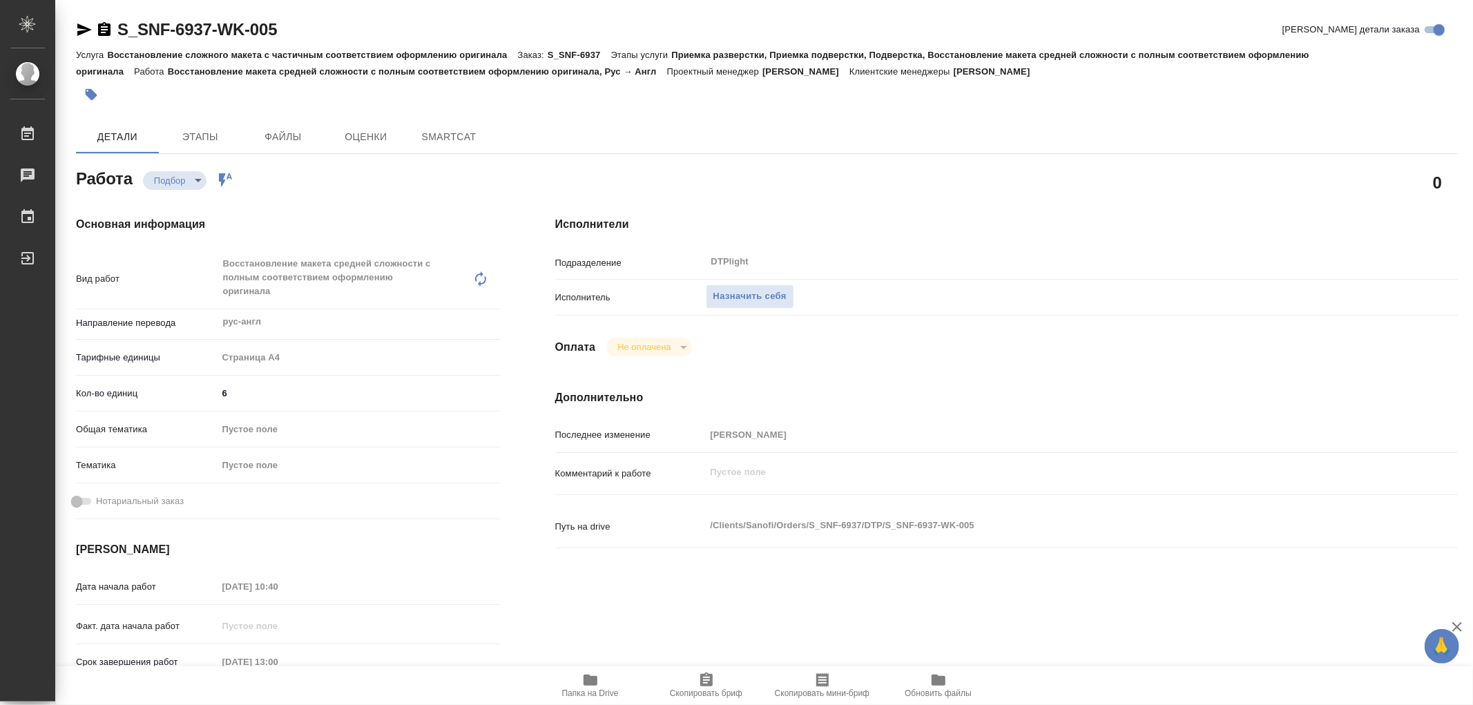
type textarea "x"
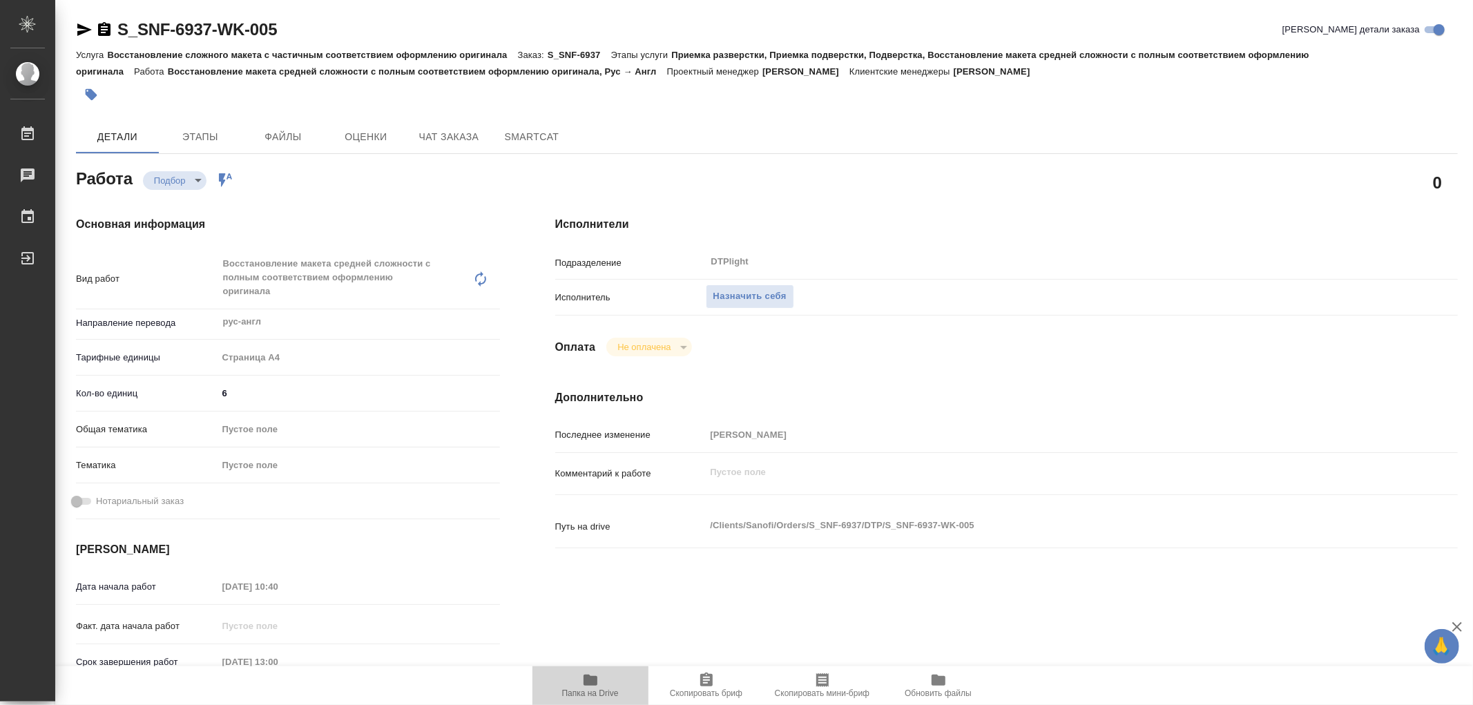
click at [600, 673] on span "Папка на Drive" at bounding box center [590, 685] width 99 height 26
type textarea "x"
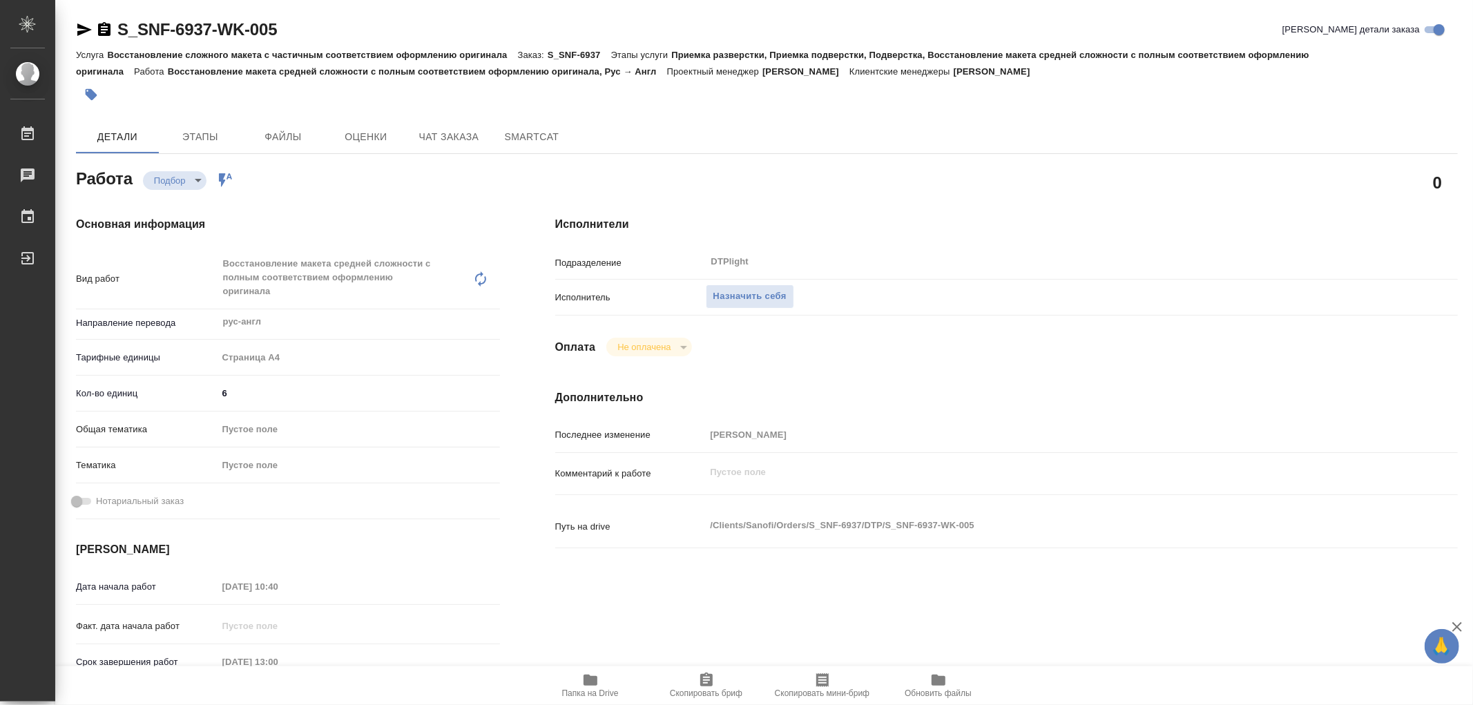
type textarea "x"
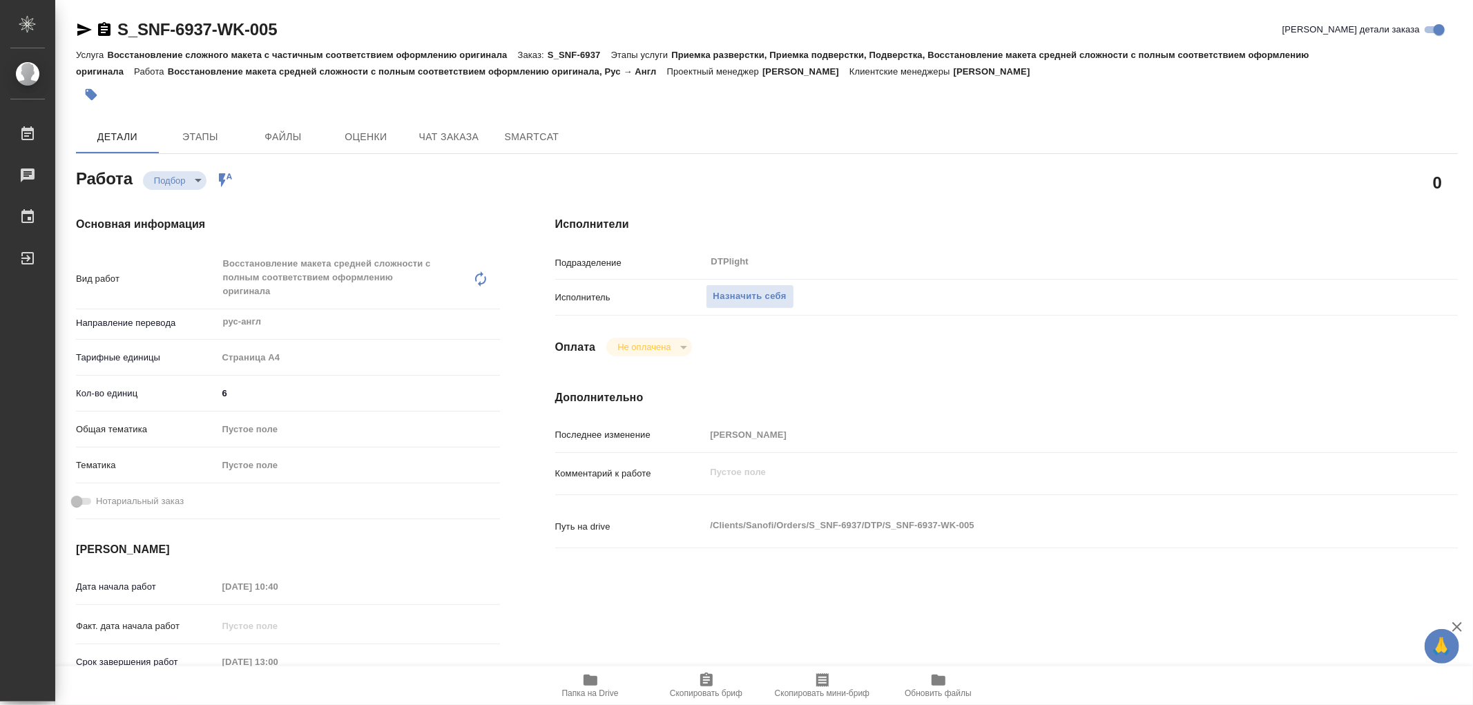
type textarea "x"
click at [778, 289] on span "Назначить себя" at bounding box center [750, 297] width 73 height 16
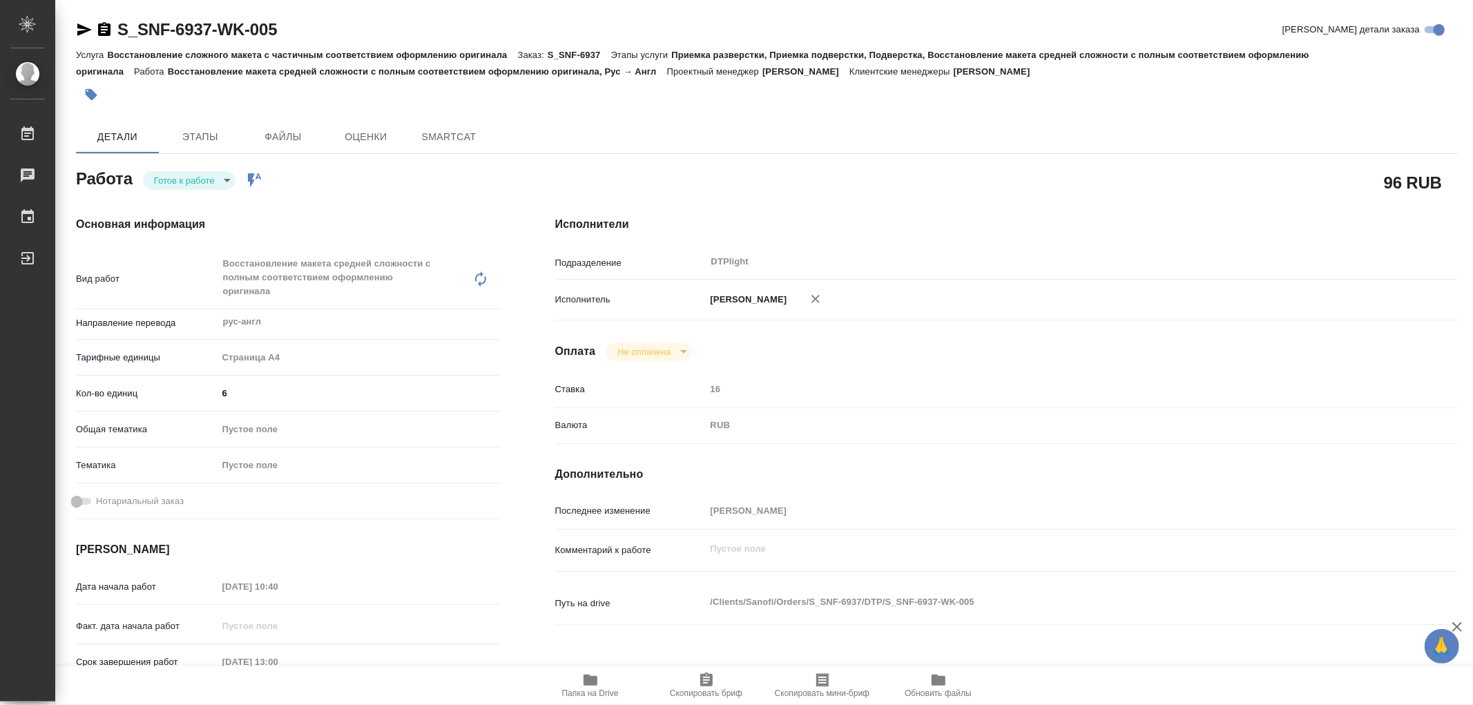
type textarea "x"
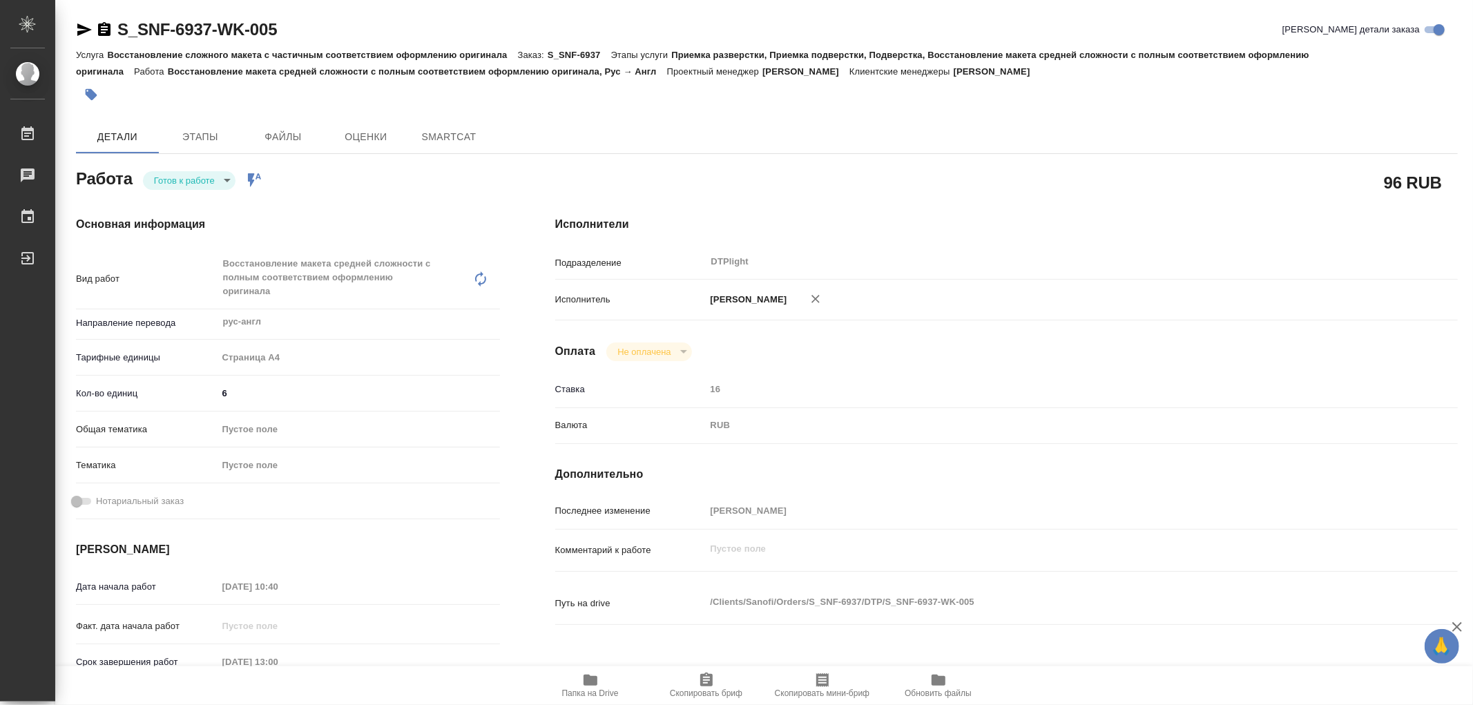
click at [157, 174] on body "🙏 .cls-1 fill:#fff; AWATERA Работы Чаты График Выйти S_SNF-6937-WK-005 Кратко д…" at bounding box center [736, 352] width 1473 height 705
type textarea "x"
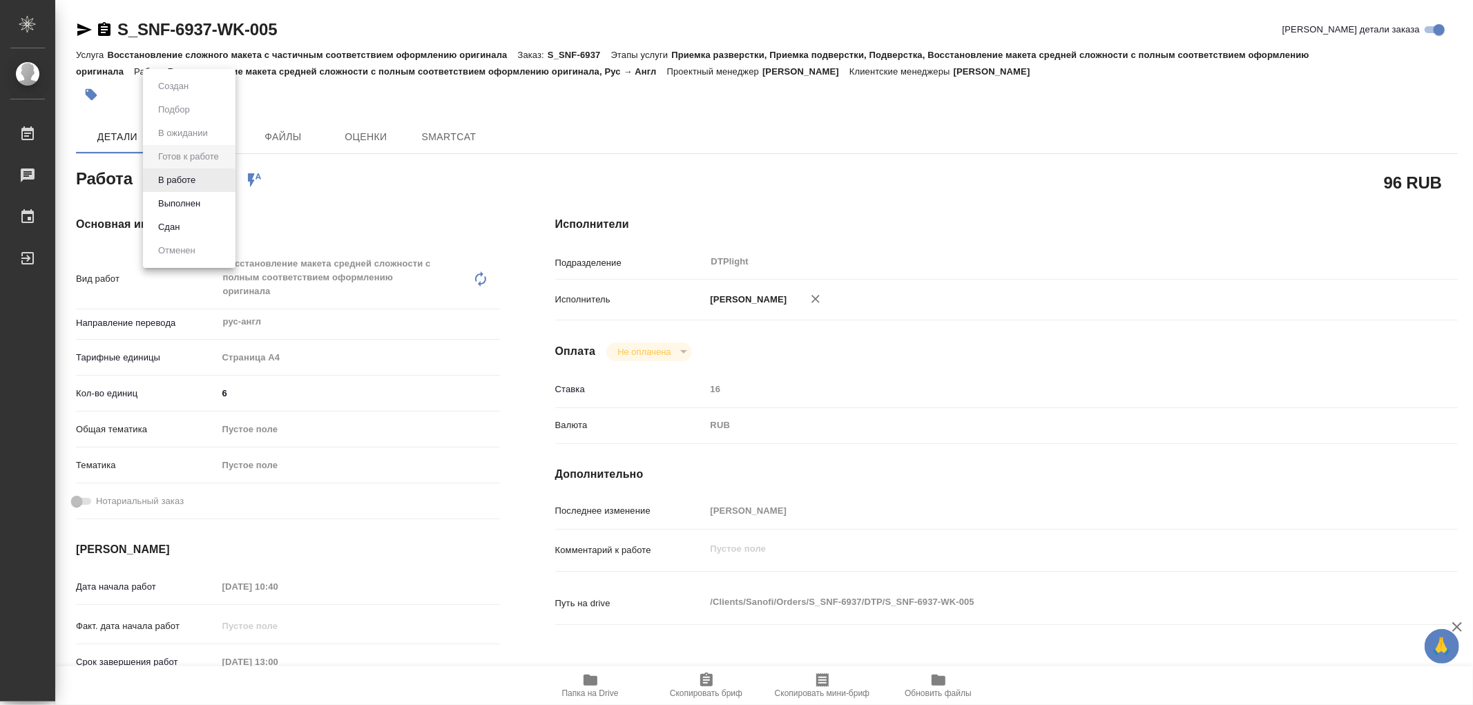
type textarea "x"
click at [160, 174] on button "В работе" at bounding box center [177, 180] width 46 height 15
type textarea "x"
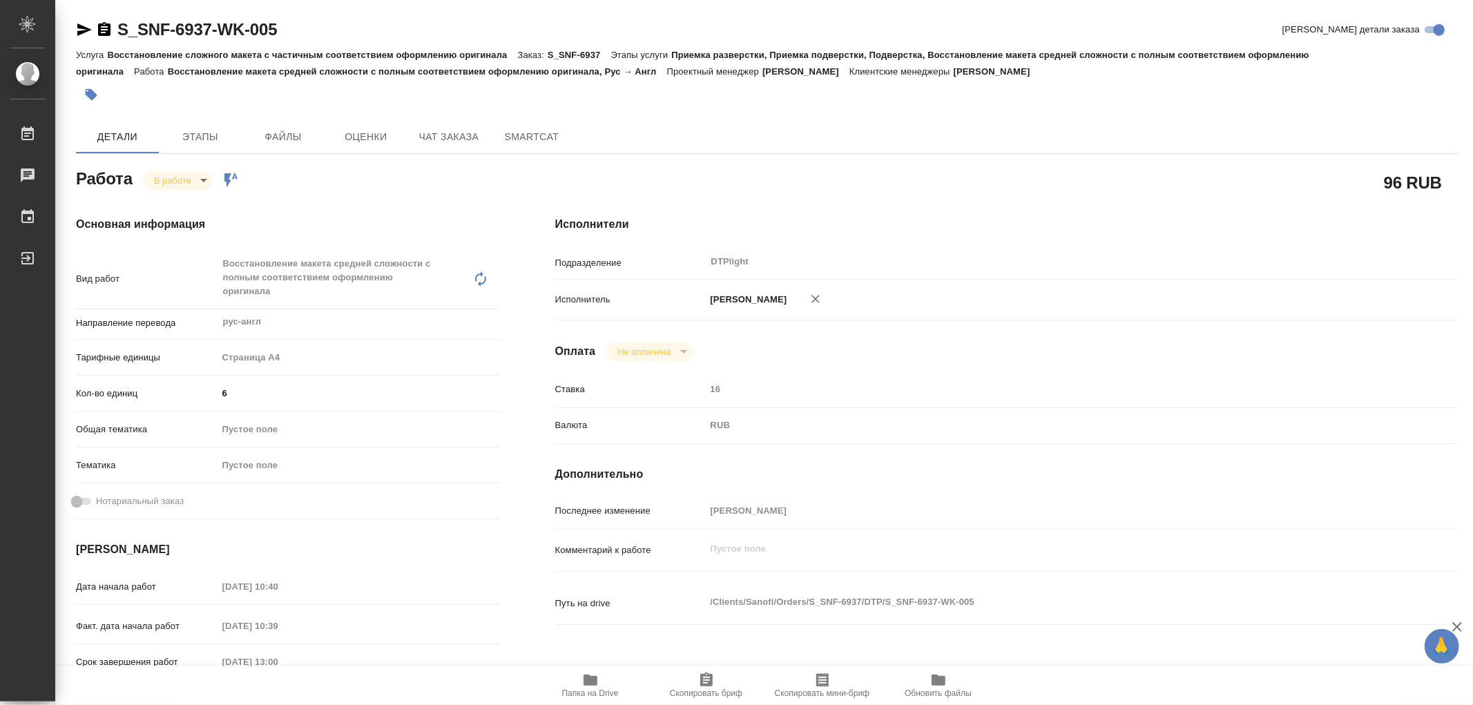
type textarea "x"
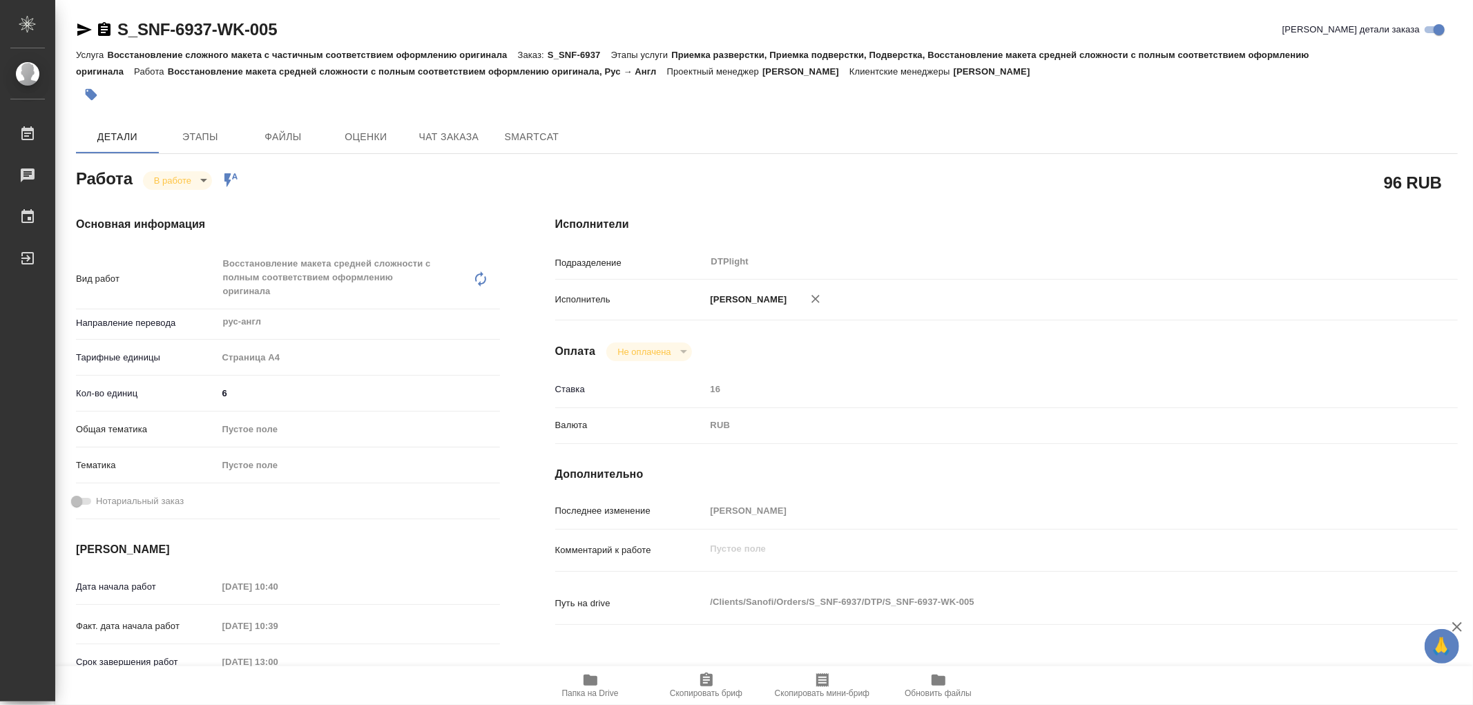
type textarea "x"
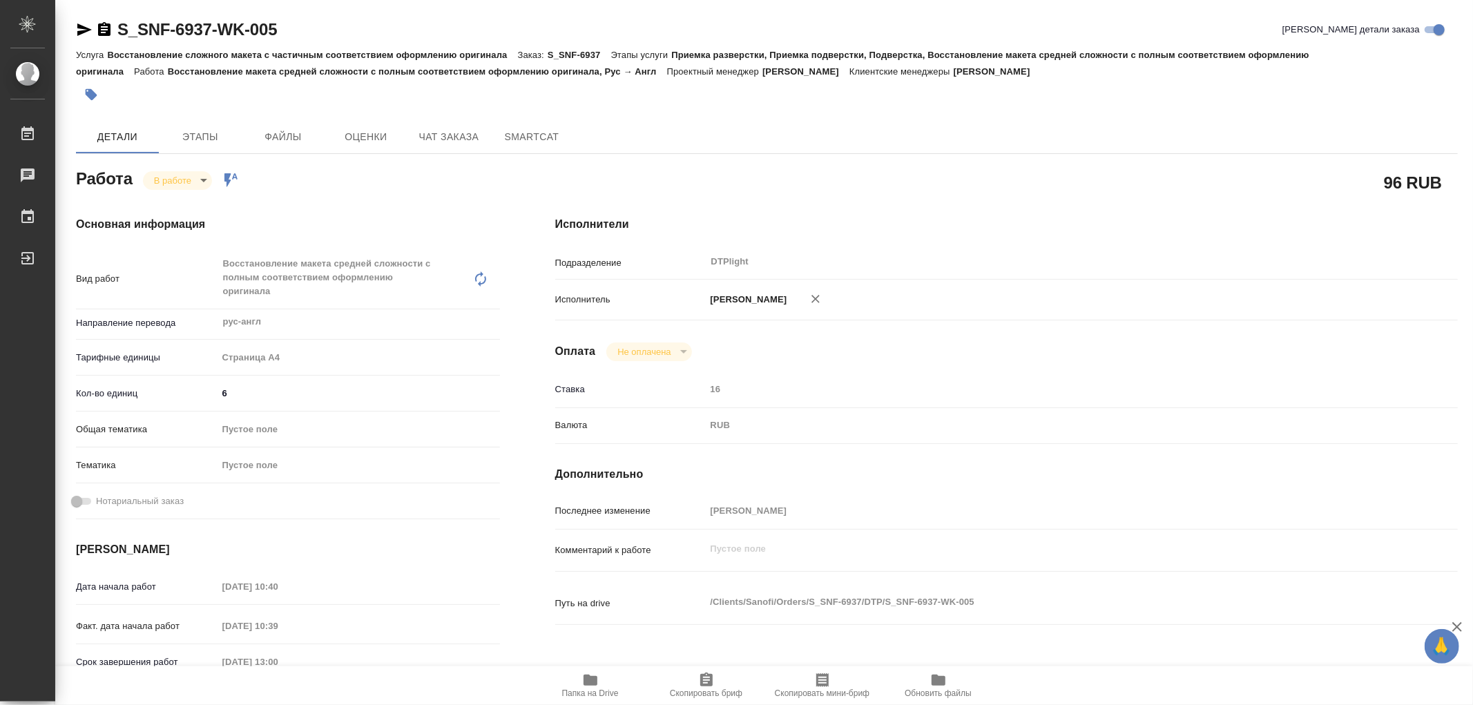
type textarea "x"
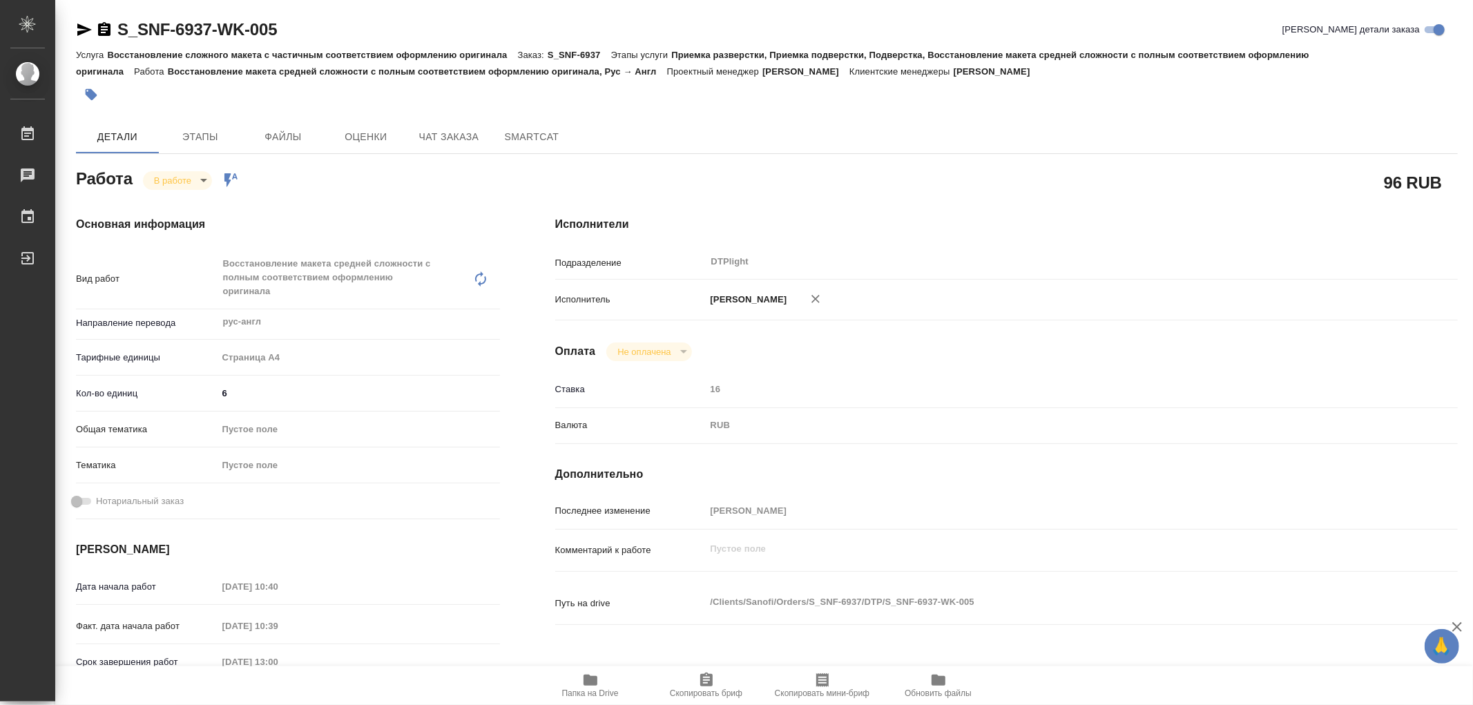
type textarea "x"
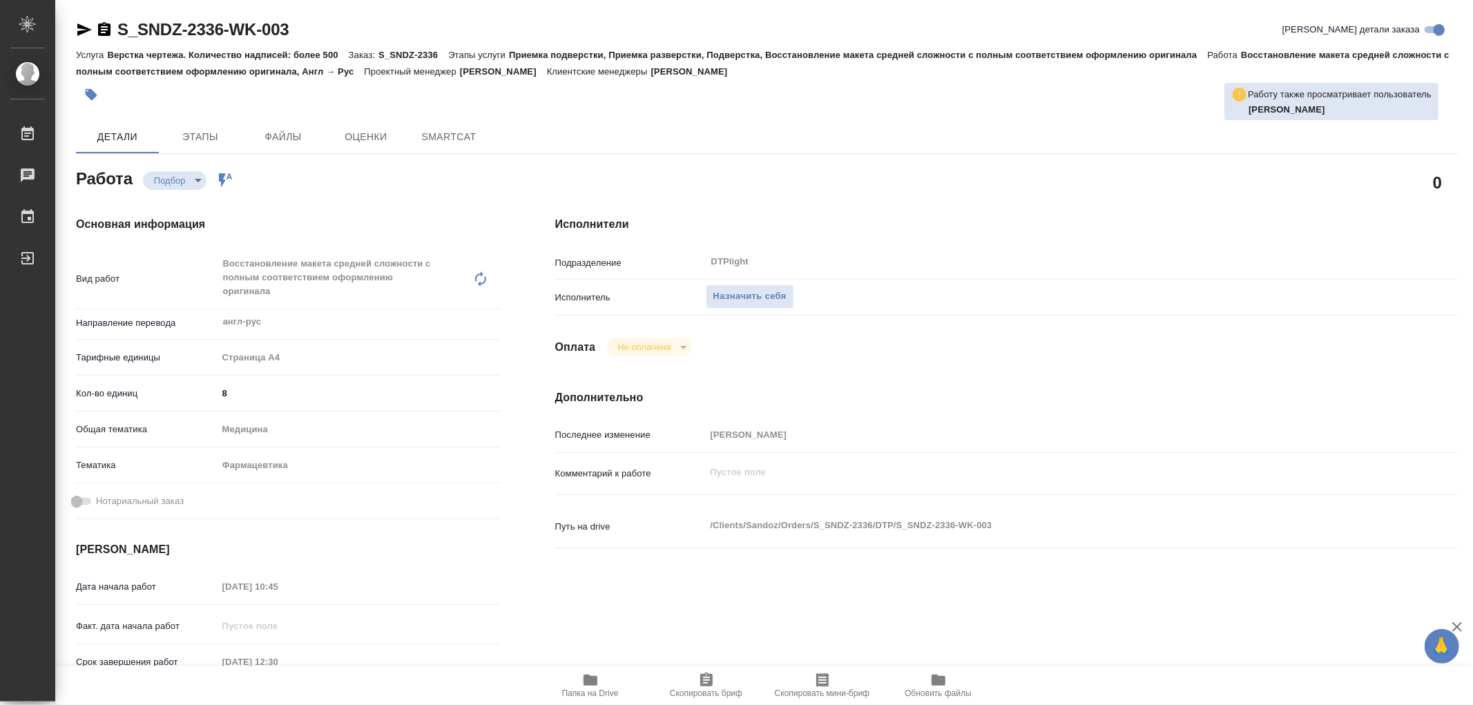
type textarea "x"
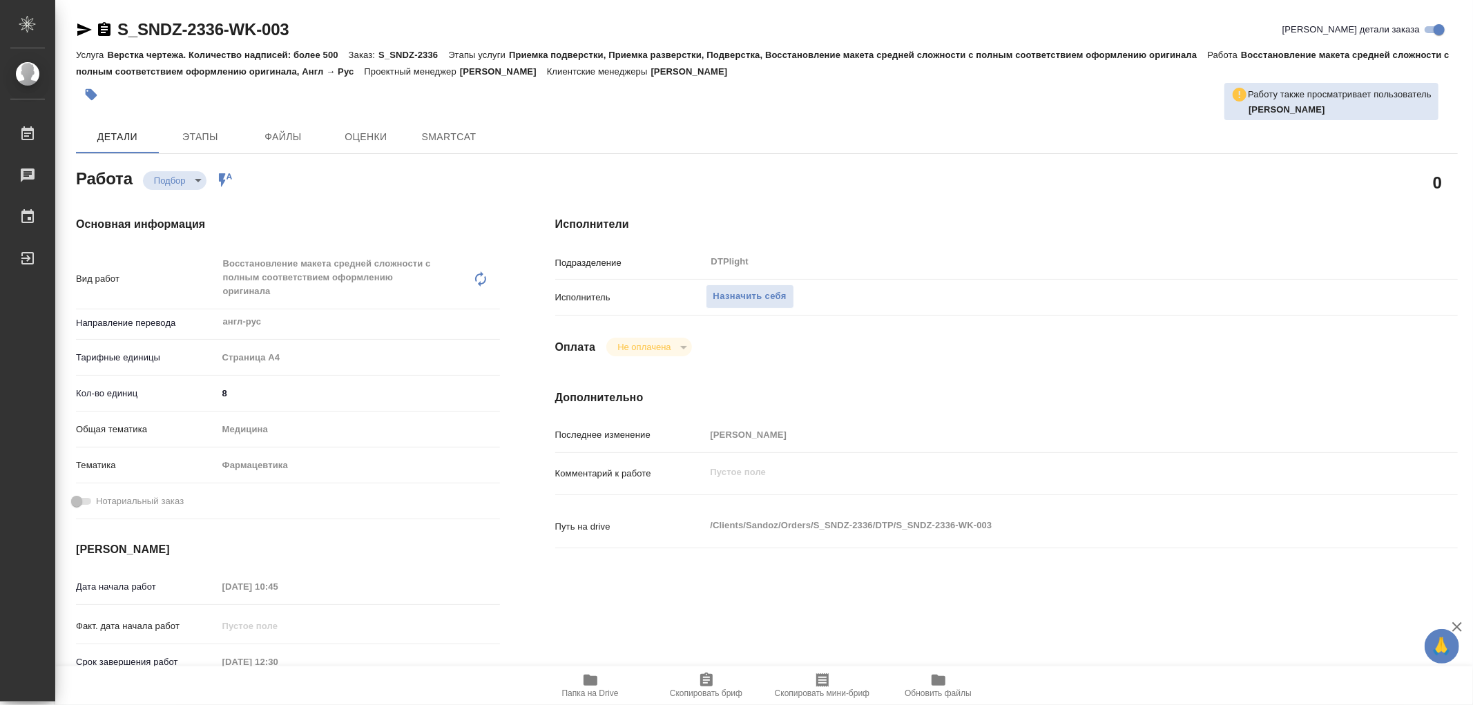
type textarea "x"
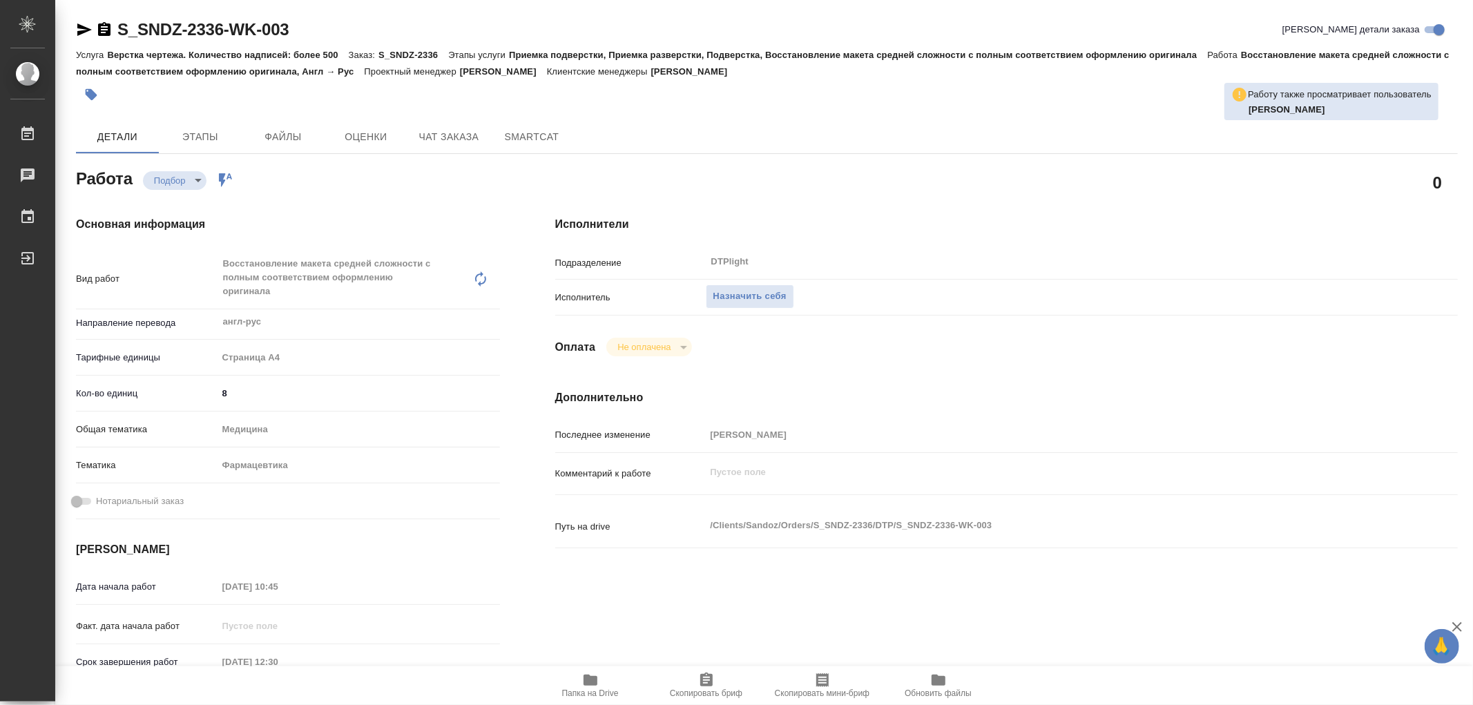
type textarea "x"
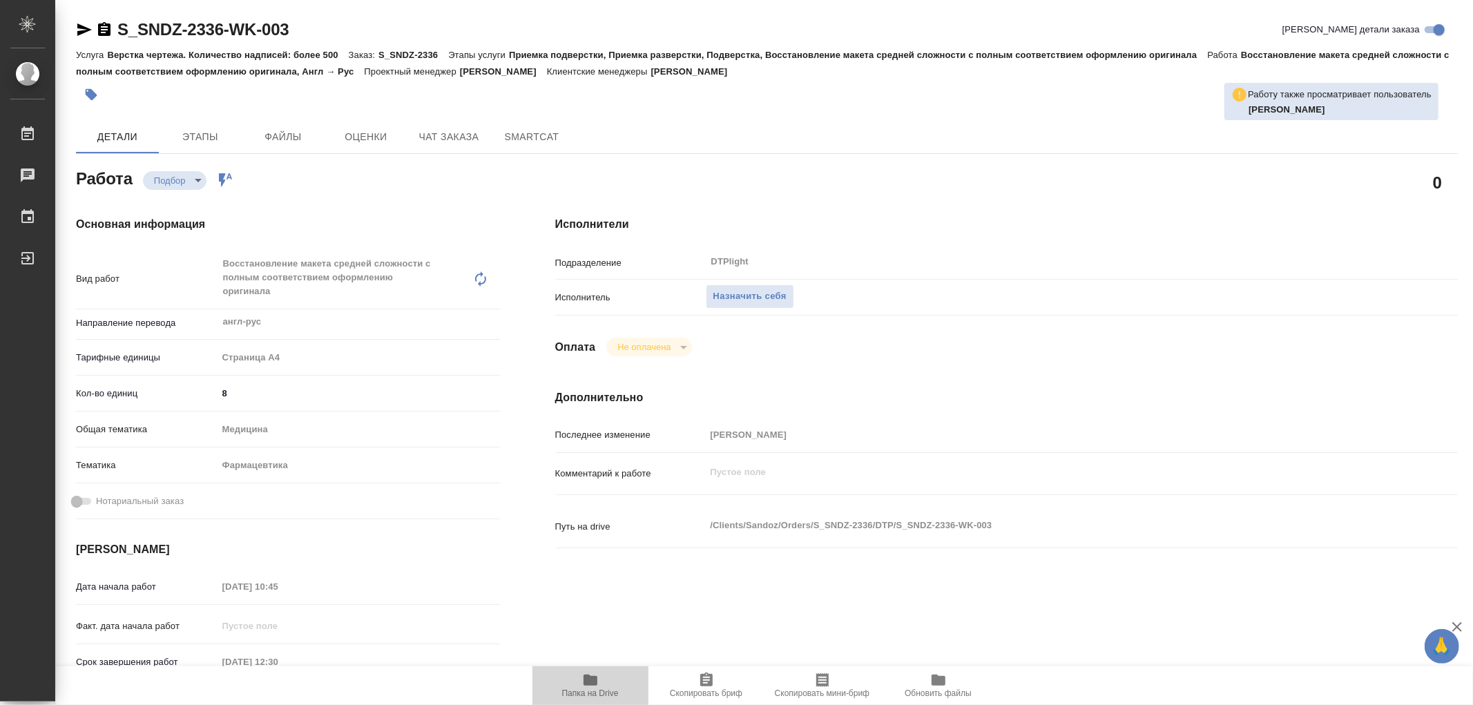
click at [591, 669] on button "Папка на Drive" at bounding box center [591, 686] width 116 height 39
type textarea "x"
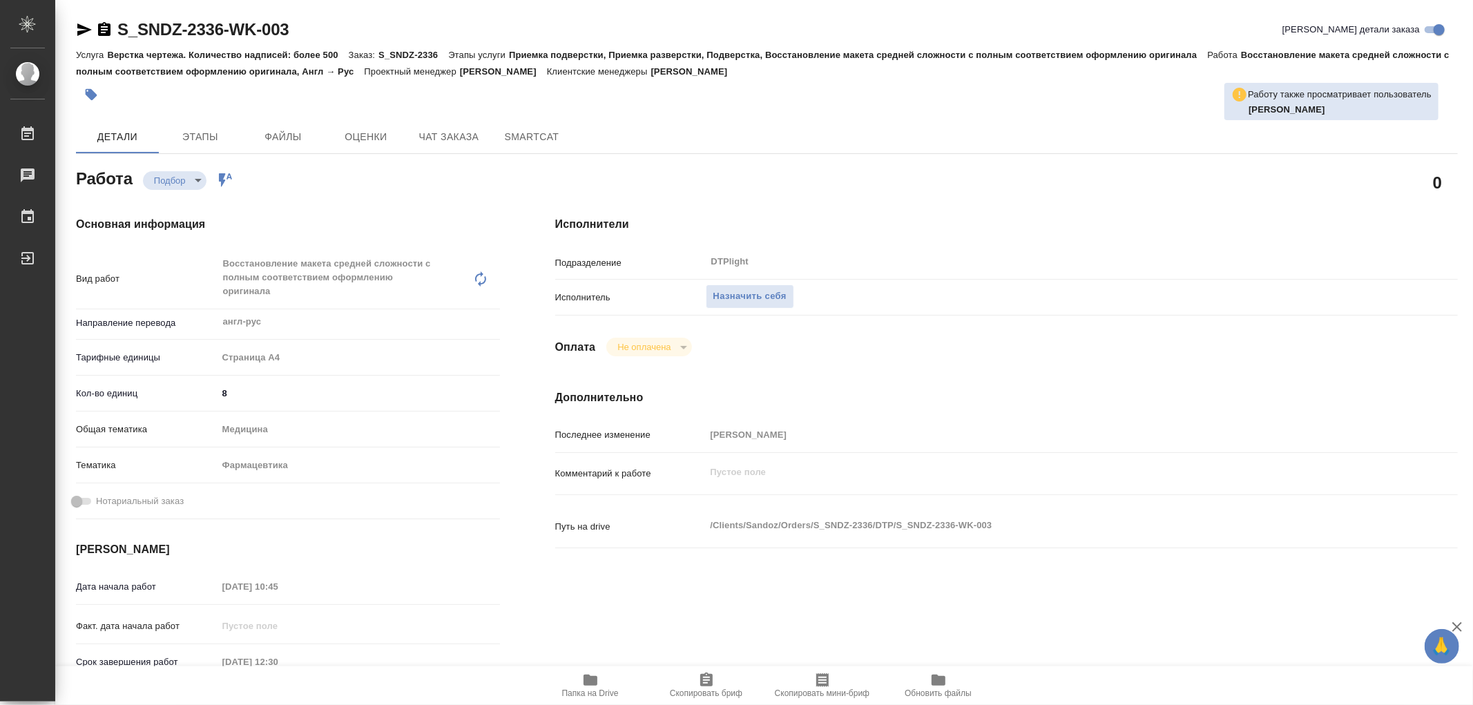
type textarea "x"
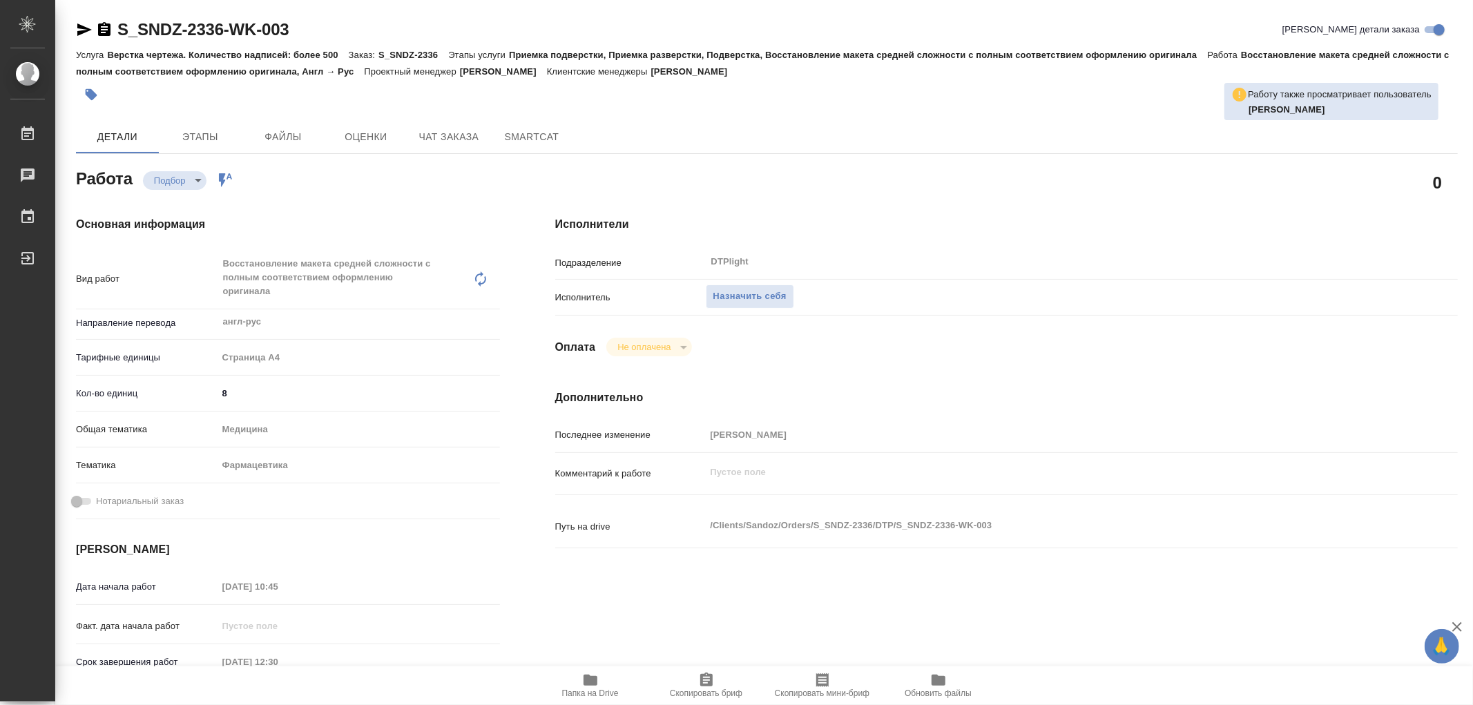
type textarea "x"
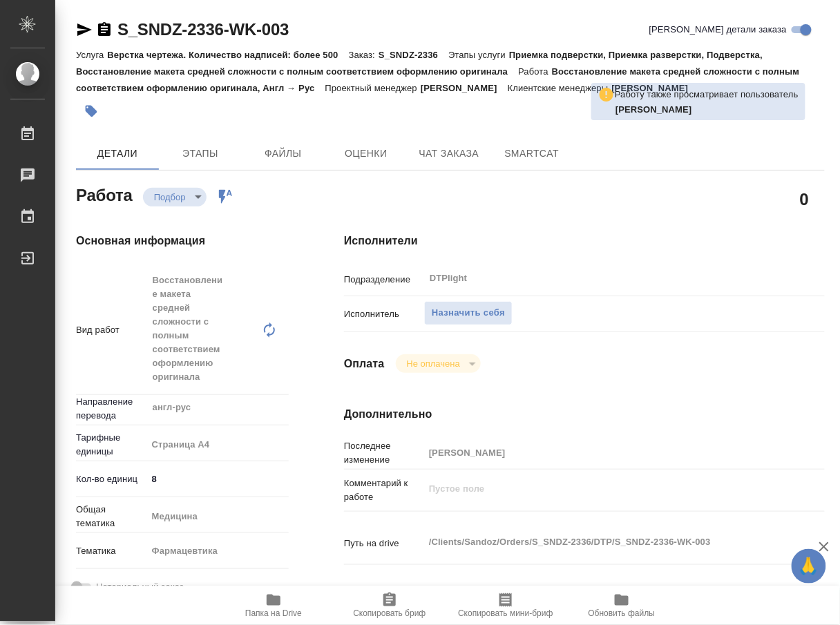
type textarea "x"
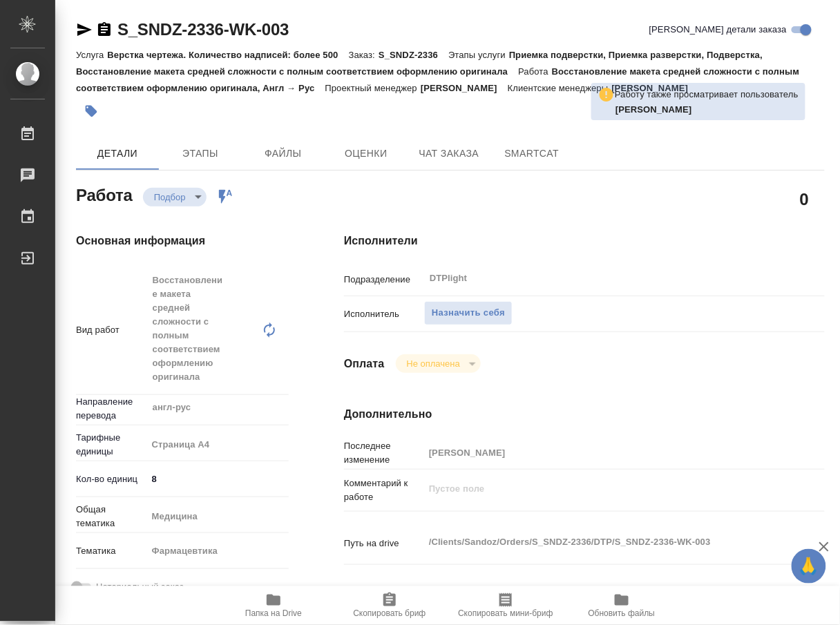
type textarea "x"
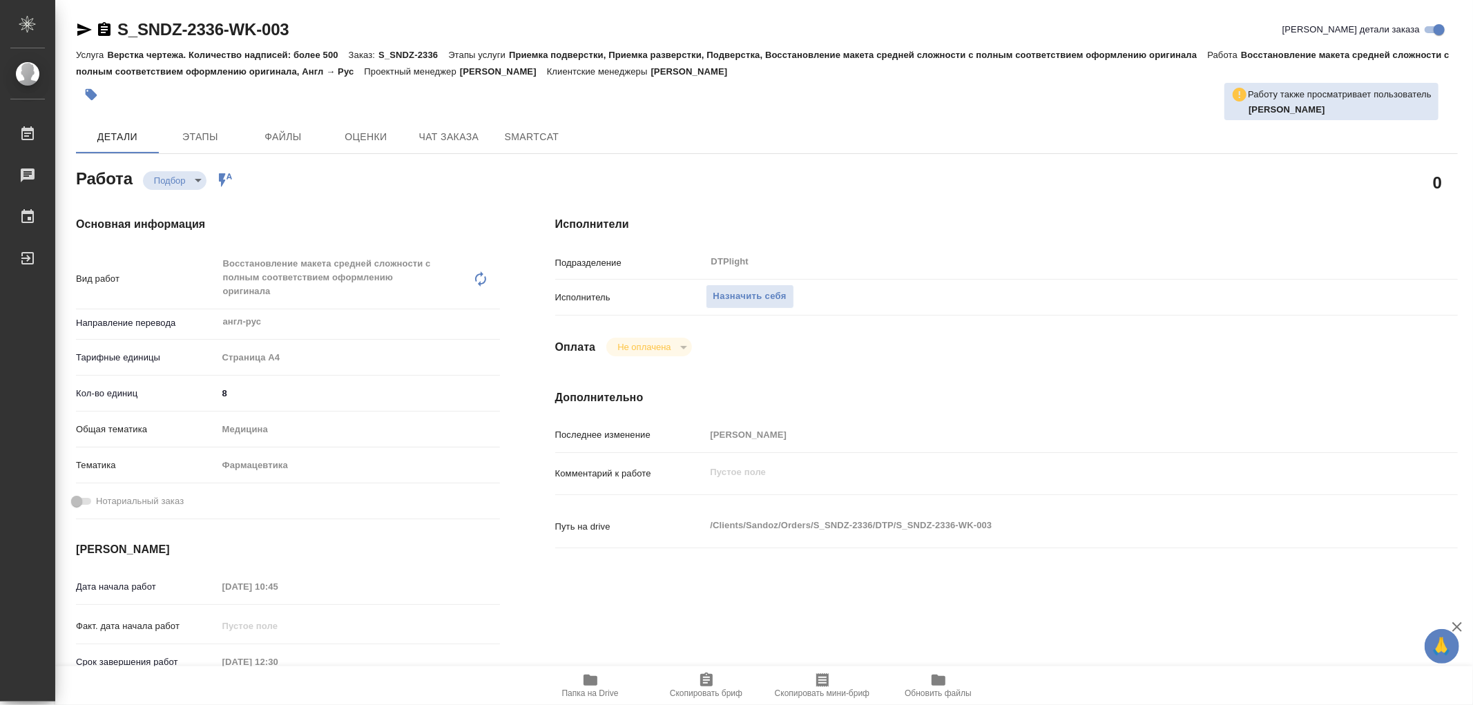
type textarea "x"
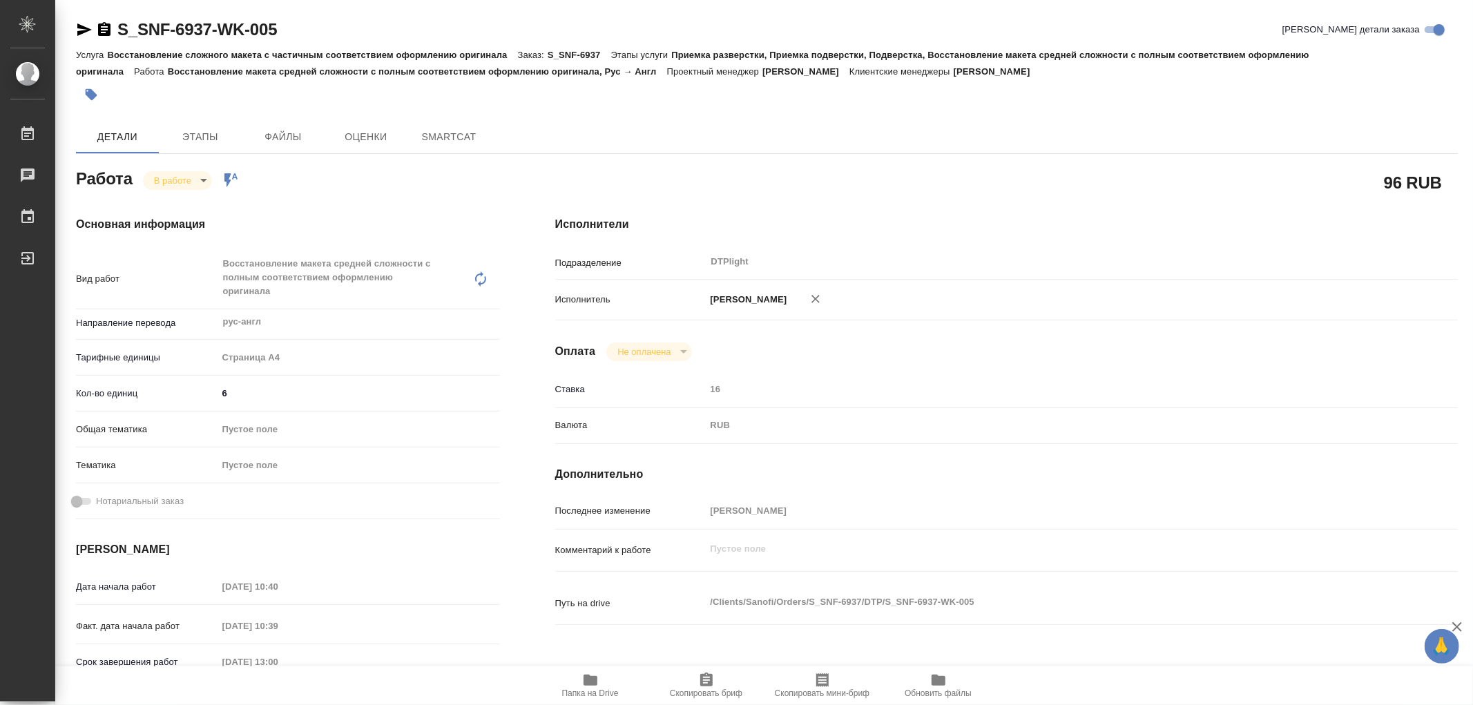
type textarea "x"
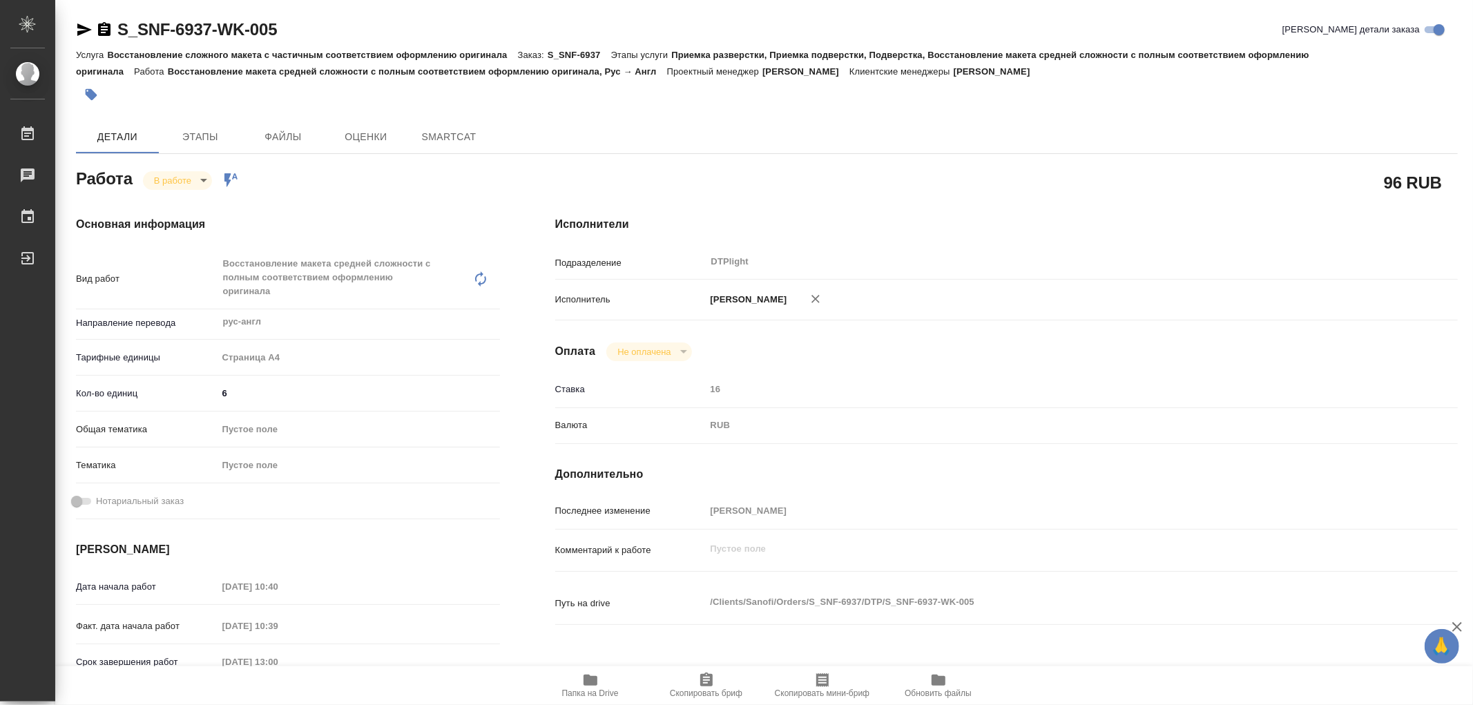
type textarea "x"
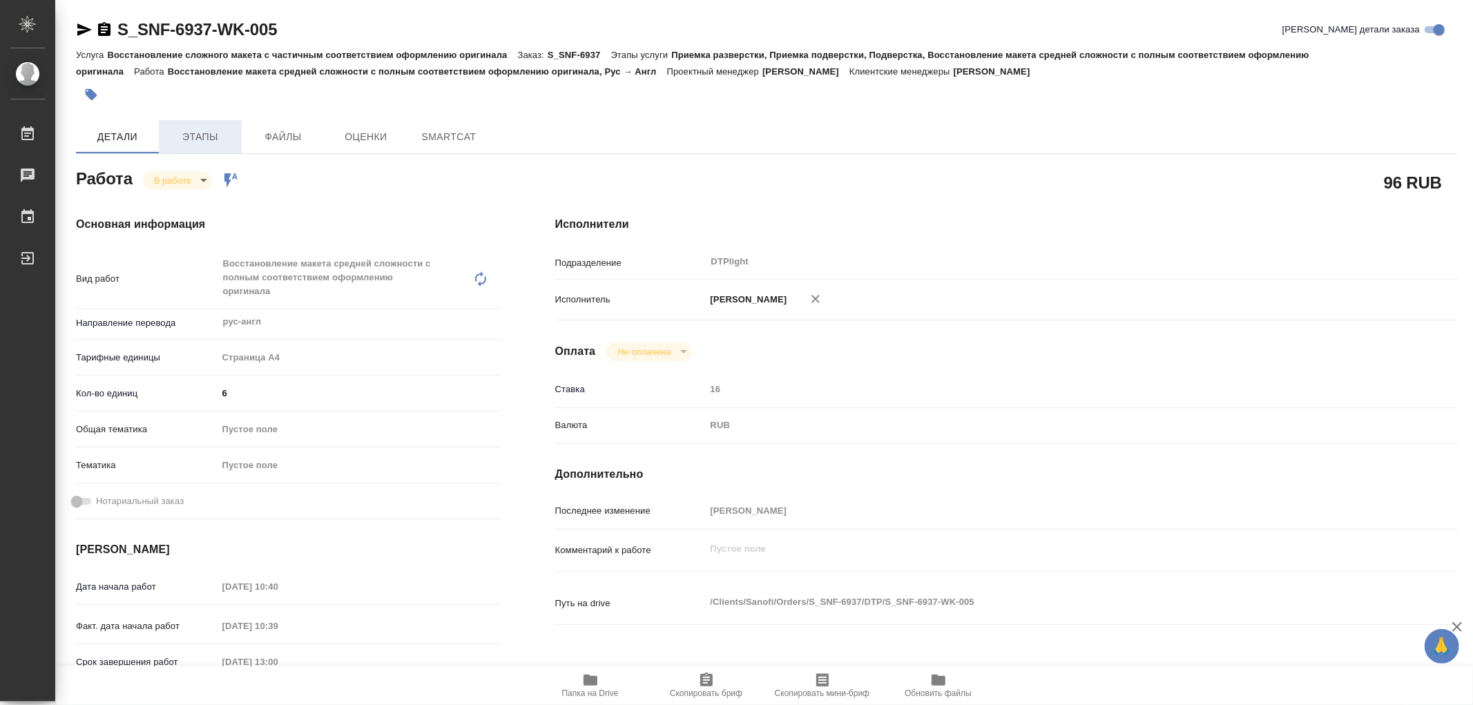
type textarea "x"
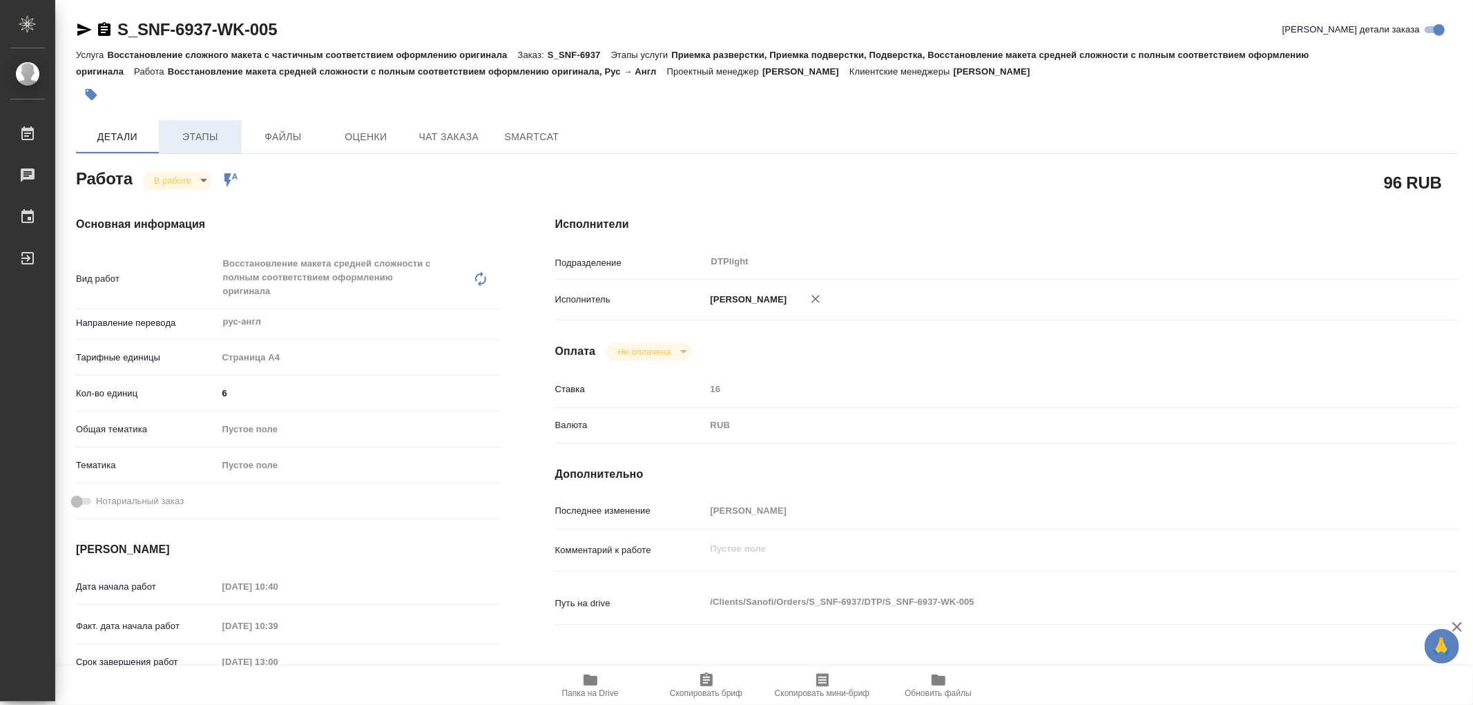
type textarea "x"
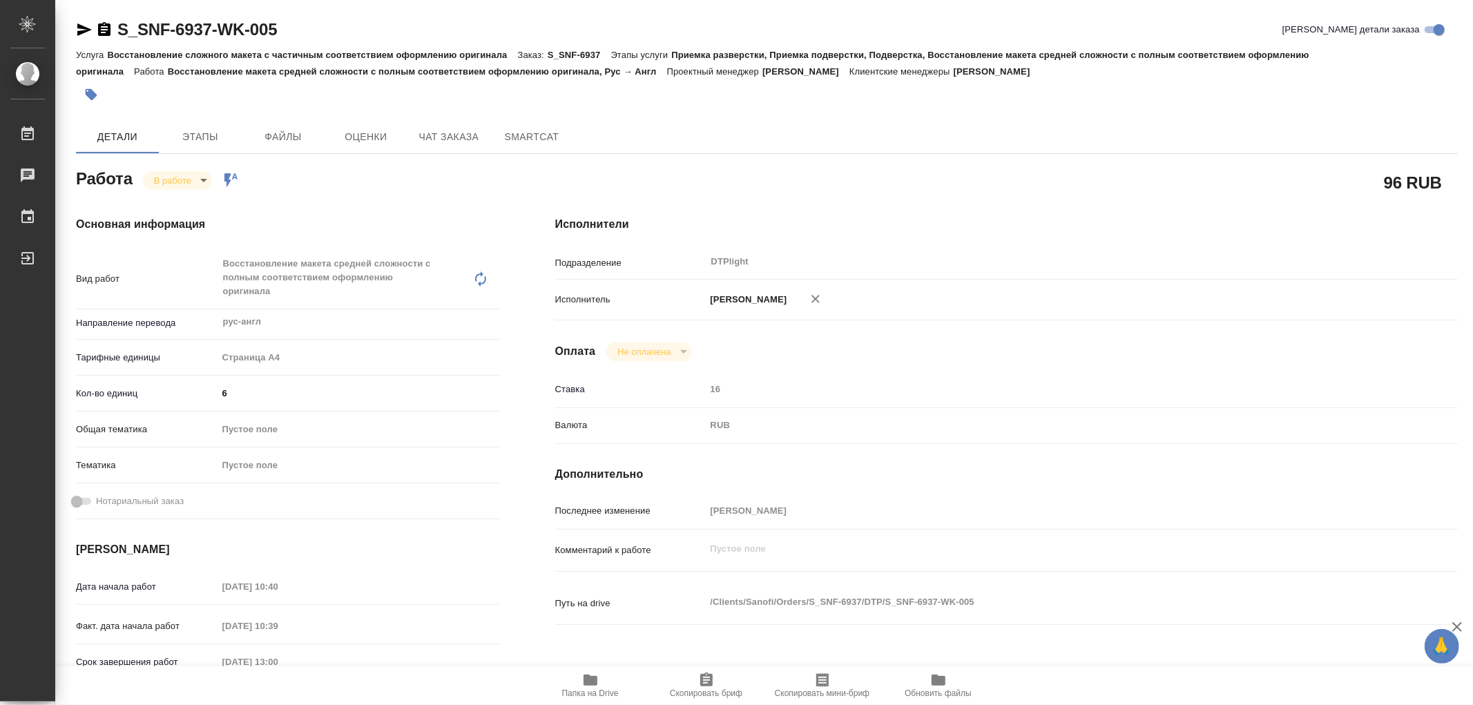
type textarea "x"
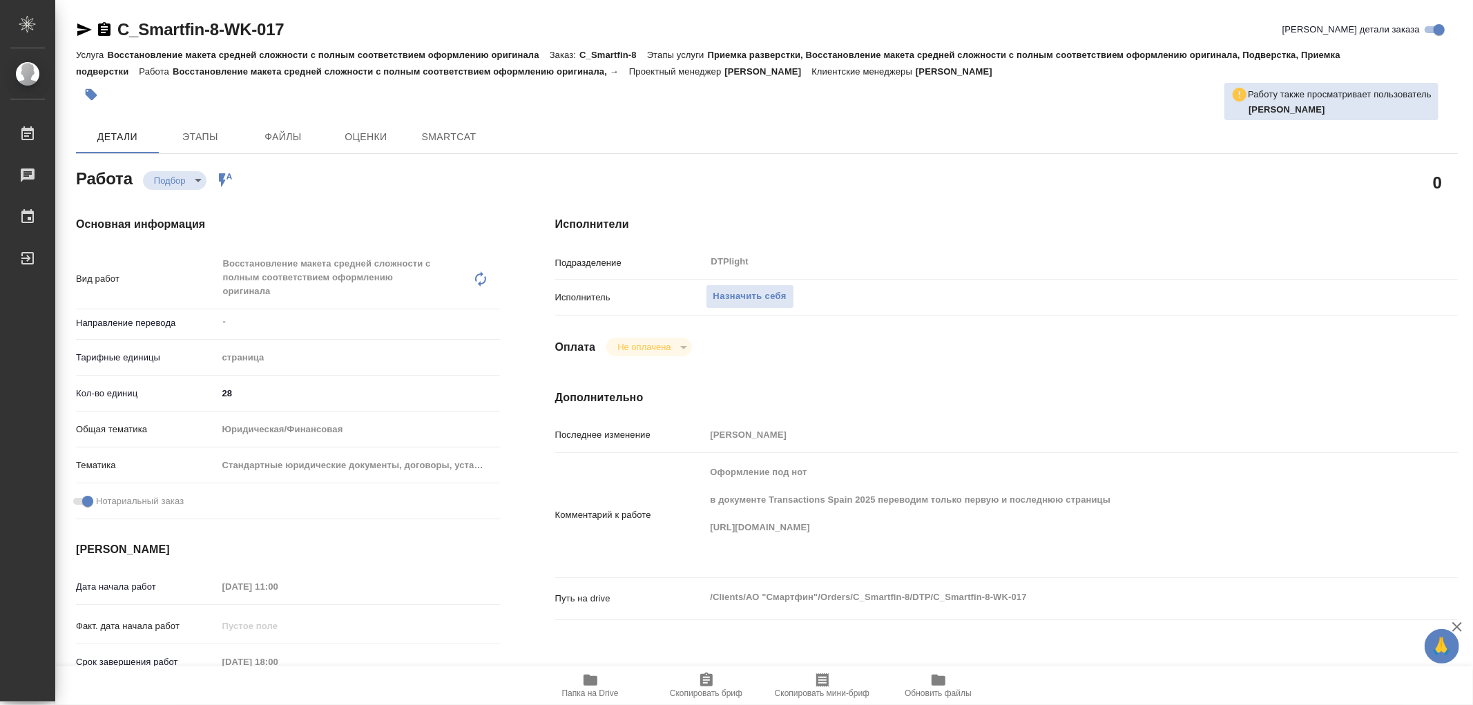
type textarea "x"
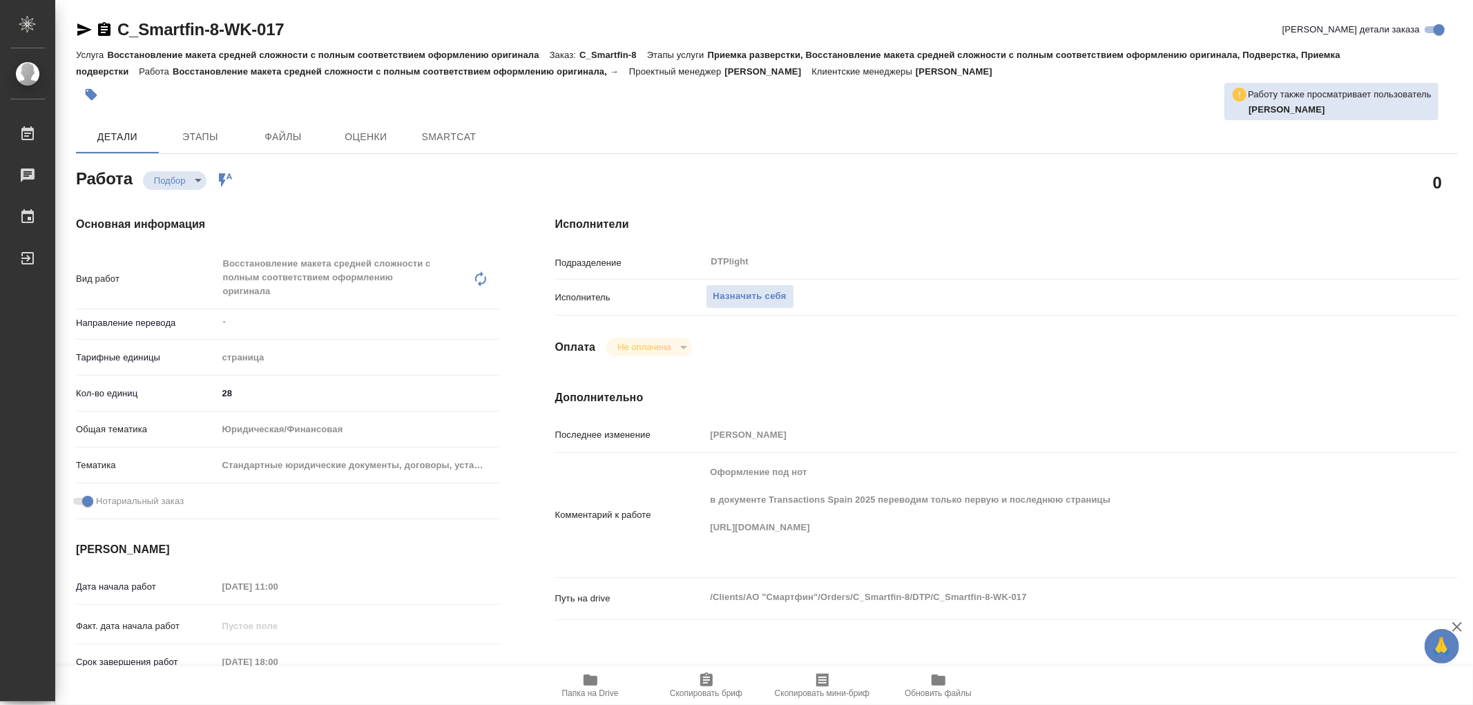
type textarea "x"
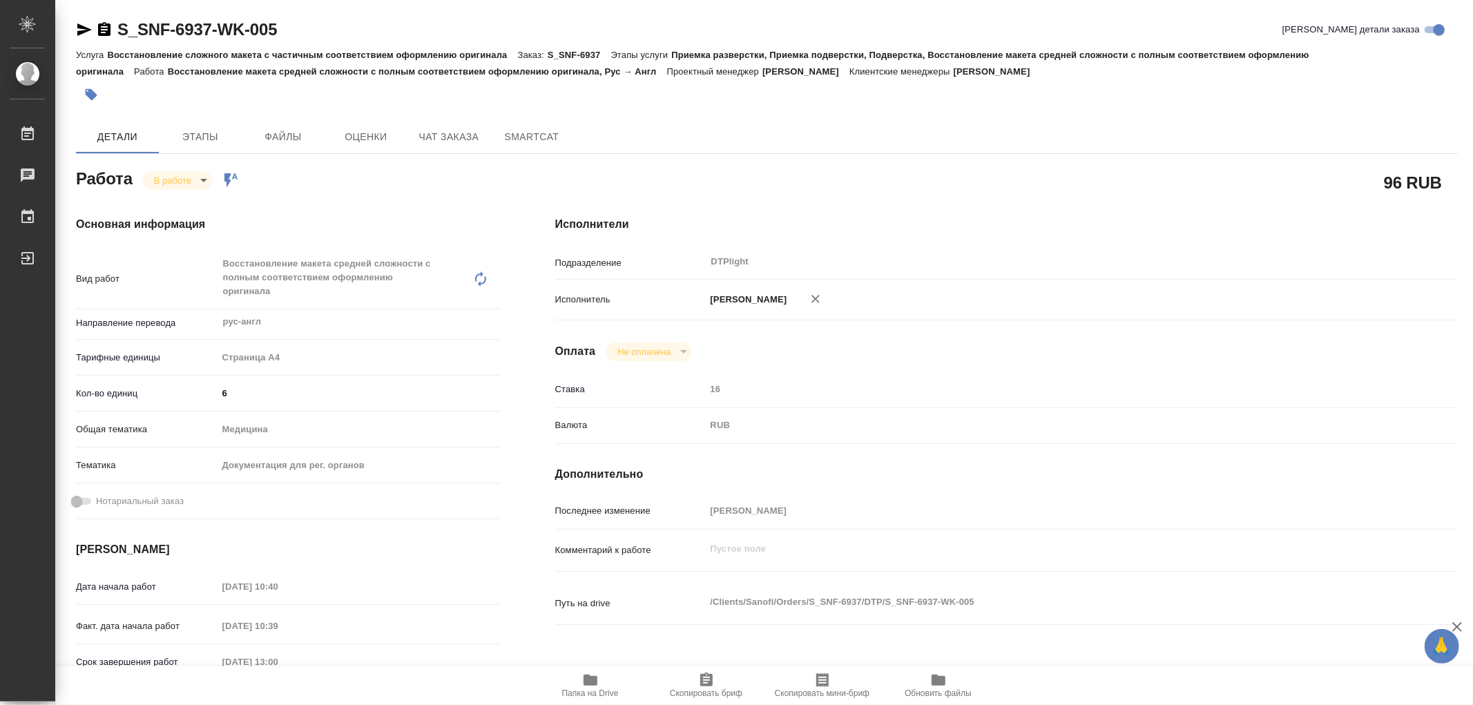
click at [595, 682] on icon "button" at bounding box center [591, 680] width 14 height 11
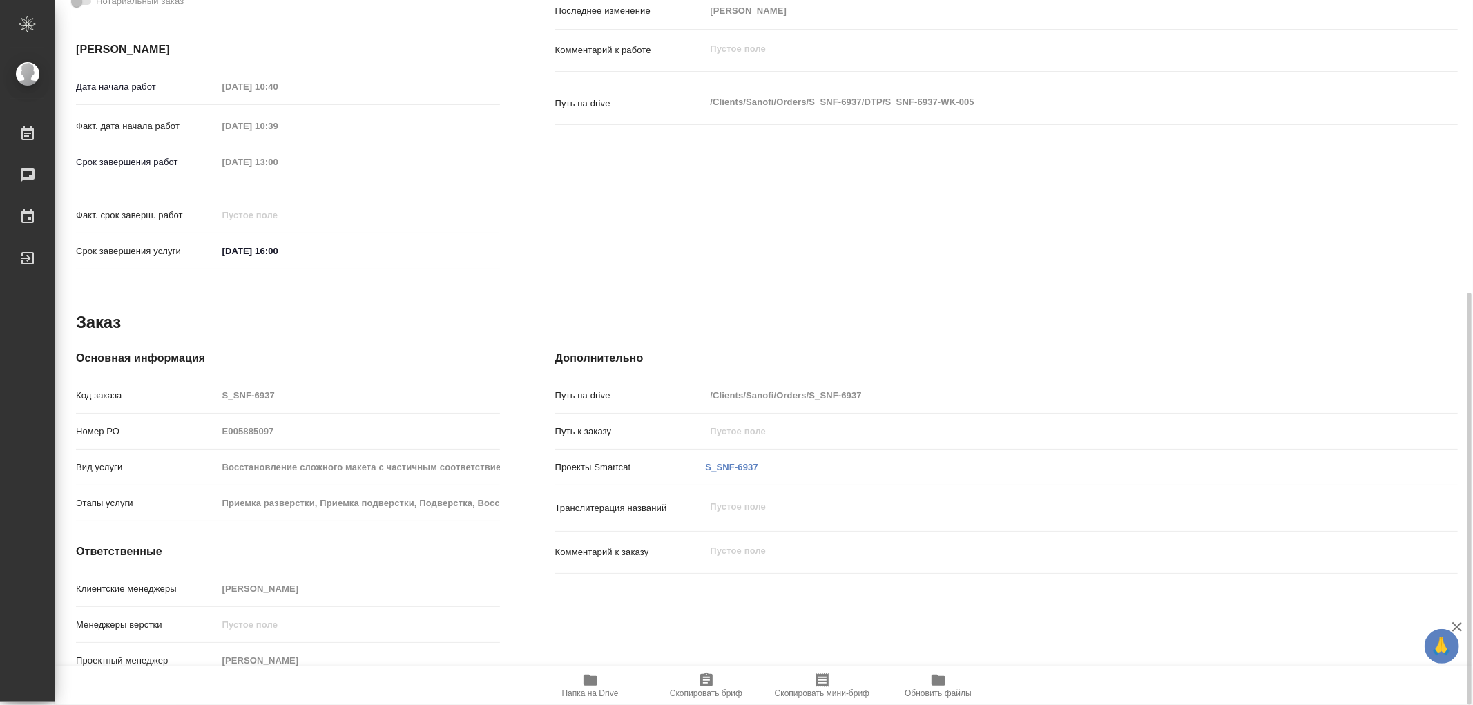
scroll to position [116, 0]
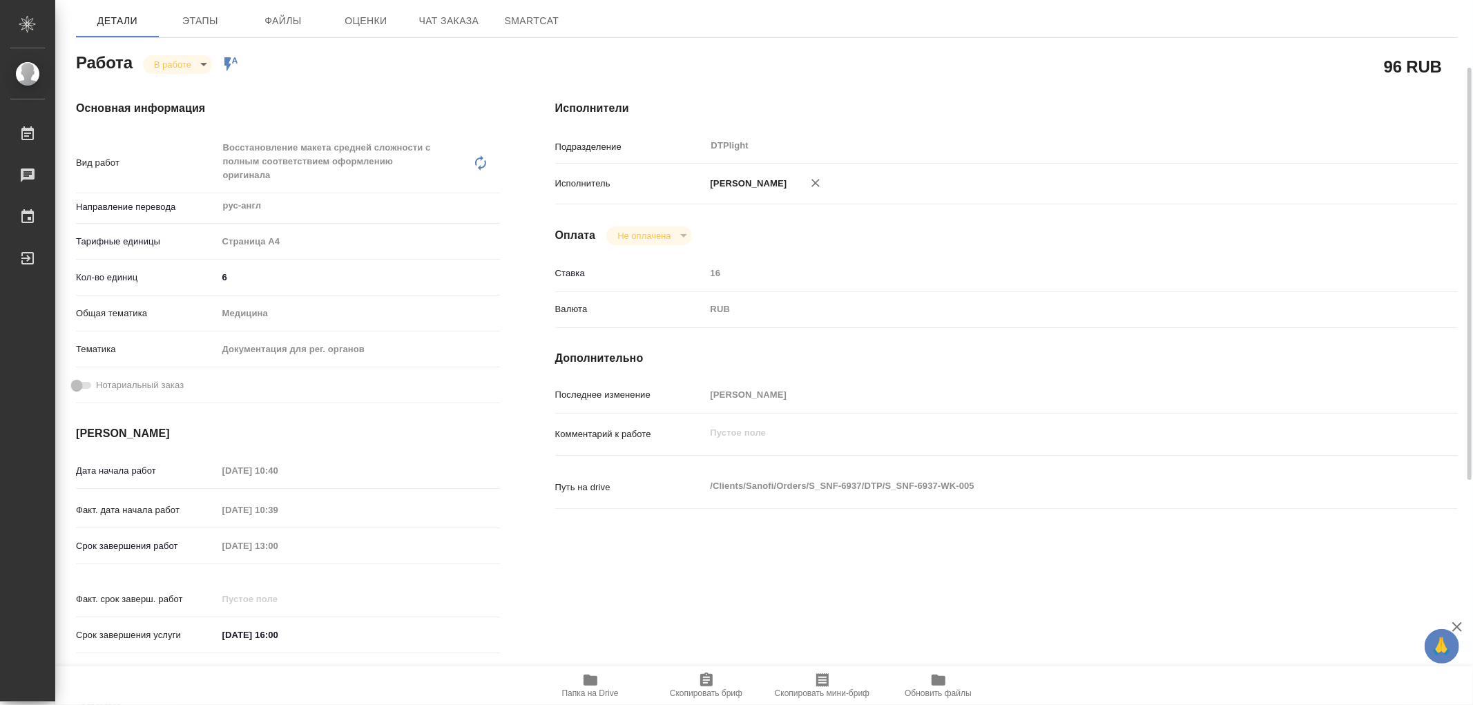
click at [150, 60] on body "🙏 .cls-1 fill:#fff; AWATERA Работы 0 Чаты График Выйти S_SNF-6937-WK-005 Кратко…" at bounding box center [736, 352] width 1473 height 705
click at [184, 161] on li "Сдан" at bounding box center [188, 168] width 91 height 23
type textarea "x"
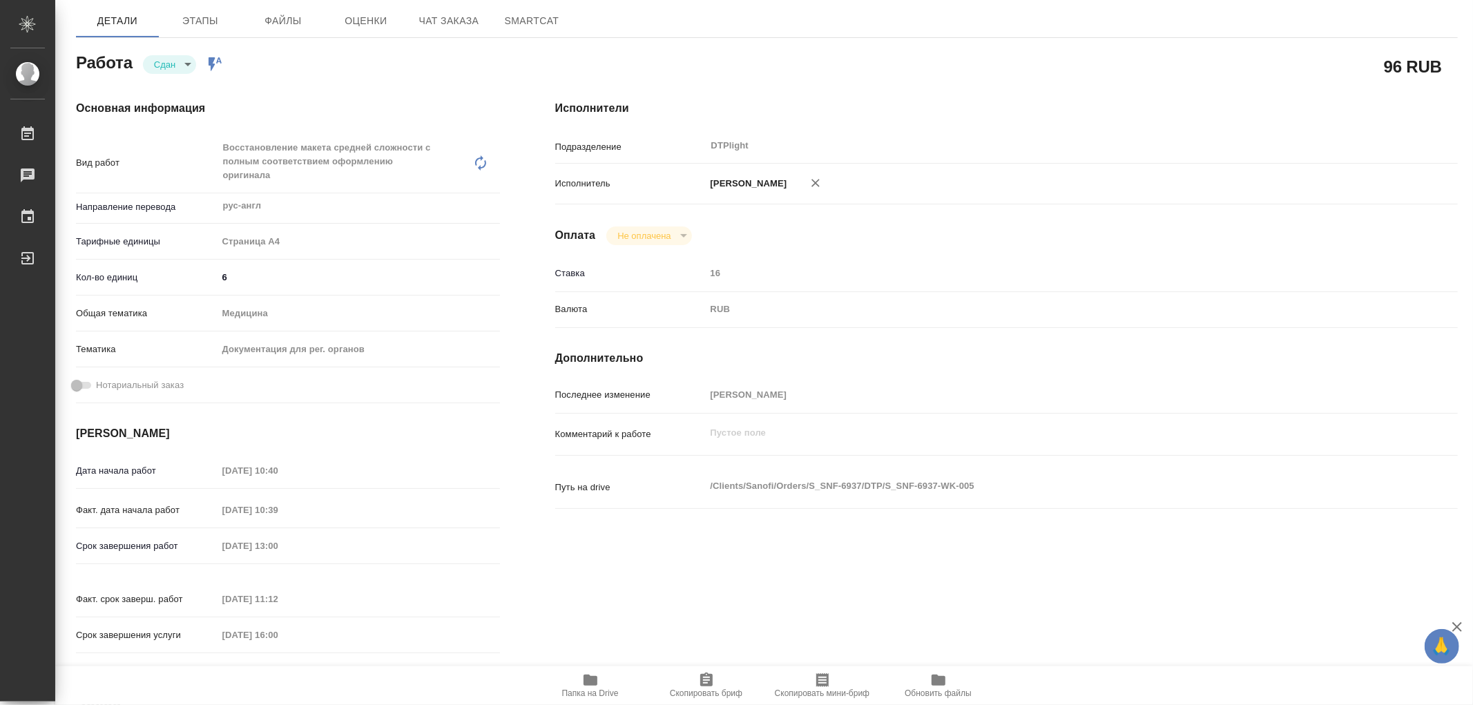
type textarea "x"
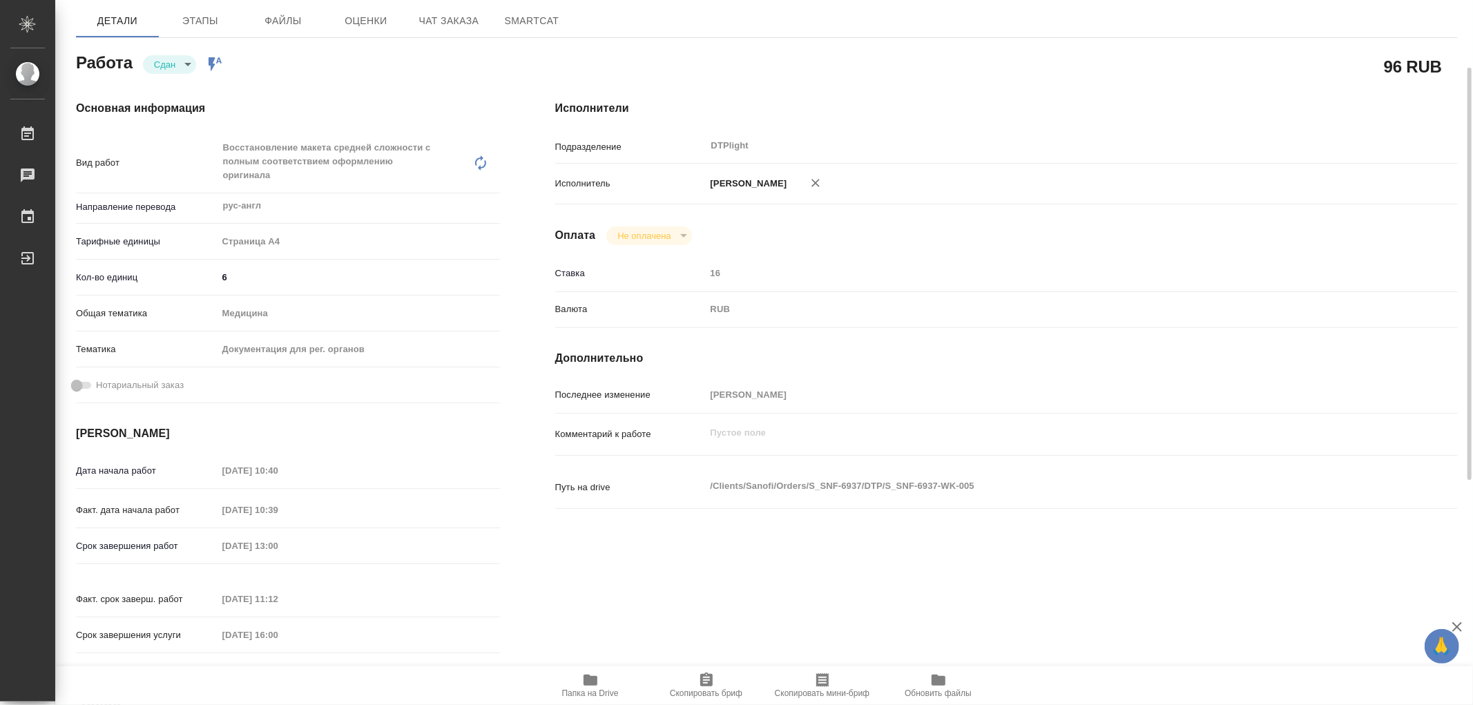
type textarea "x"
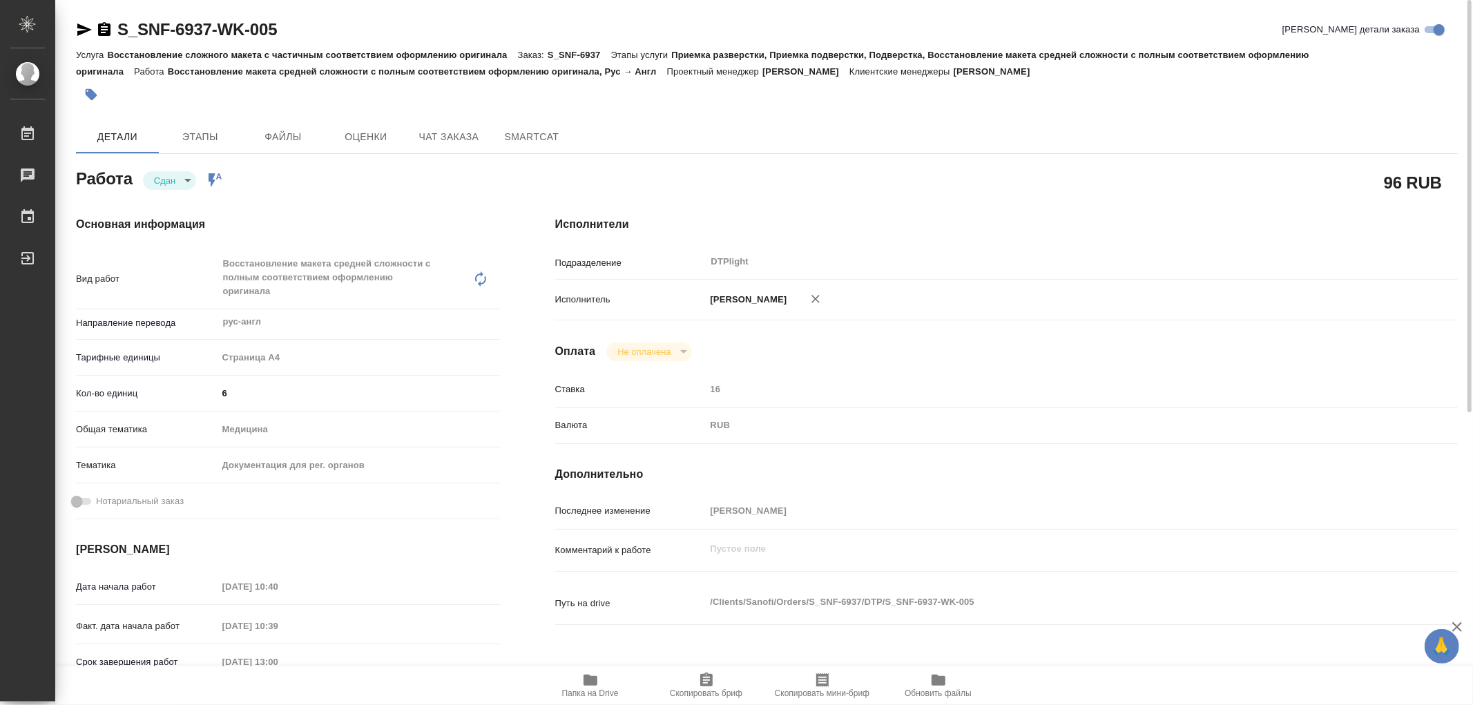
type textarea "x"
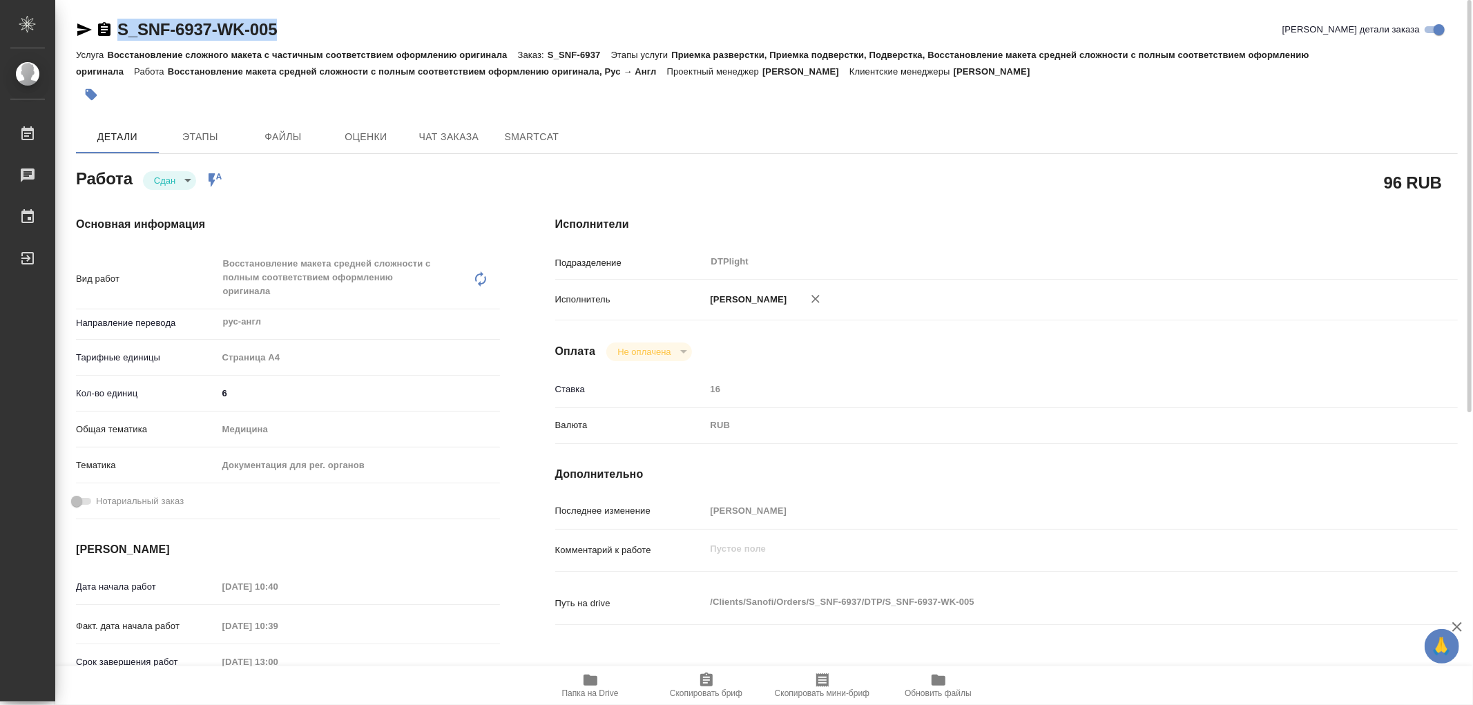
drag, startPoint x: 297, startPoint y: 32, endPoint x: 115, endPoint y: 30, distance: 181.7
click at [115, 30] on div "S_SNF-6937-WK-005 [PERSON_NAME] детали заказа" at bounding box center [767, 30] width 1382 height 22
copy link "S_SNF-6937-WK-005"
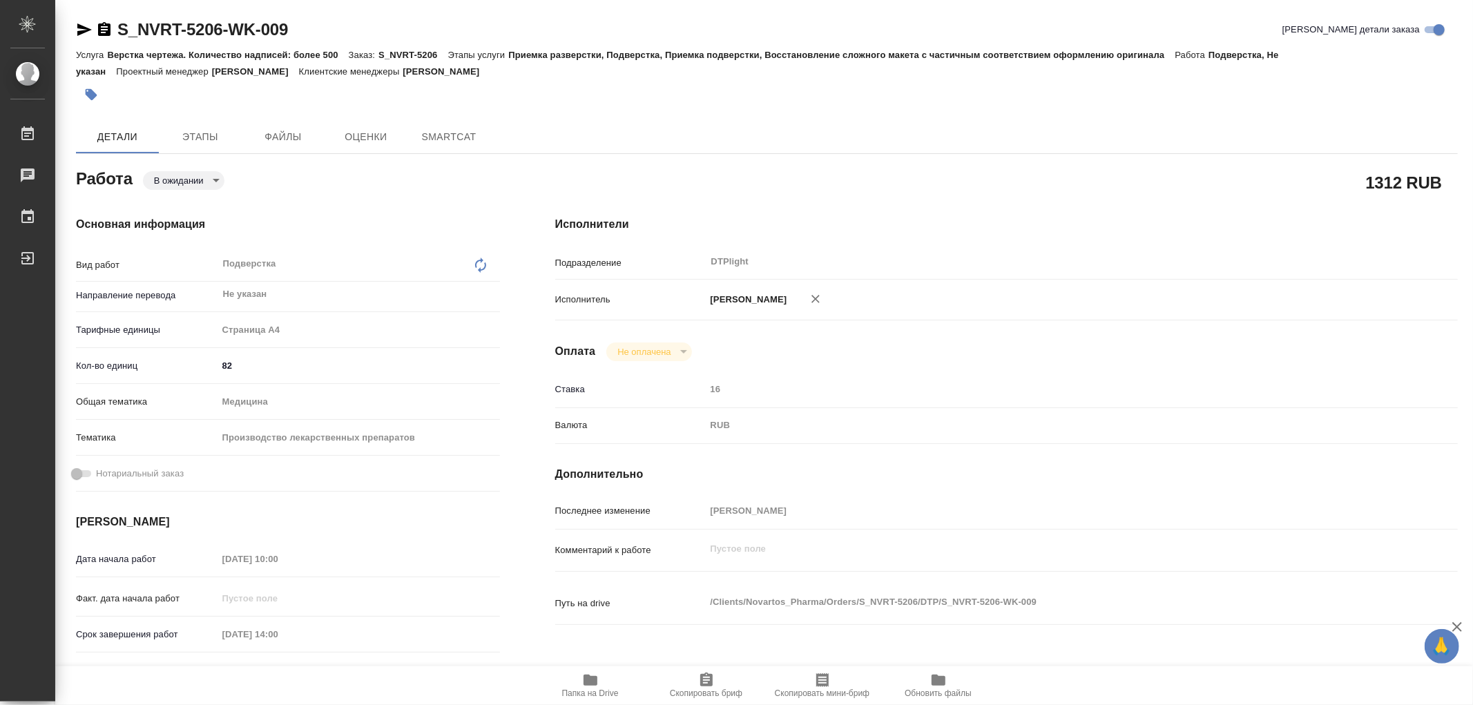
type textarea "x"
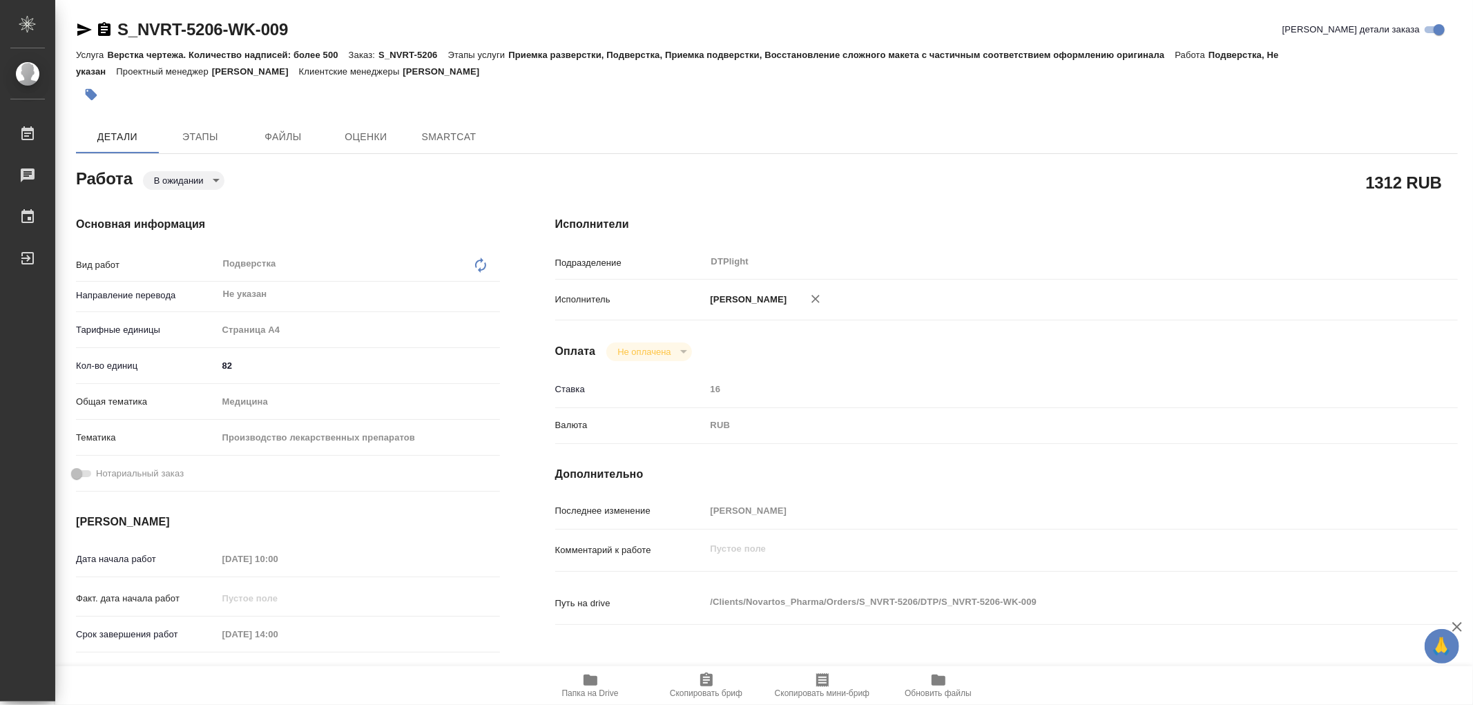
type textarea "x"
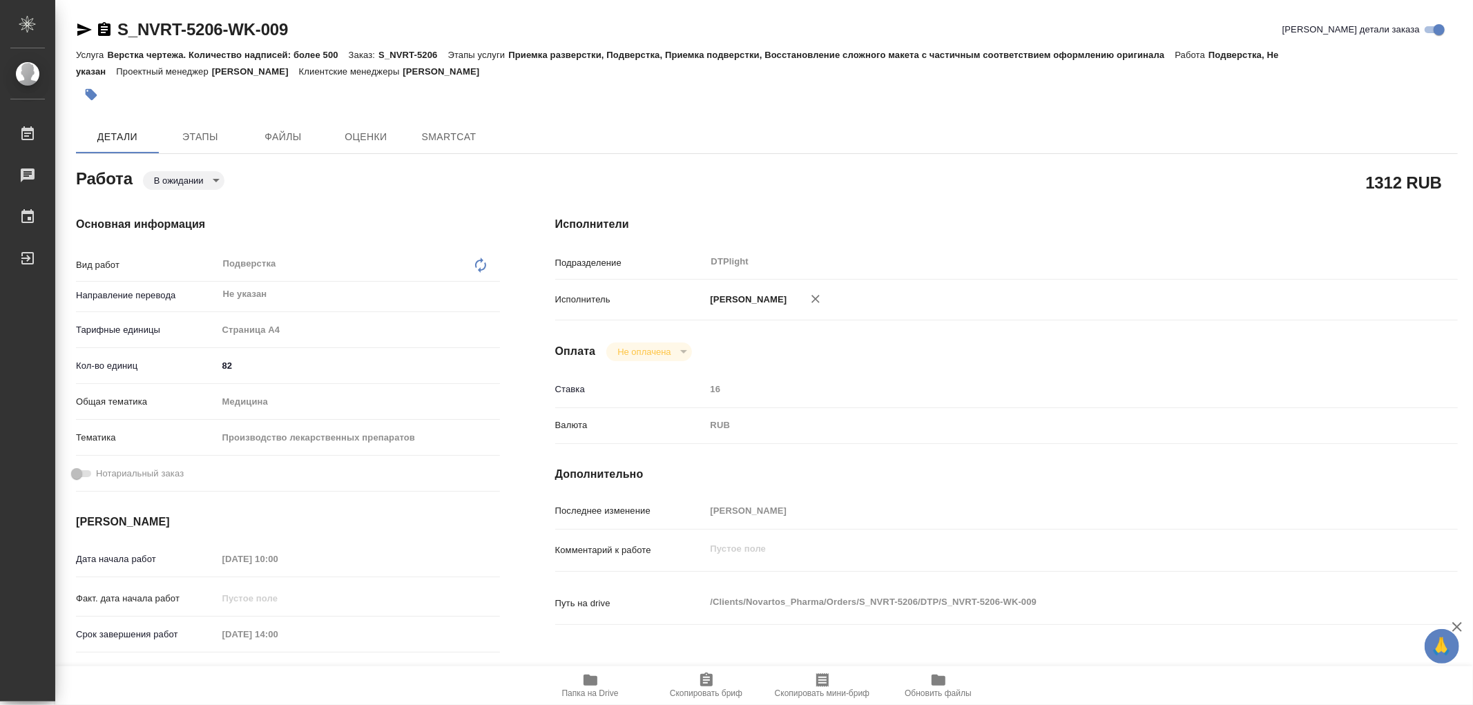
type textarea "x"
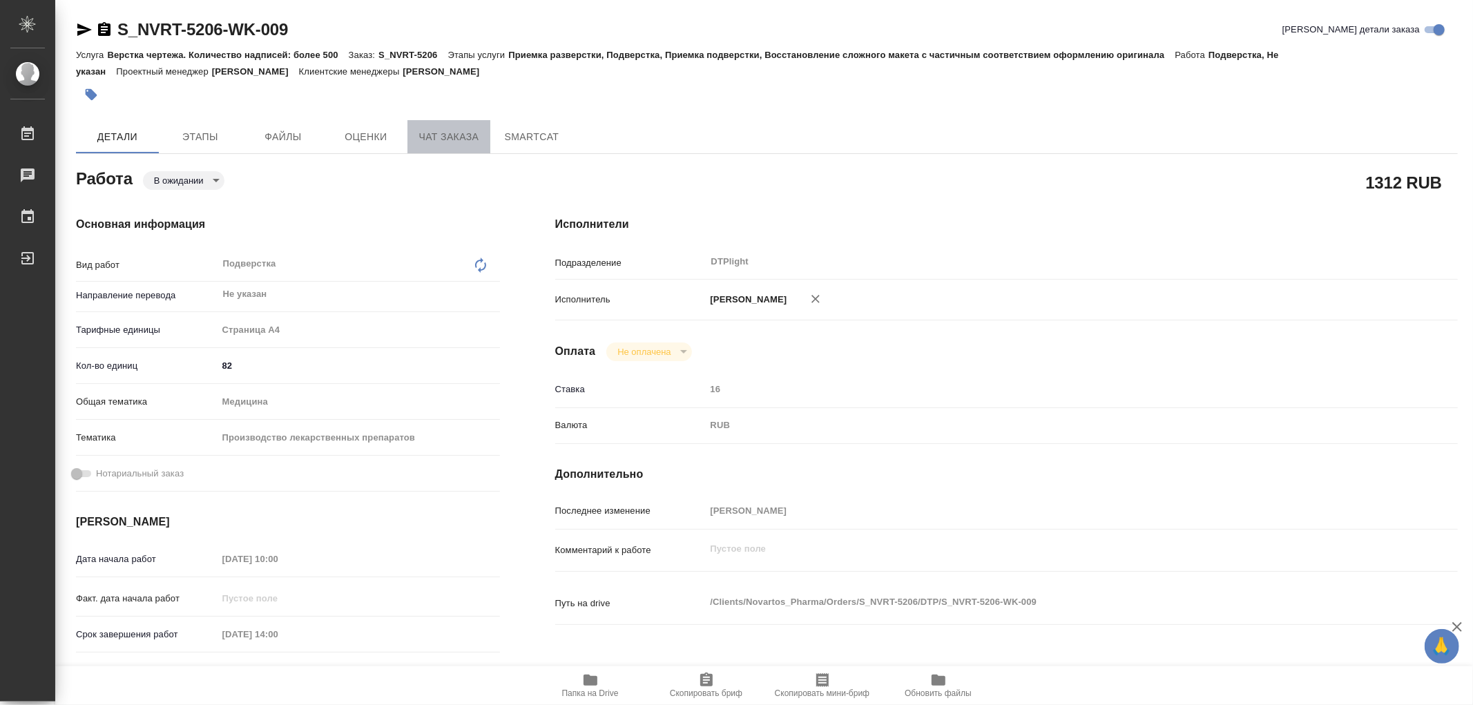
click at [436, 134] on span "Чат заказа" at bounding box center [449, 136] width 66 height 17
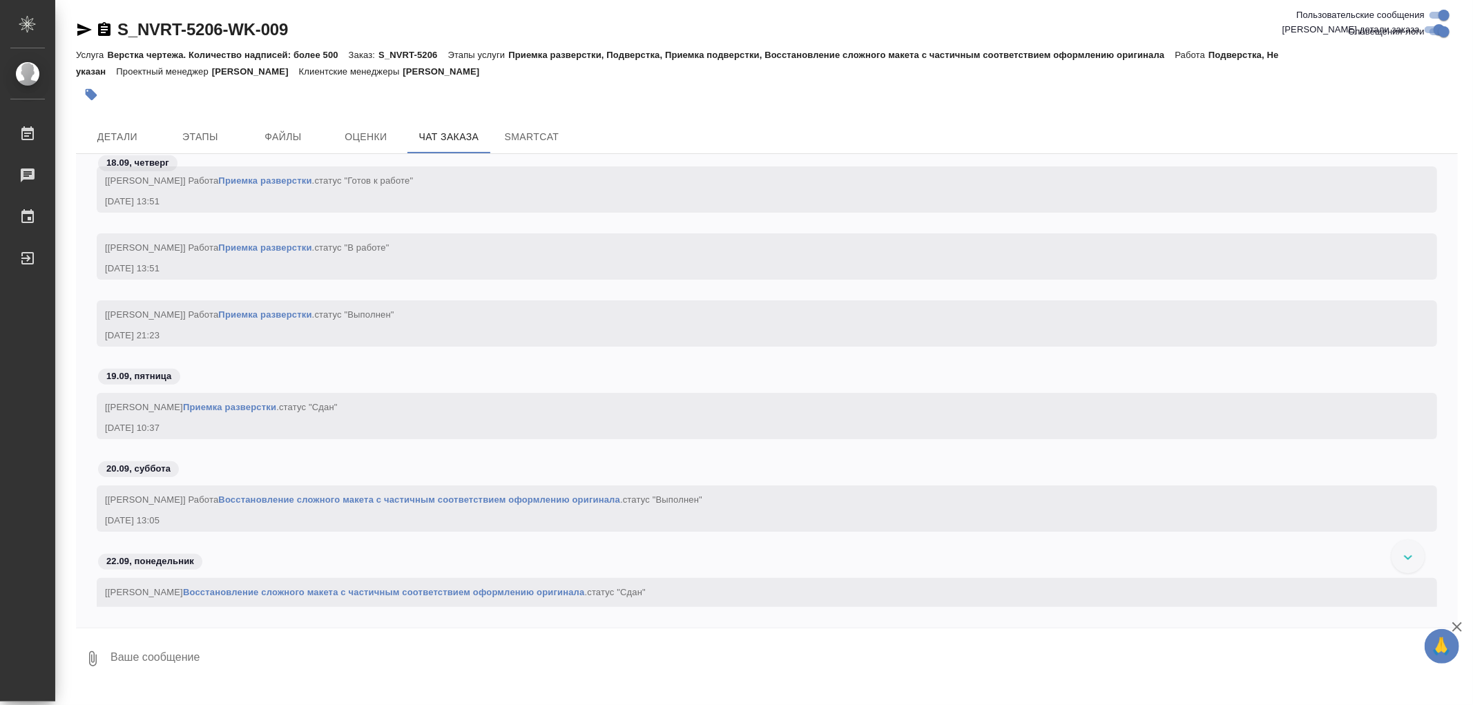
scroll to position [83845, 0]
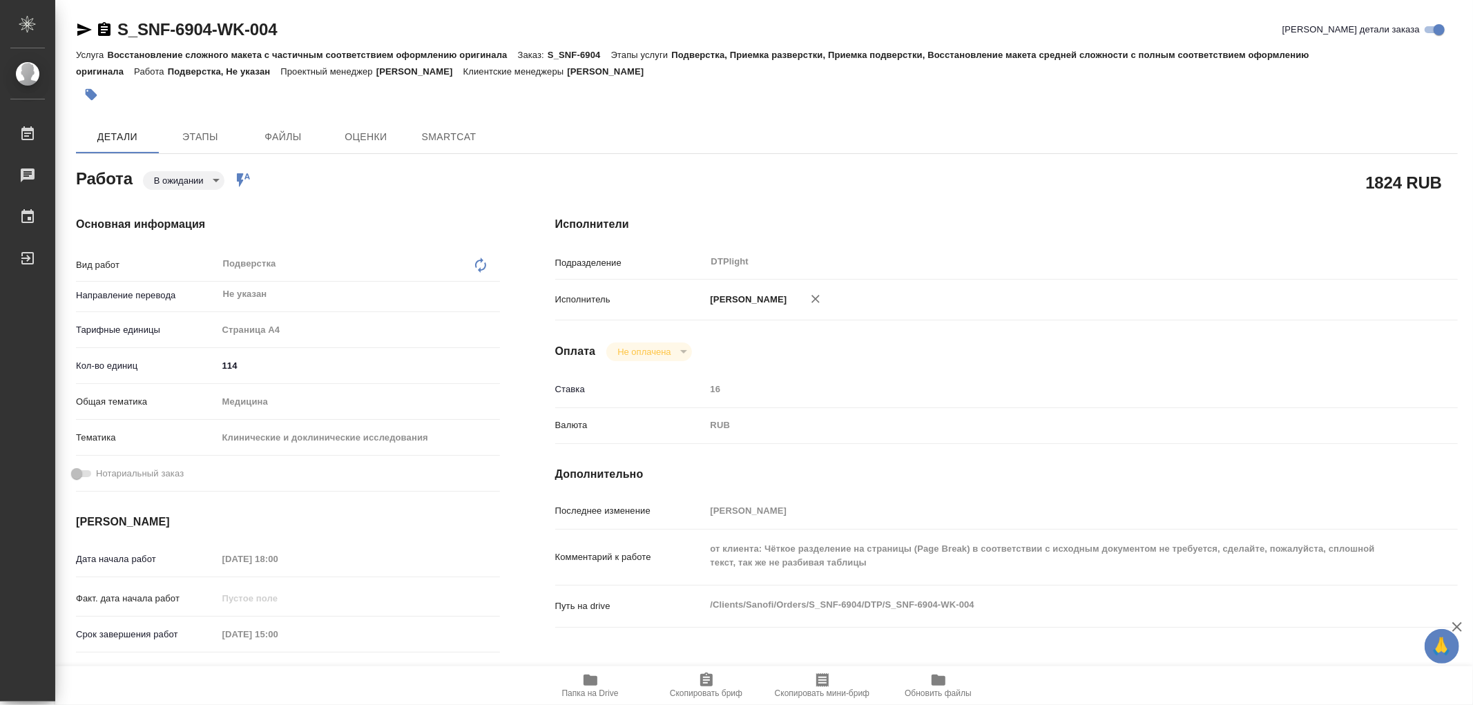
type textarea "x"
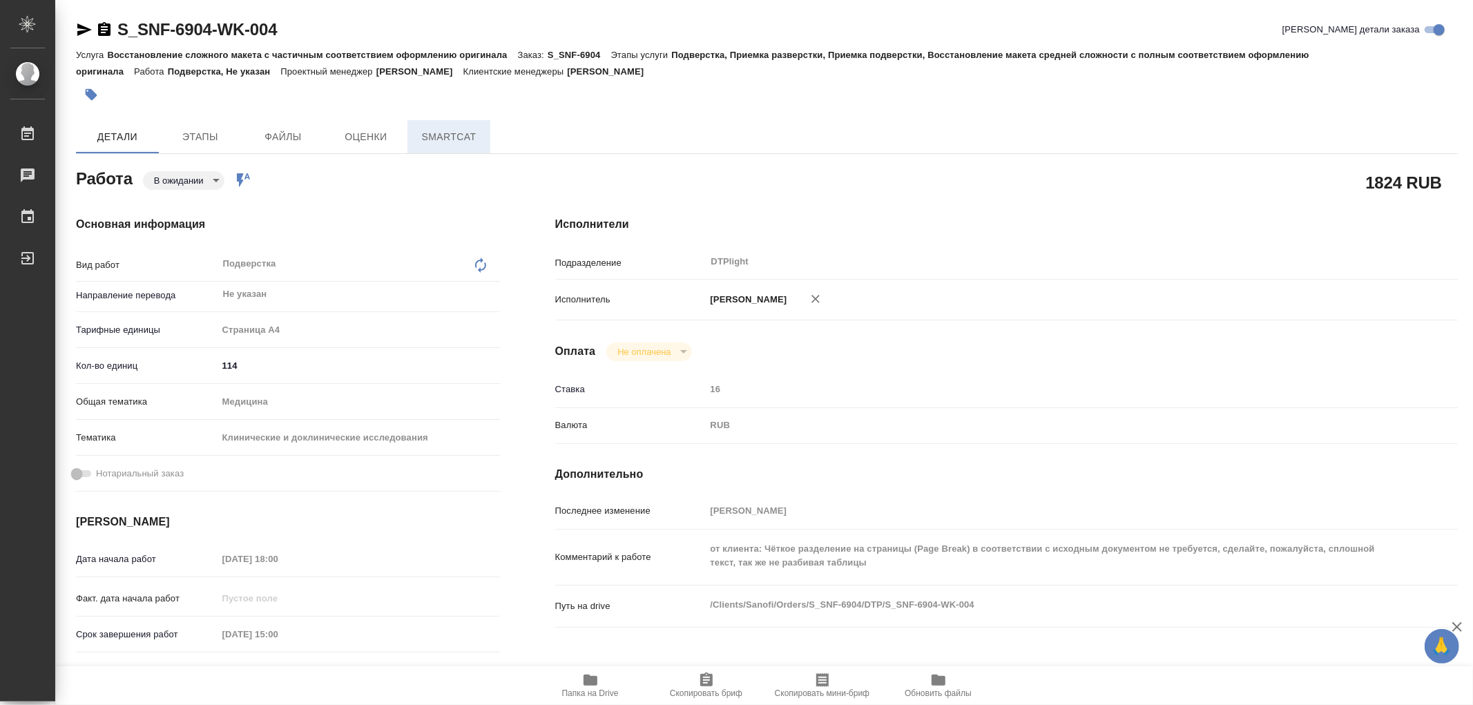
type textarea "x"
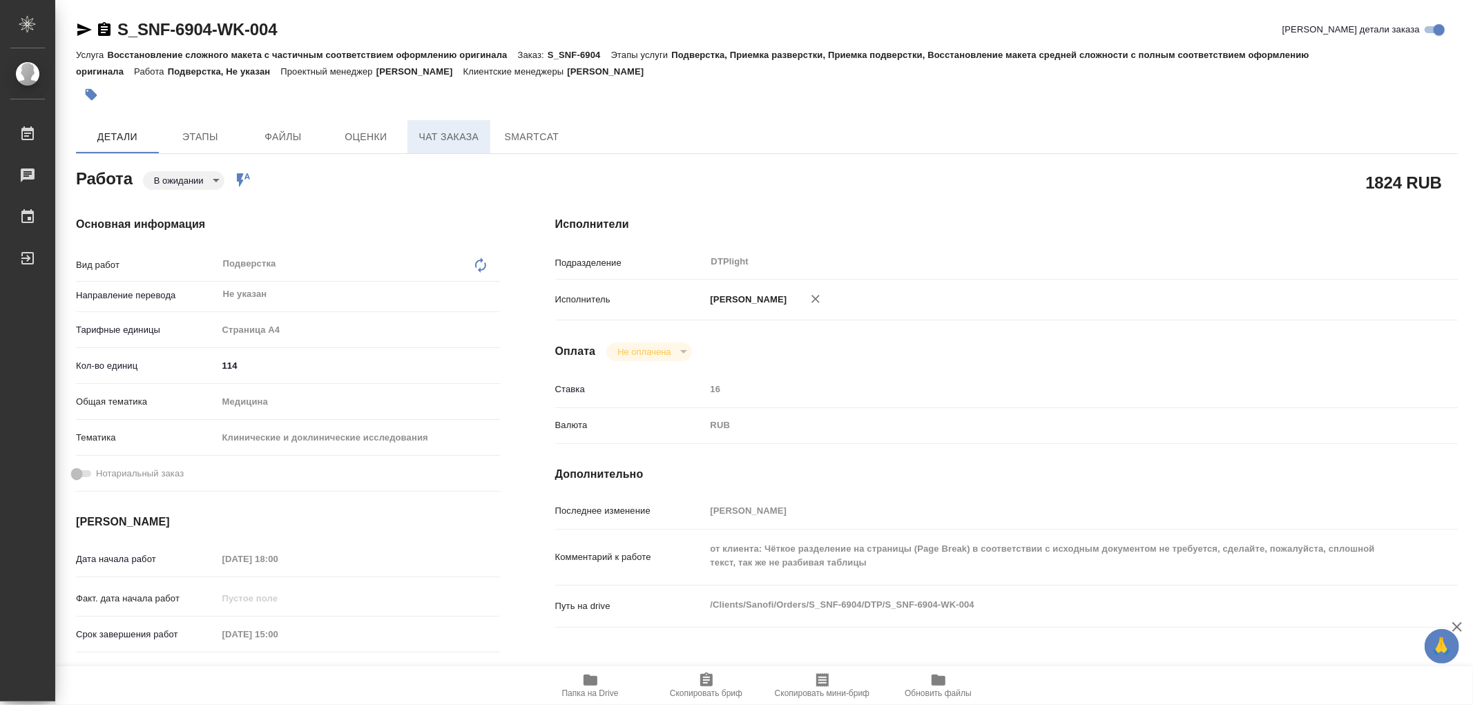
type textarea "x"
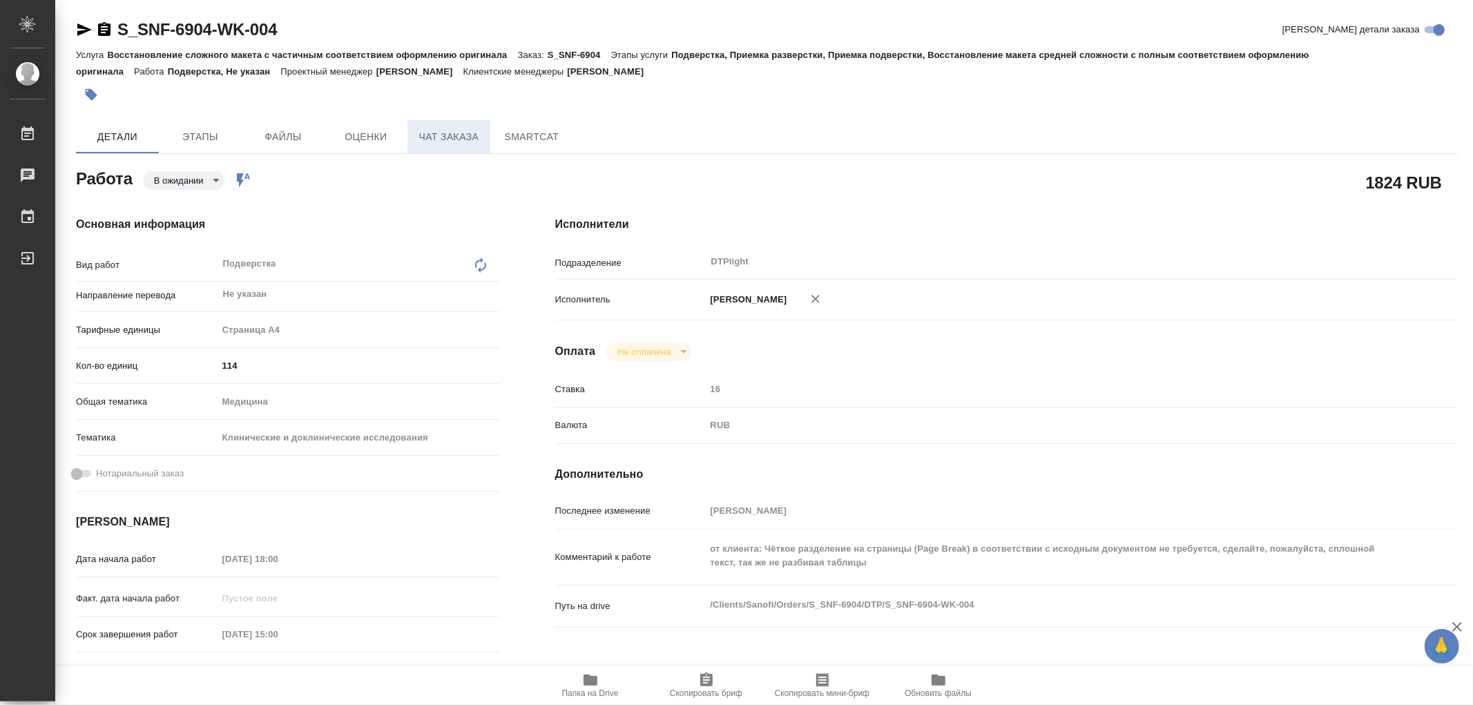
click at [428, 143] on span "Чат заказа" at bounding box center [449, 136] width 66 height 17
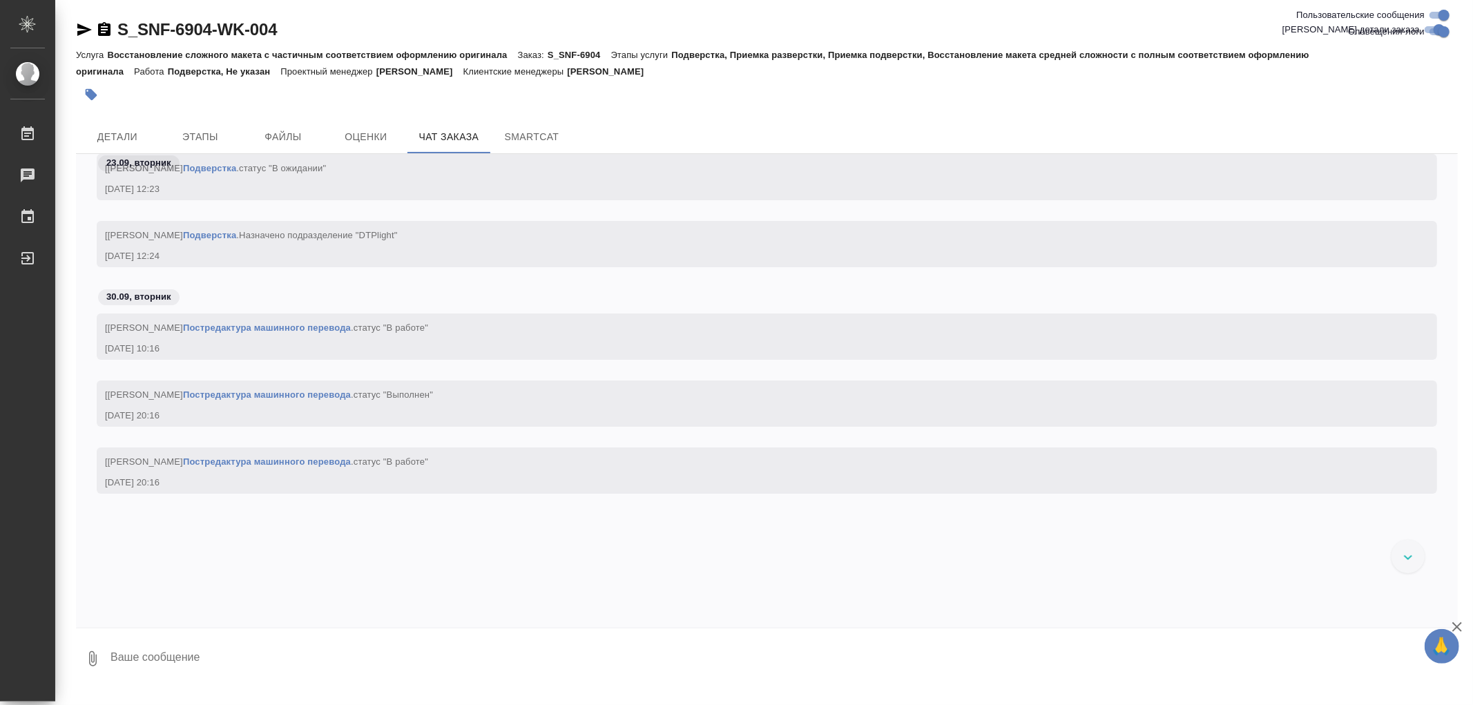
scroll to position [24813, 0]
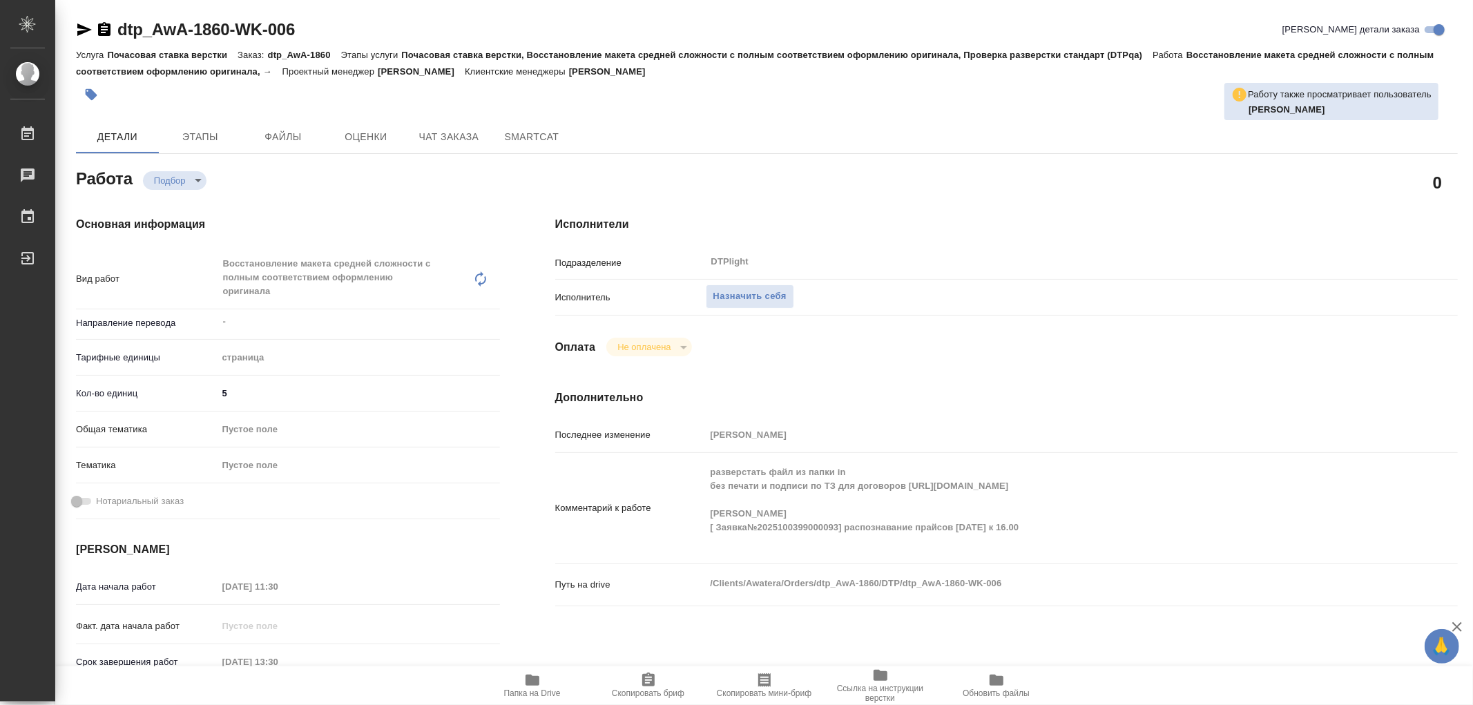
click at [535, 682] on icon "button" at bounding box center [533, 680] width 14 height 11
